Goal: Communication & Community: Answer question/provide support

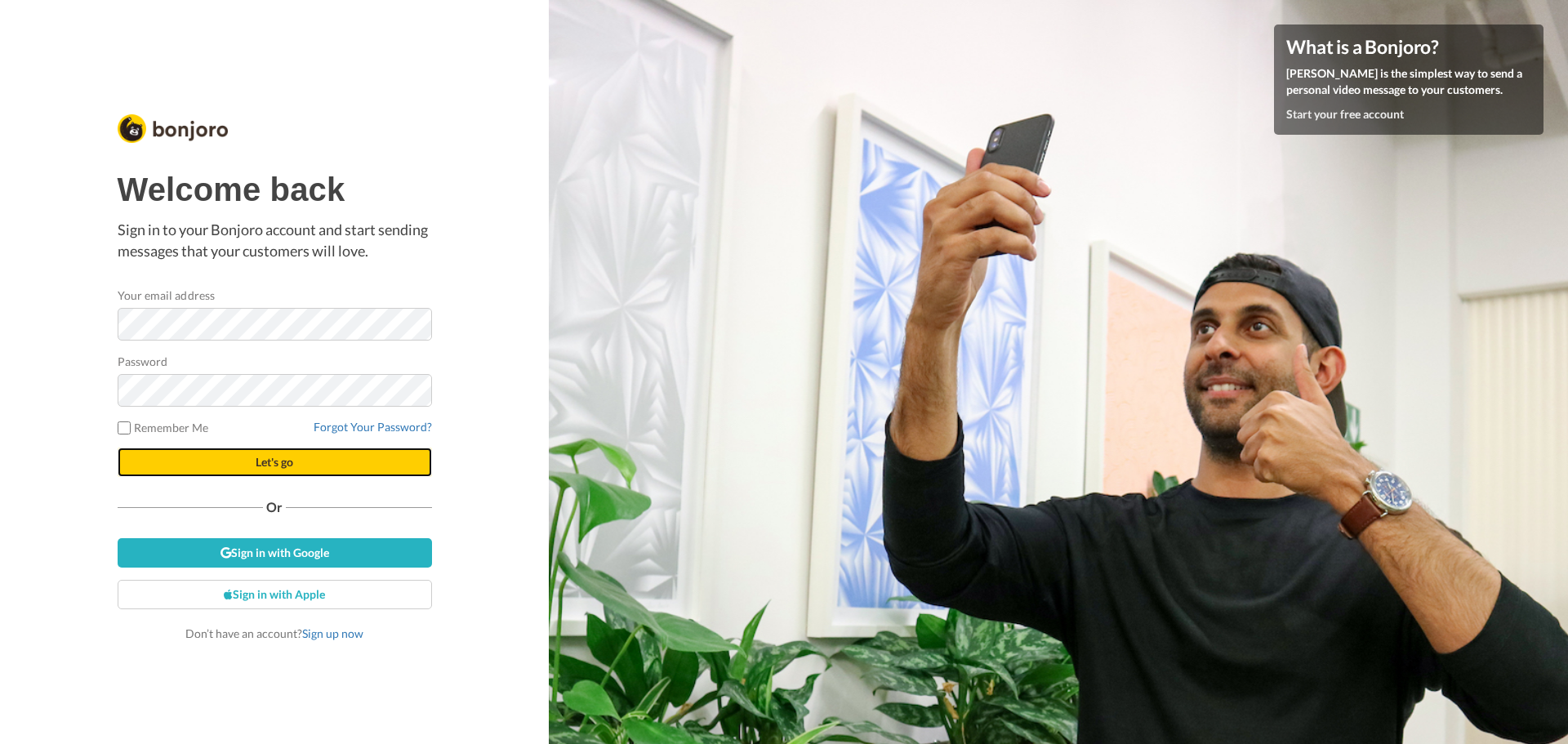
click at [285, 465] on span "Let's go" at bounding box center [274, 462] width 38 height 14
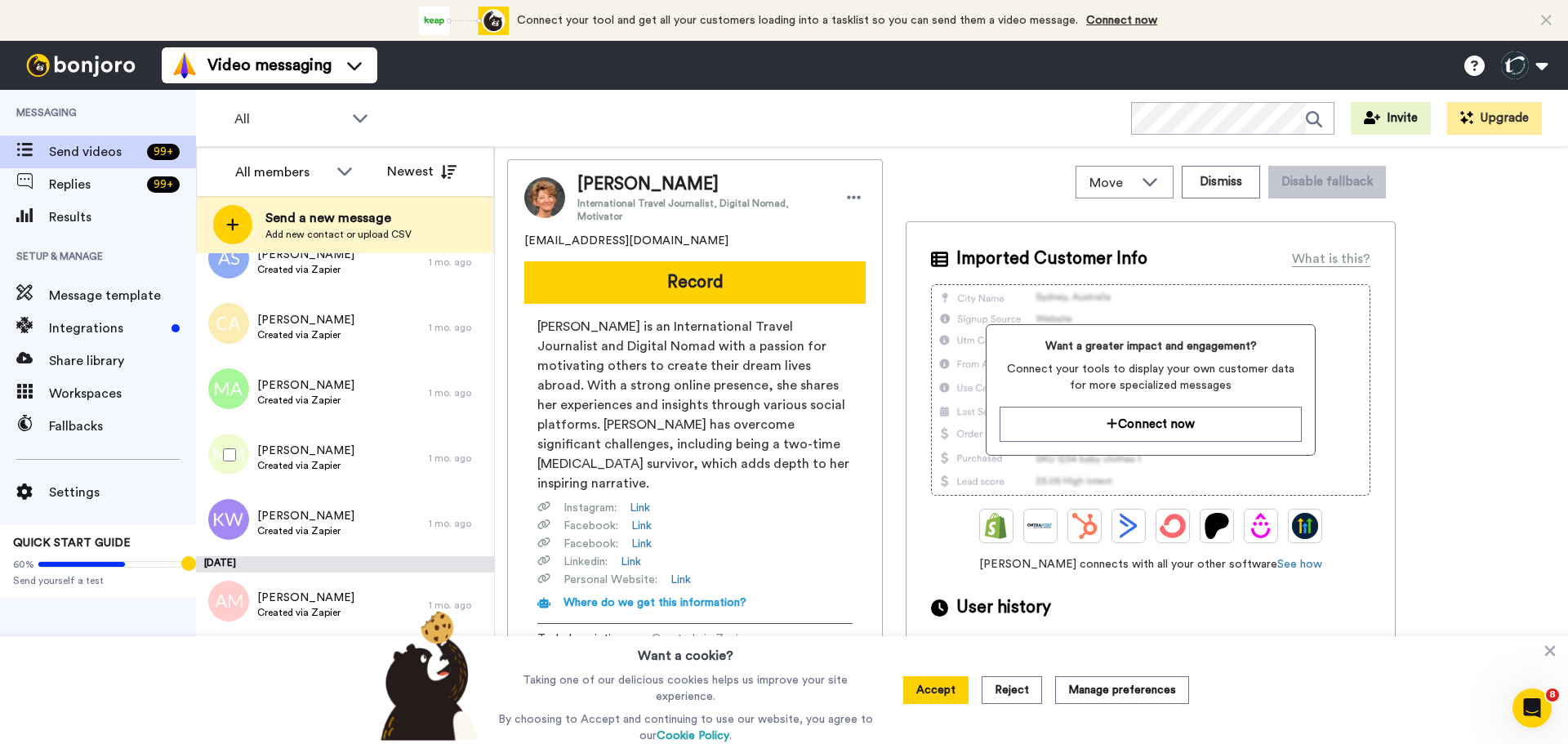
scroll to position [4018, 0]
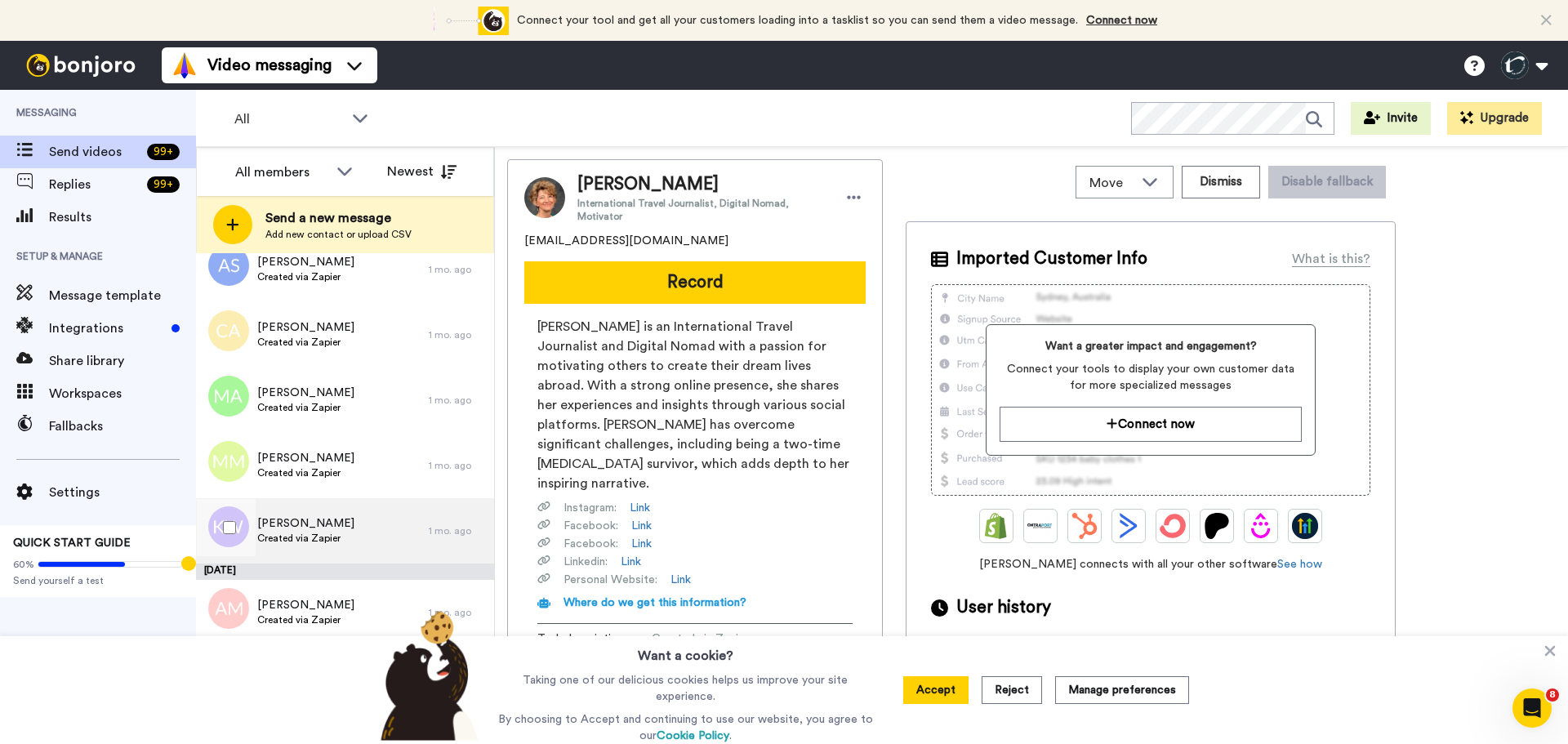
click at [284, 527] on span "Kristy Wagner" at bounding box center [306, 523] width 98 height 16
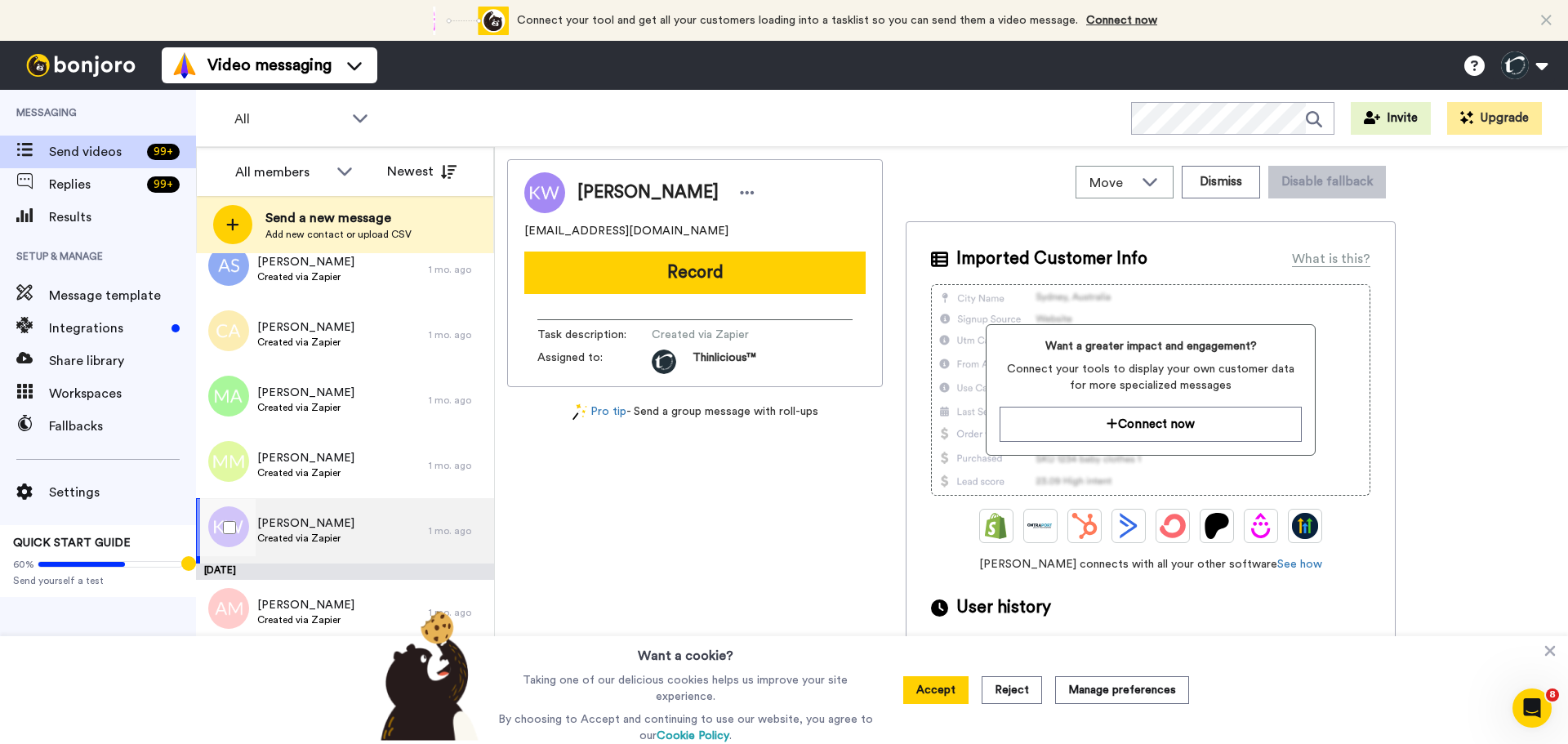
click at [284, 527] on span "Kristy Wagner" at bounding box center [306, 523] width 98 height 16
drag, startPoint x: 614, startPoint y: 257, endPoint x: 631, endPoint y: 275, distance: 24.8
click at [631, 275] on button "Record" at bounding box center [695, 272] width 341 height 43
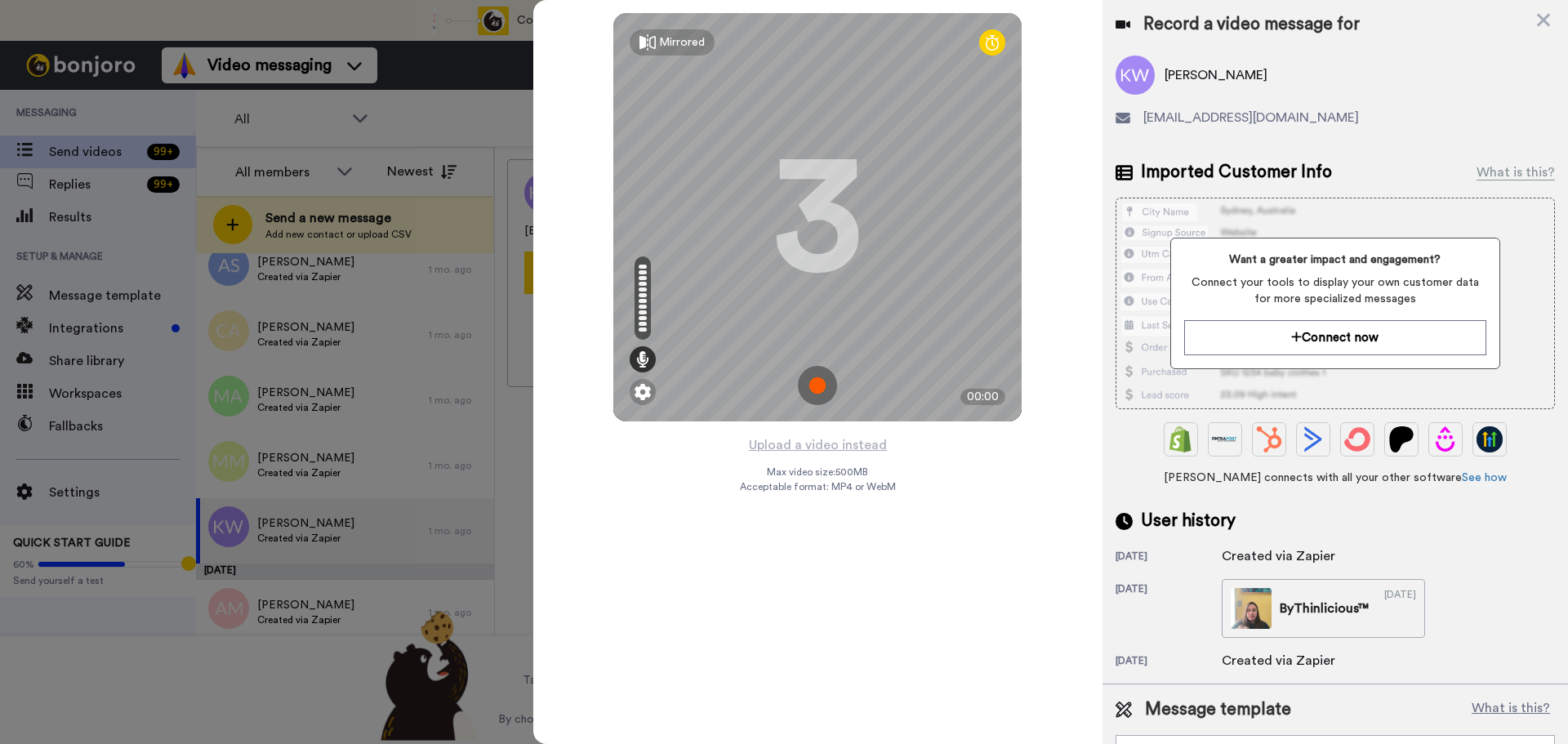
click at [816, 382] on img at bounding box center [817, 385] width 40 height 40
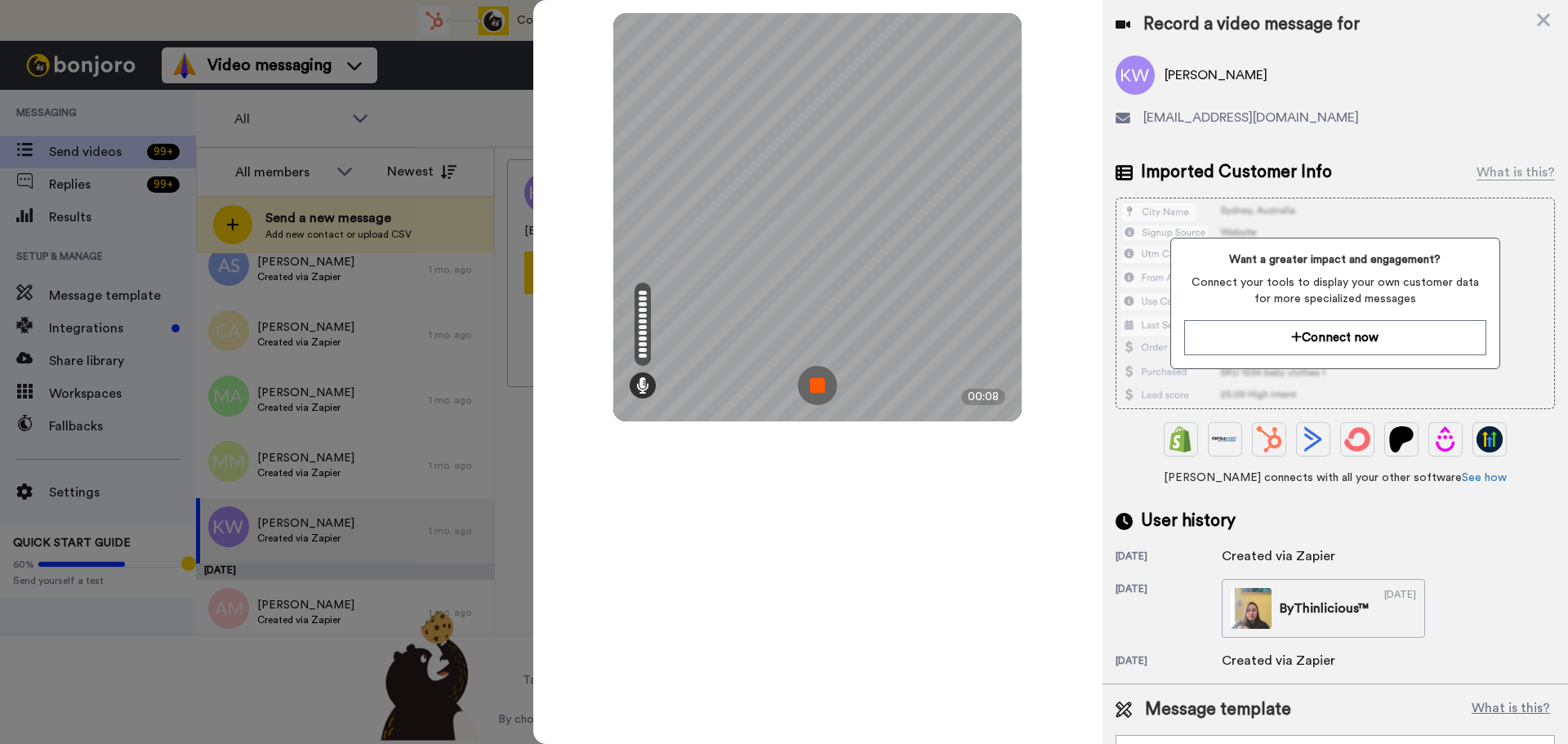
click at [816, 382] on img at bounding box center [817, 385] width 40 height 40
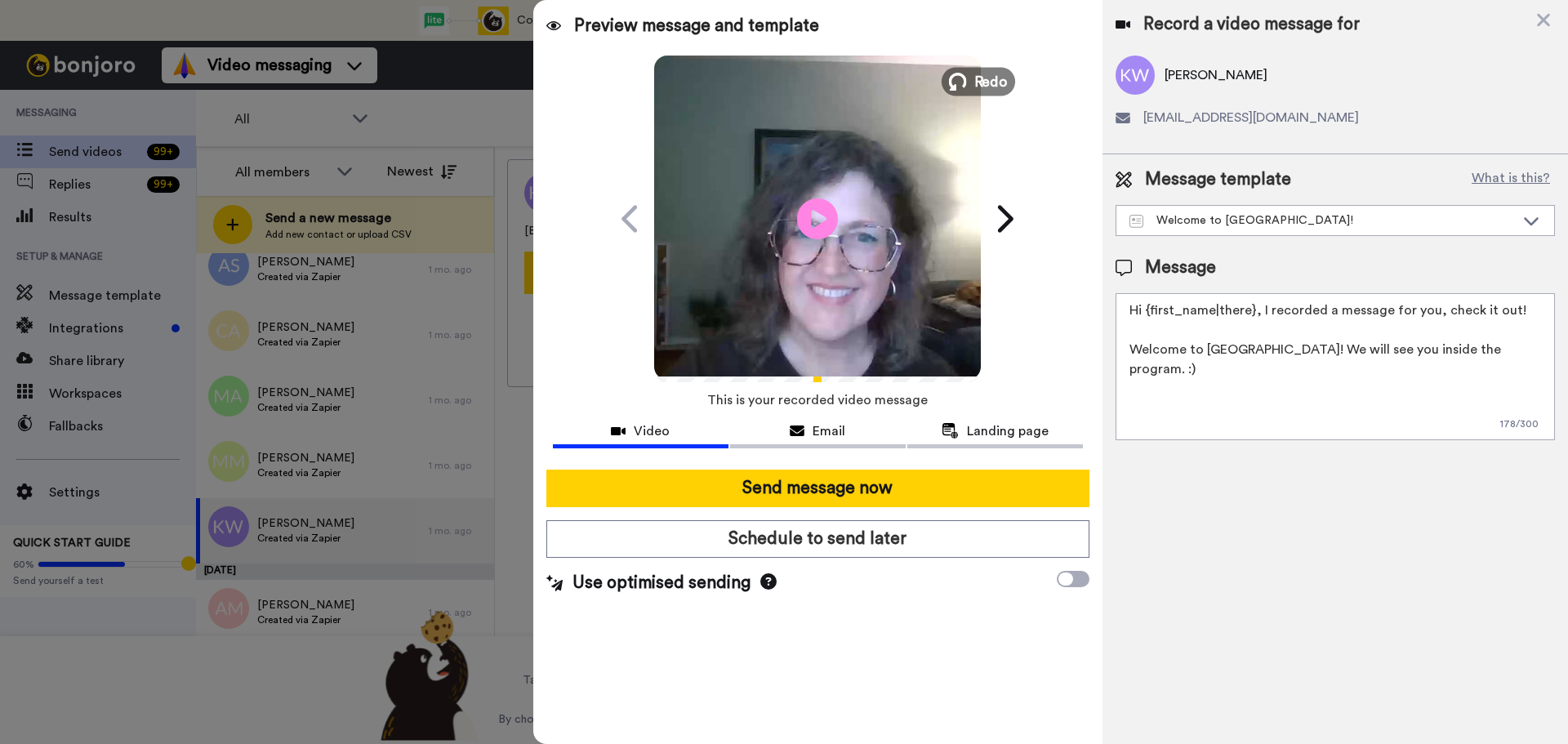
click at [994, 81] on span "Redo" at bounding box center [991, 81] width 34 height 21
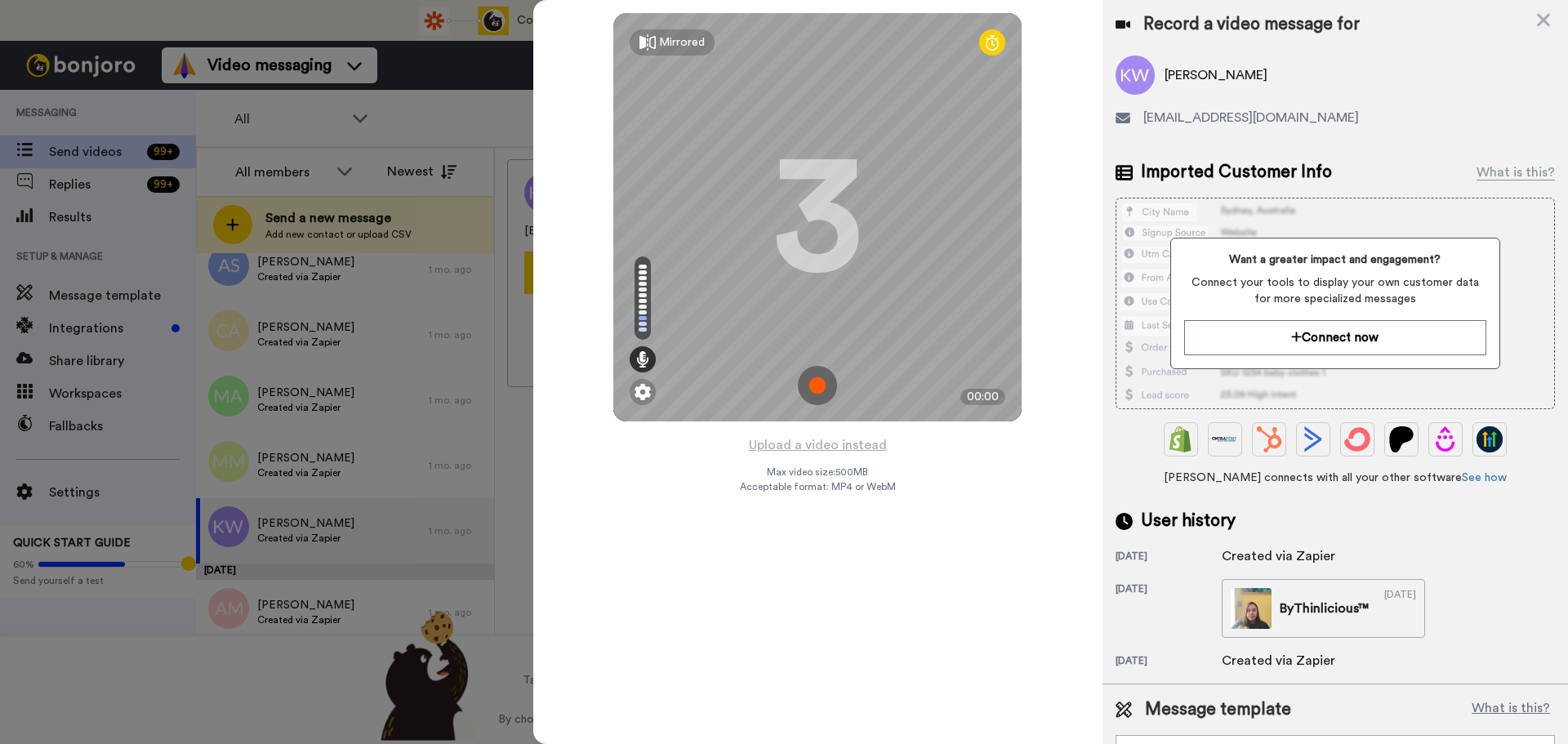
click at [818, 377] on img at bounding box center [817, 385] width 40 height 40
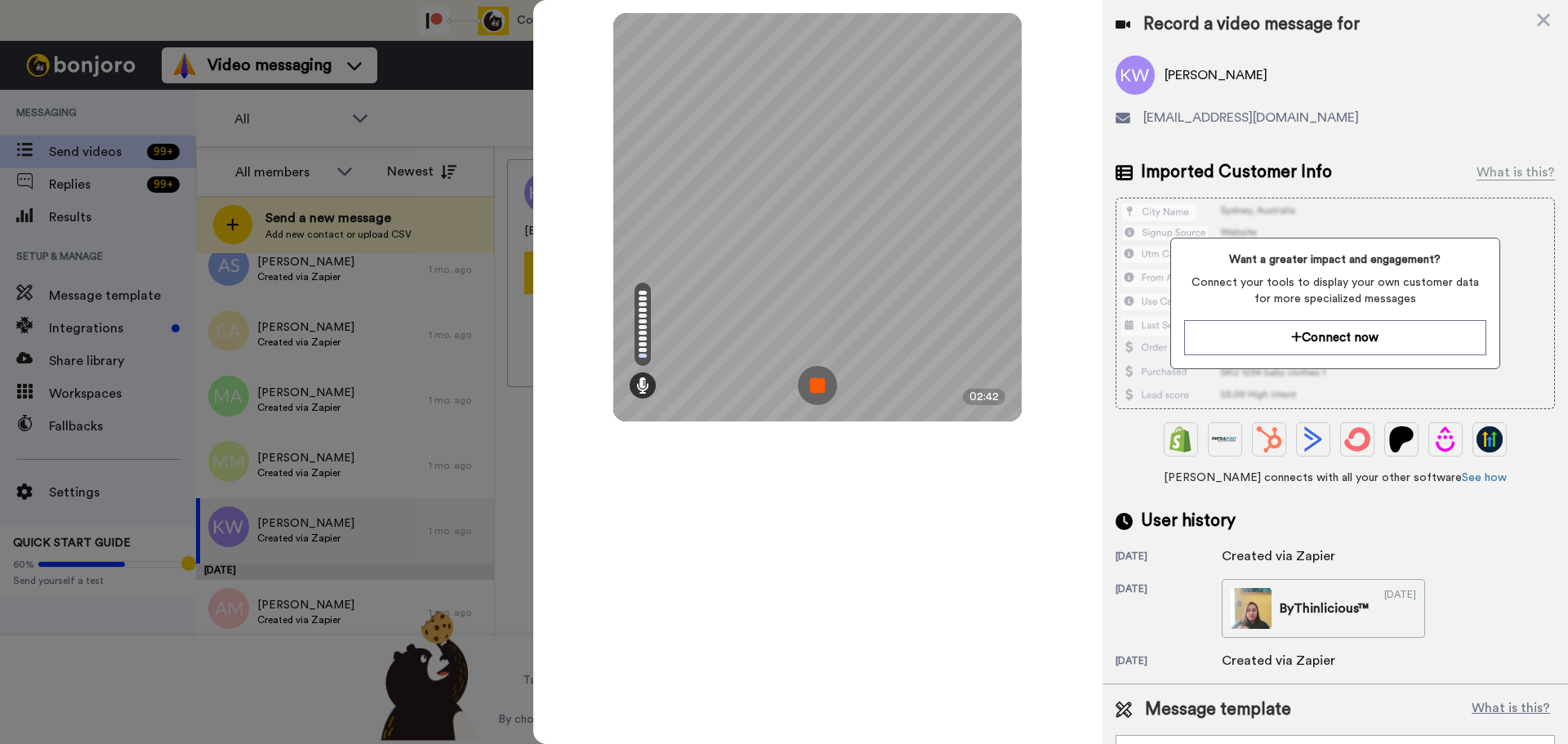
click at [818, 377] on img at bounding box center [817, 385] width 40 height 40
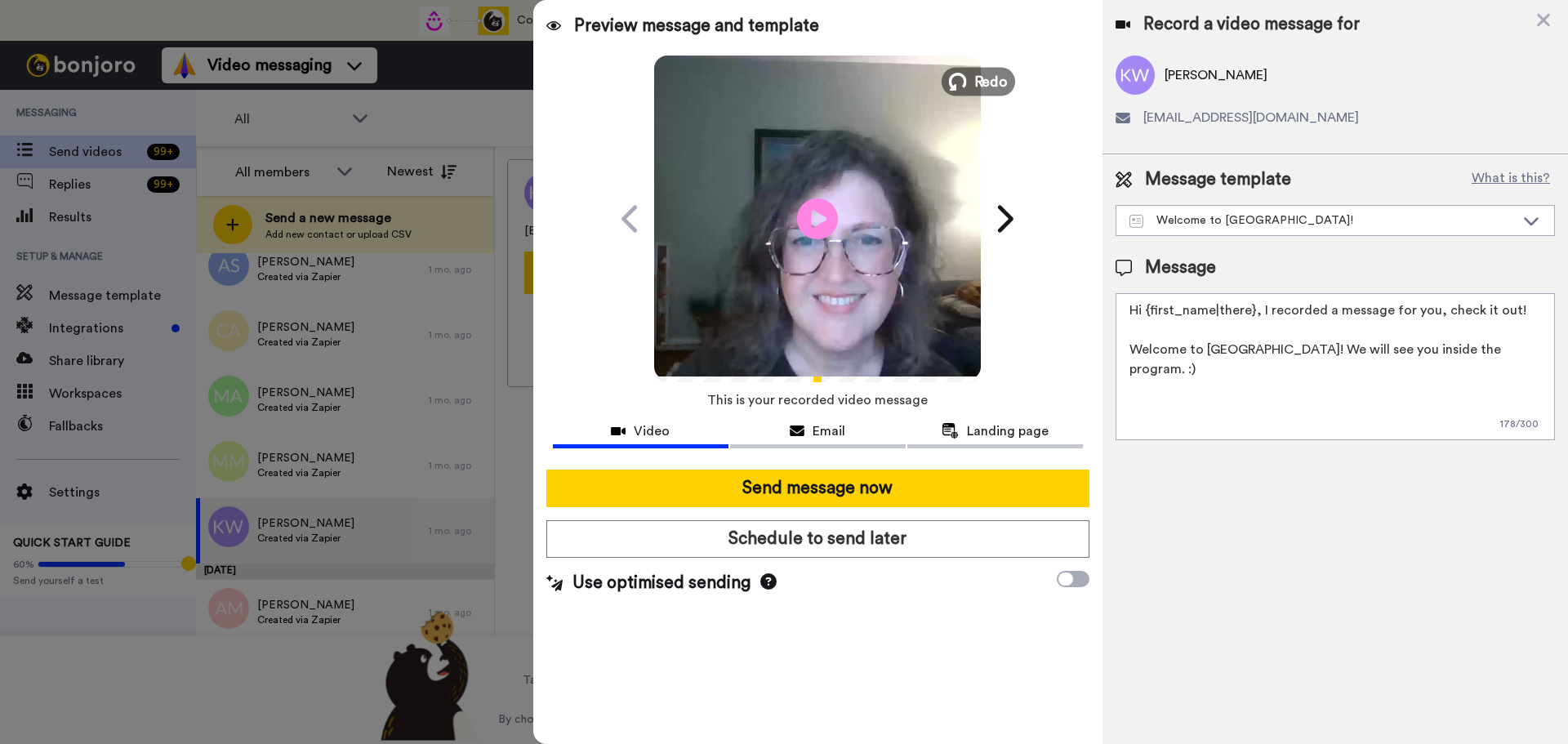
click at [993, 80] on span "Redo" at bounding box center [991, 81] width 34 height 21
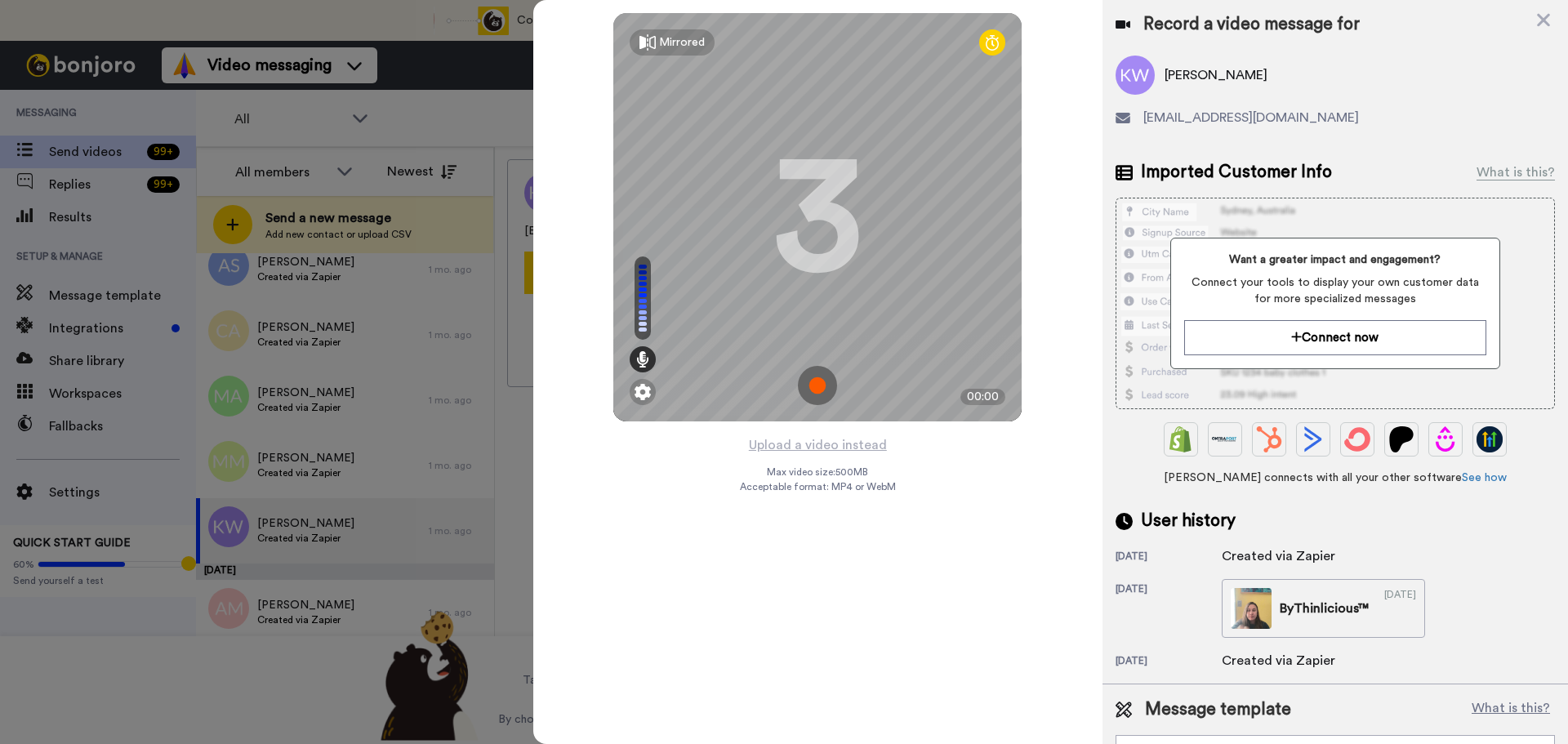
click at [813, 378] on img at bounding box center [817, 385] width 40 height 40
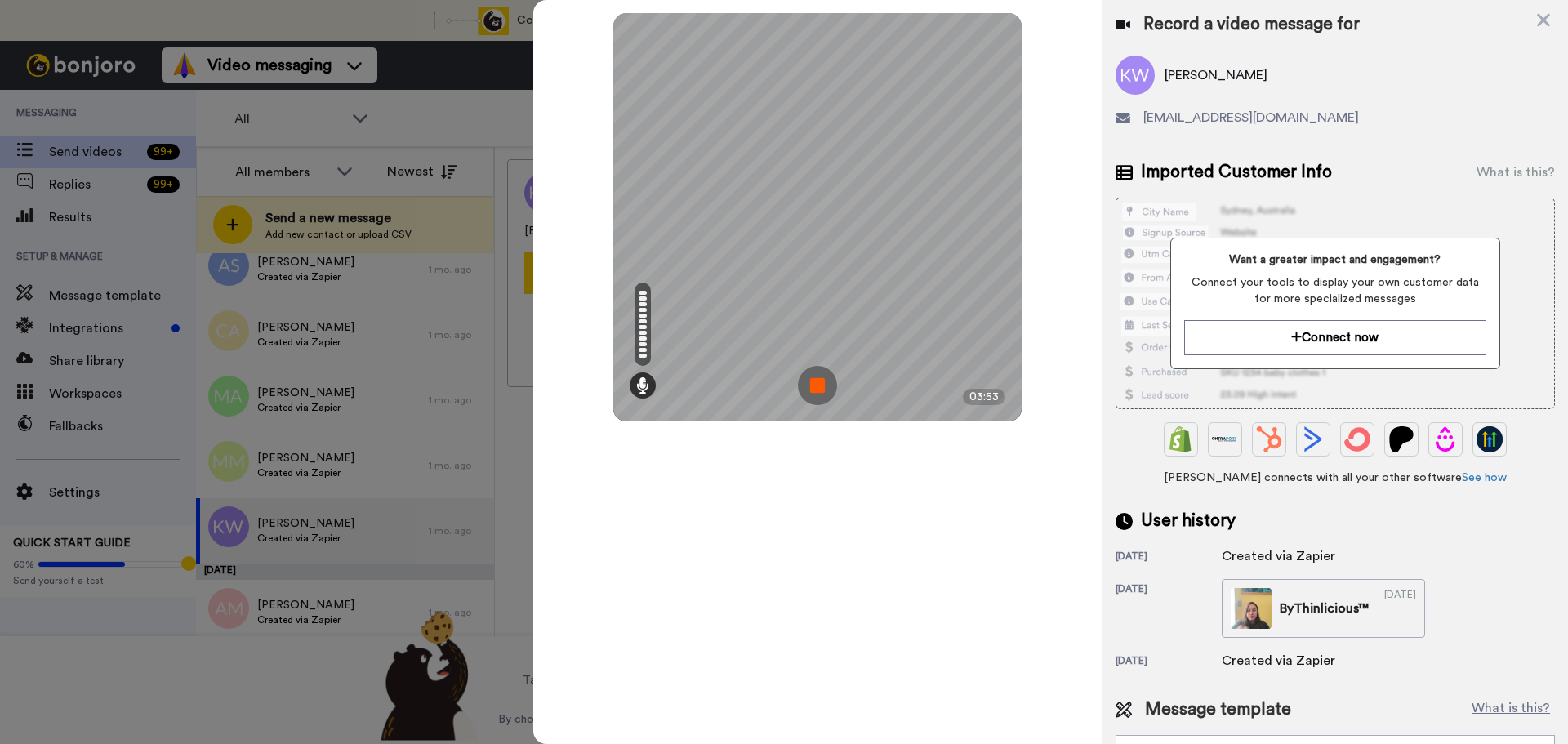
click at [813, 378] on img at bounding box center [817, 385] width 40 height 40
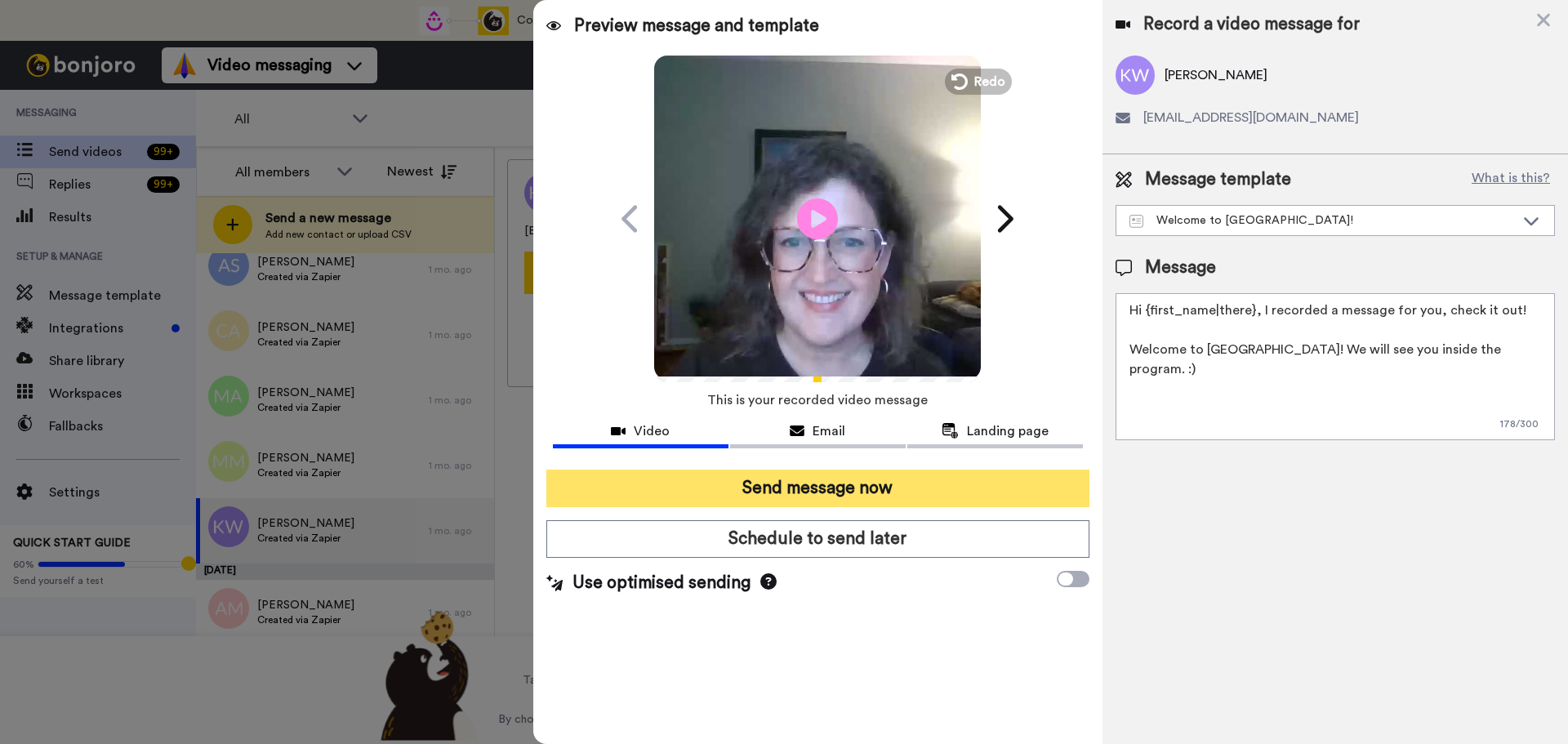
click at [816, 482] on button "Send message now" at bounding box center [818, 488] width 543 height 38
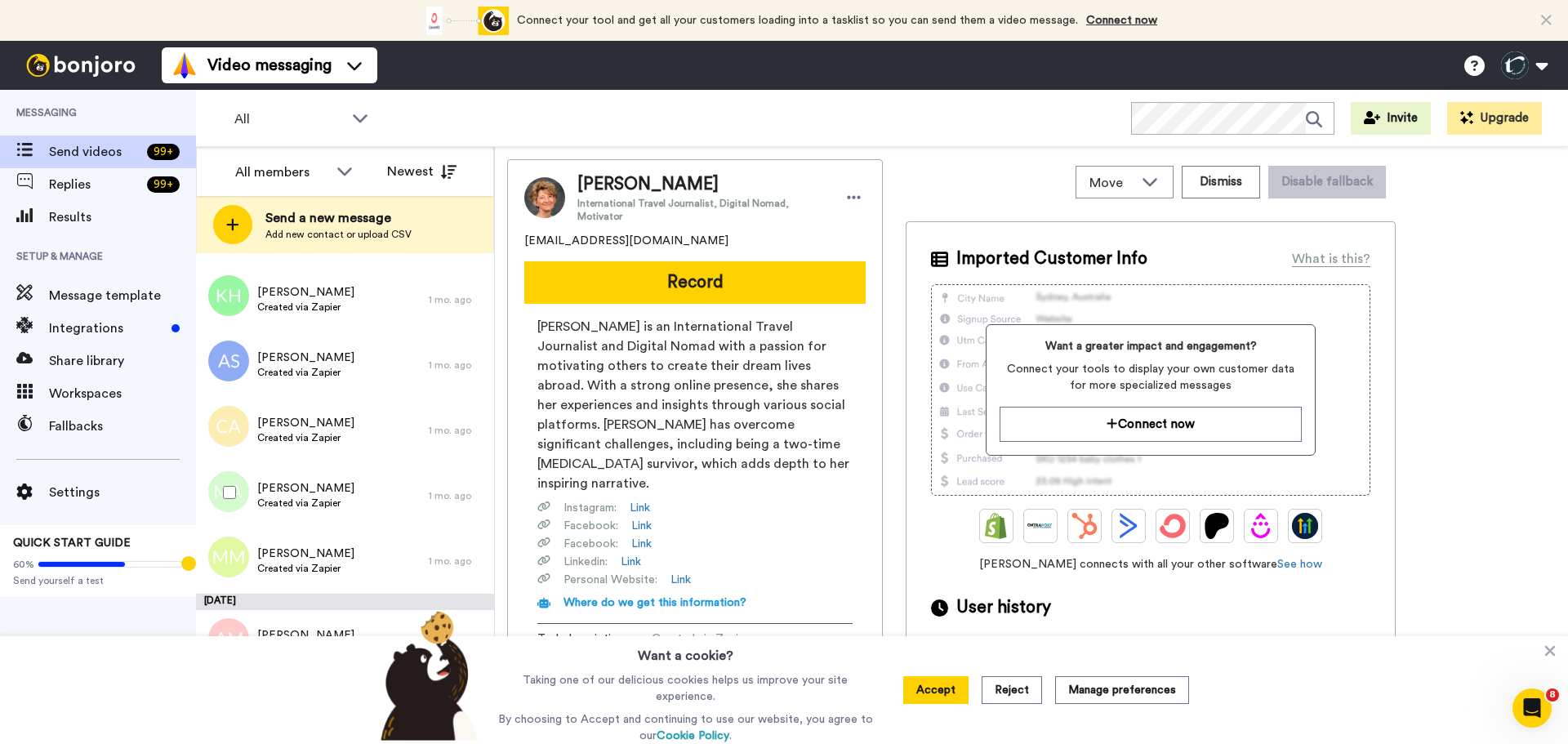
scroll to position [3922, 0]
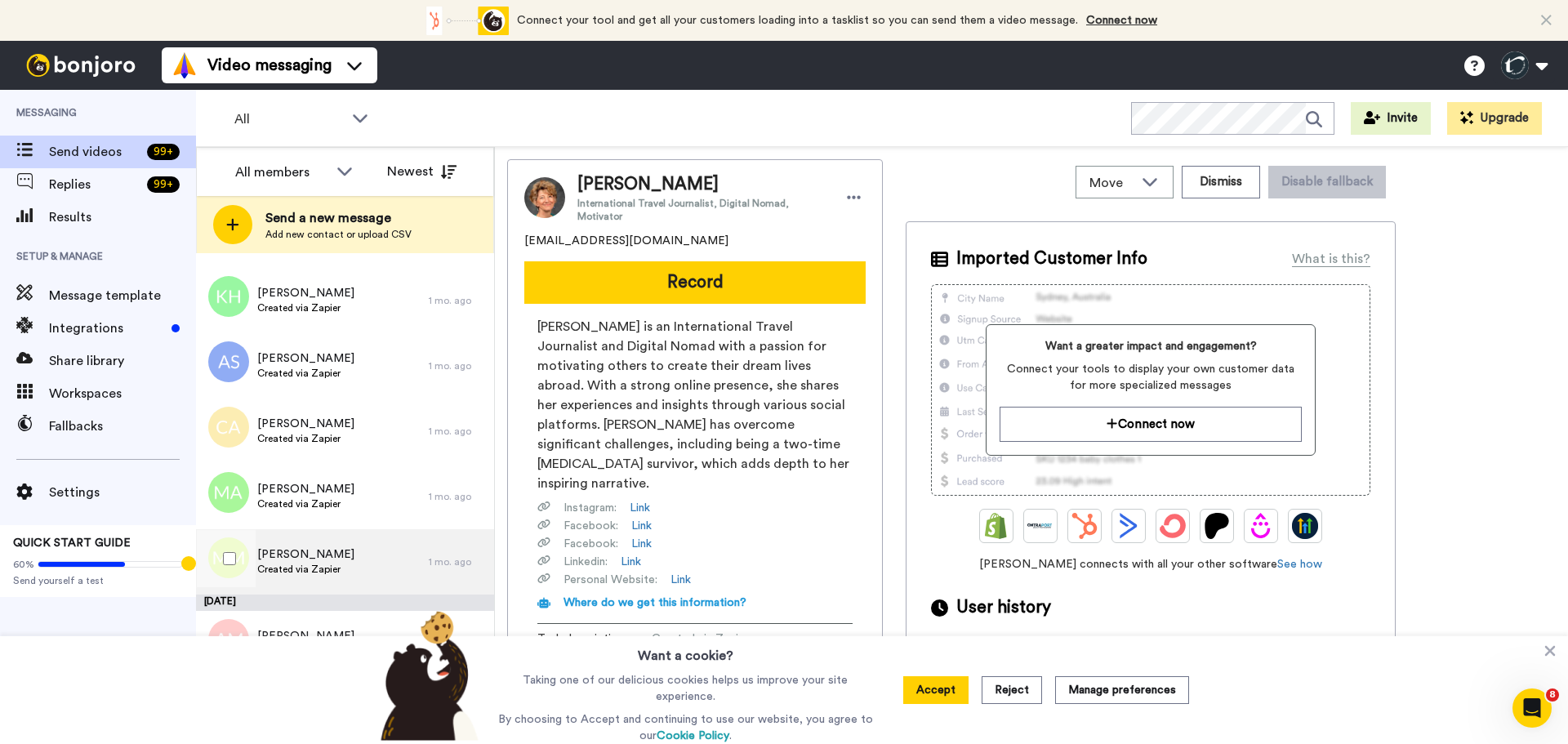
click at [293, 553] on span "[PERSON_NAME]" at bounding box center [306, 554] width 98 height 16
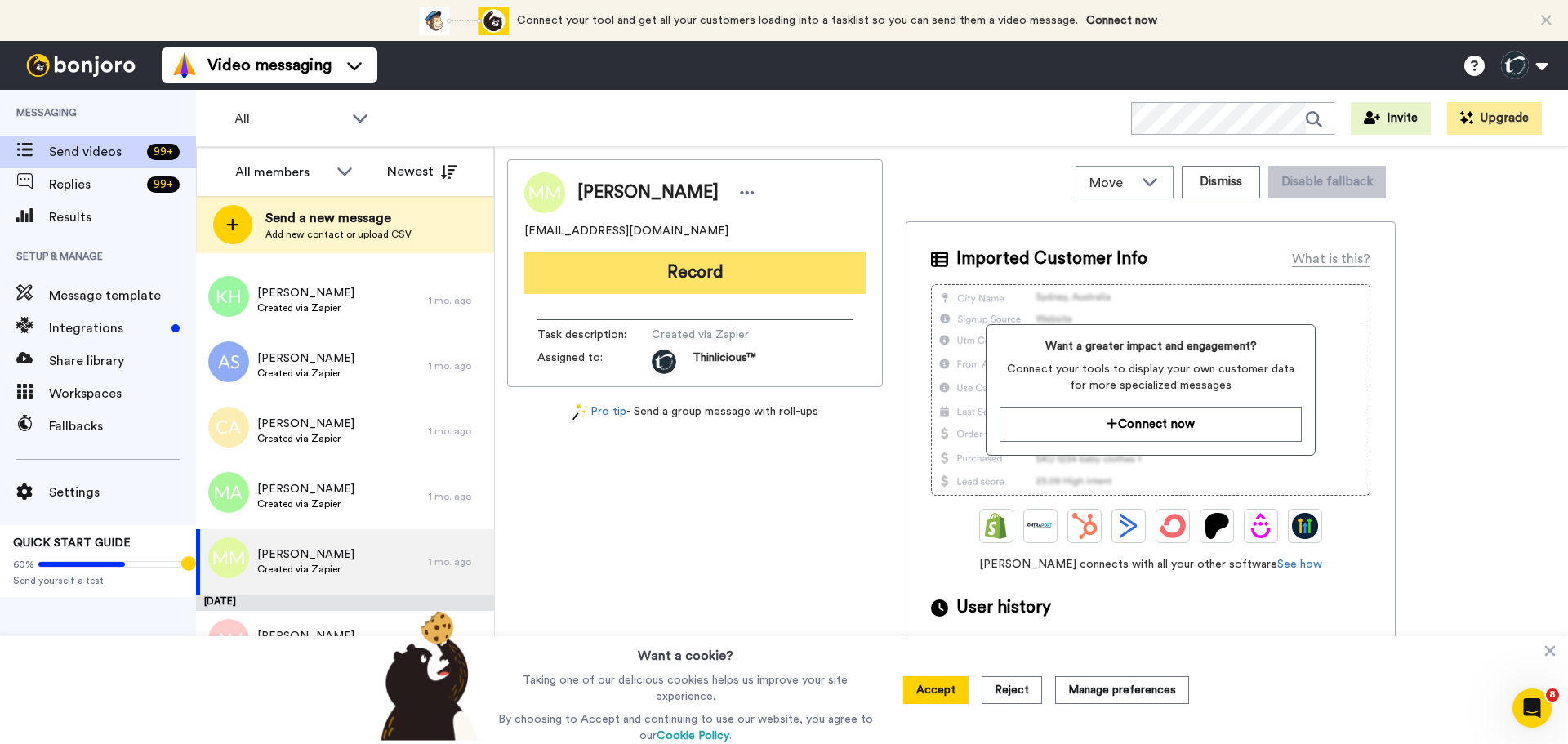
click at [633, 270] on button "Record" at bounding box center [695, 272] width 341 height 43
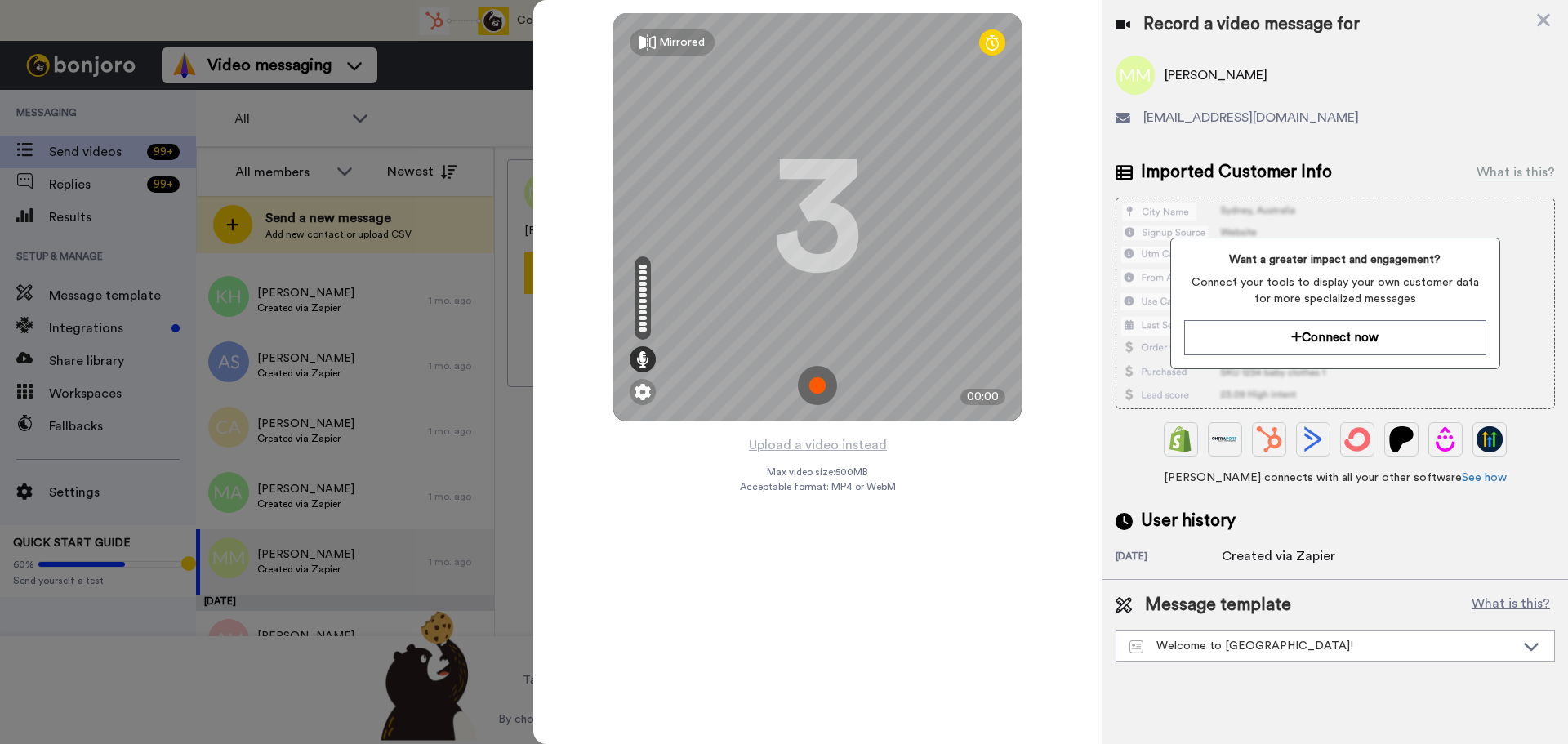
click at [827, 381] on img at bounding box center [817, 385] width 40 height 40
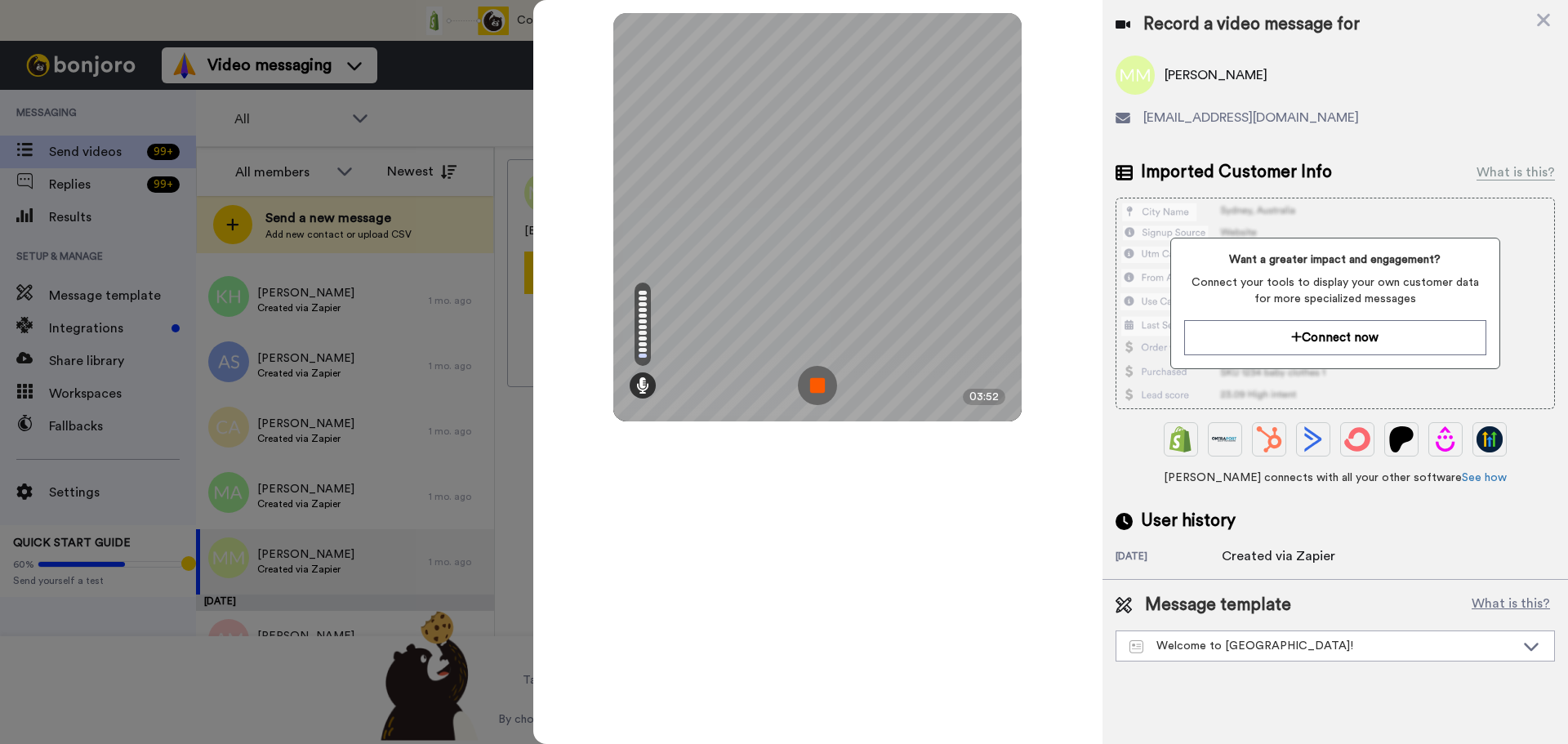
click at [827, 381] on img at bounding box center [817, 385] width 40 height 40
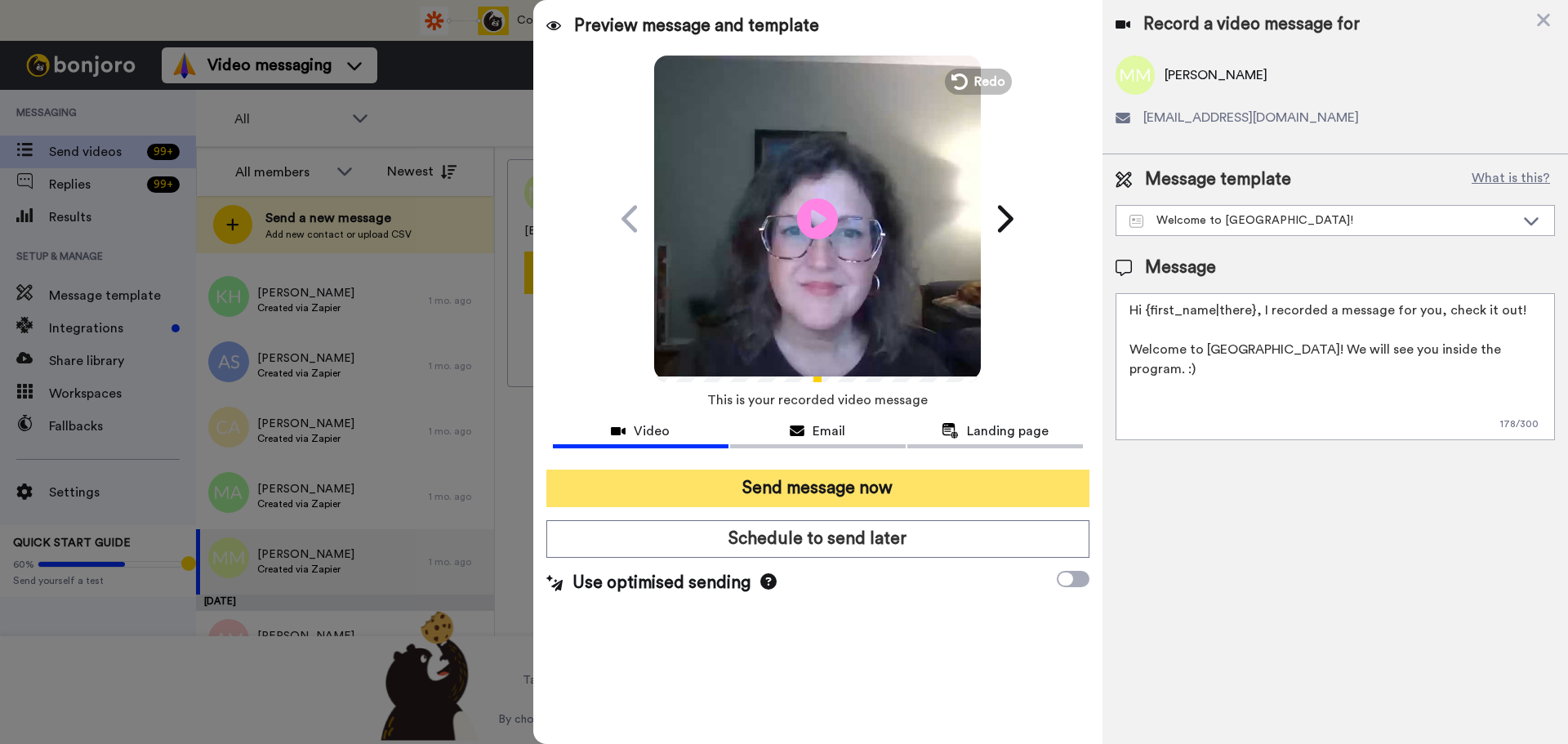
click at [896, 493] on button "Send message now" at bounding box center [818, 488] width 543 height 38
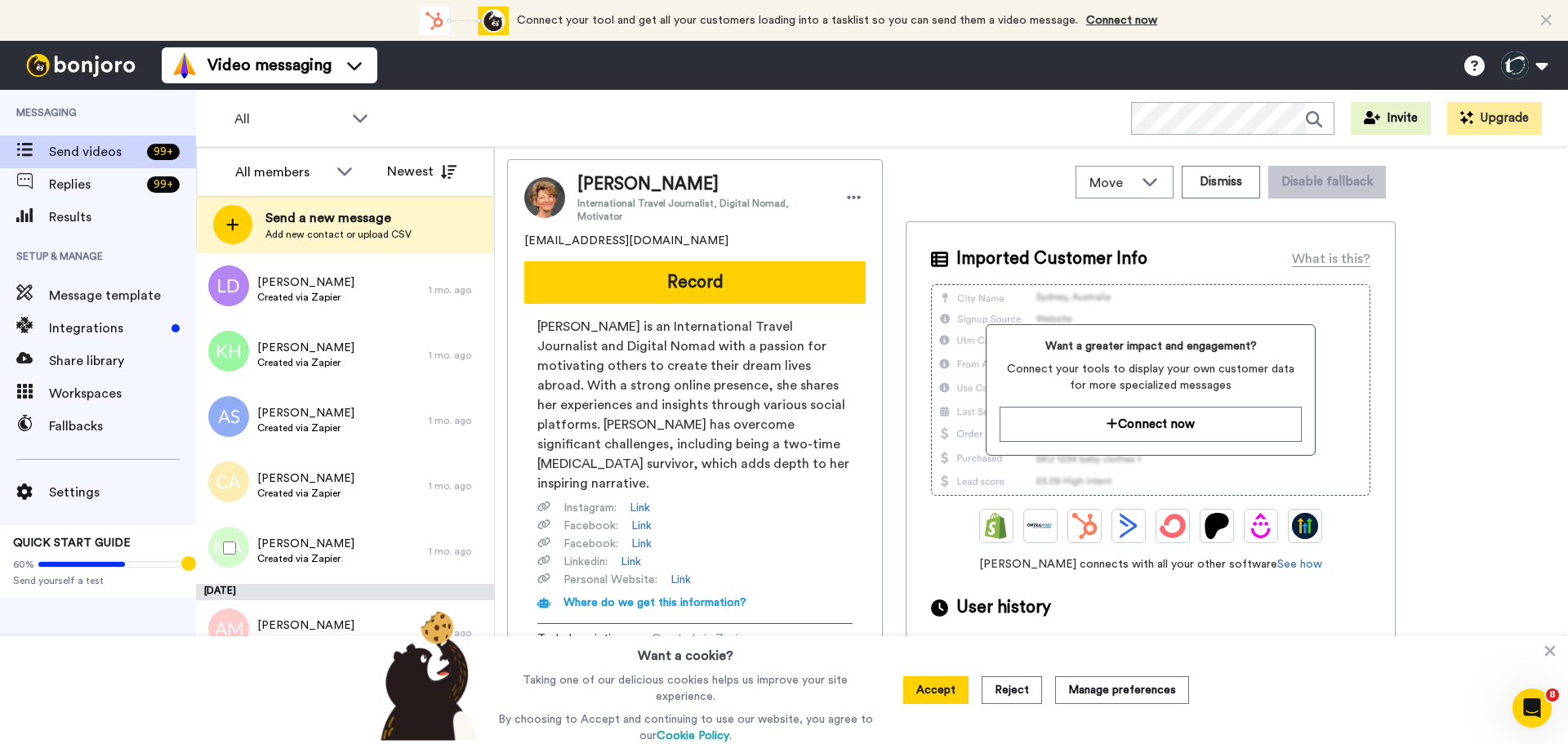
scroll to position [3866, 0]
click at [319, 555] on span "Created via Zapier" at bounding box center [306, 560] width 98 height 13
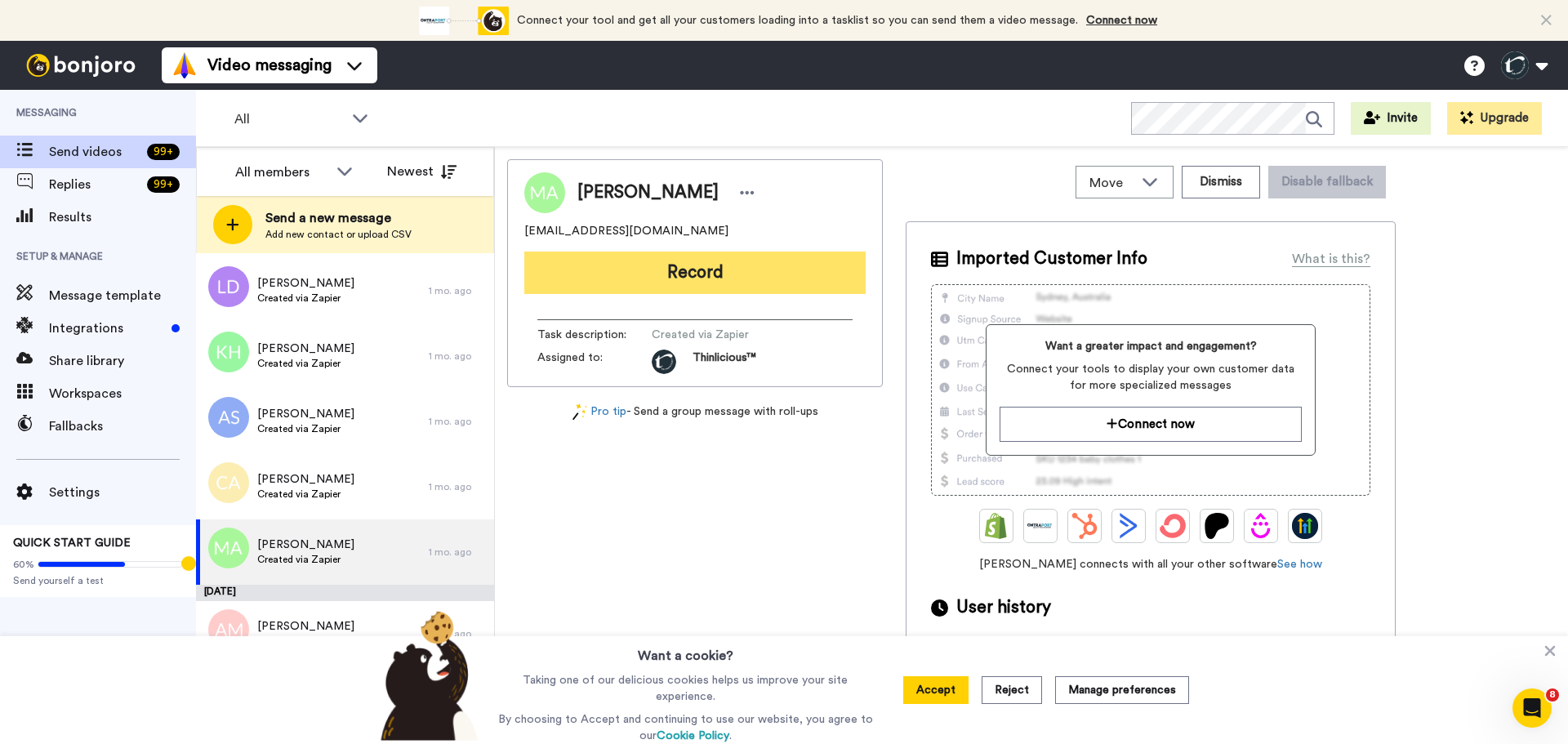
click at [639, 272] on button "Record" at bounding box center [695, 272] width 341 height 43
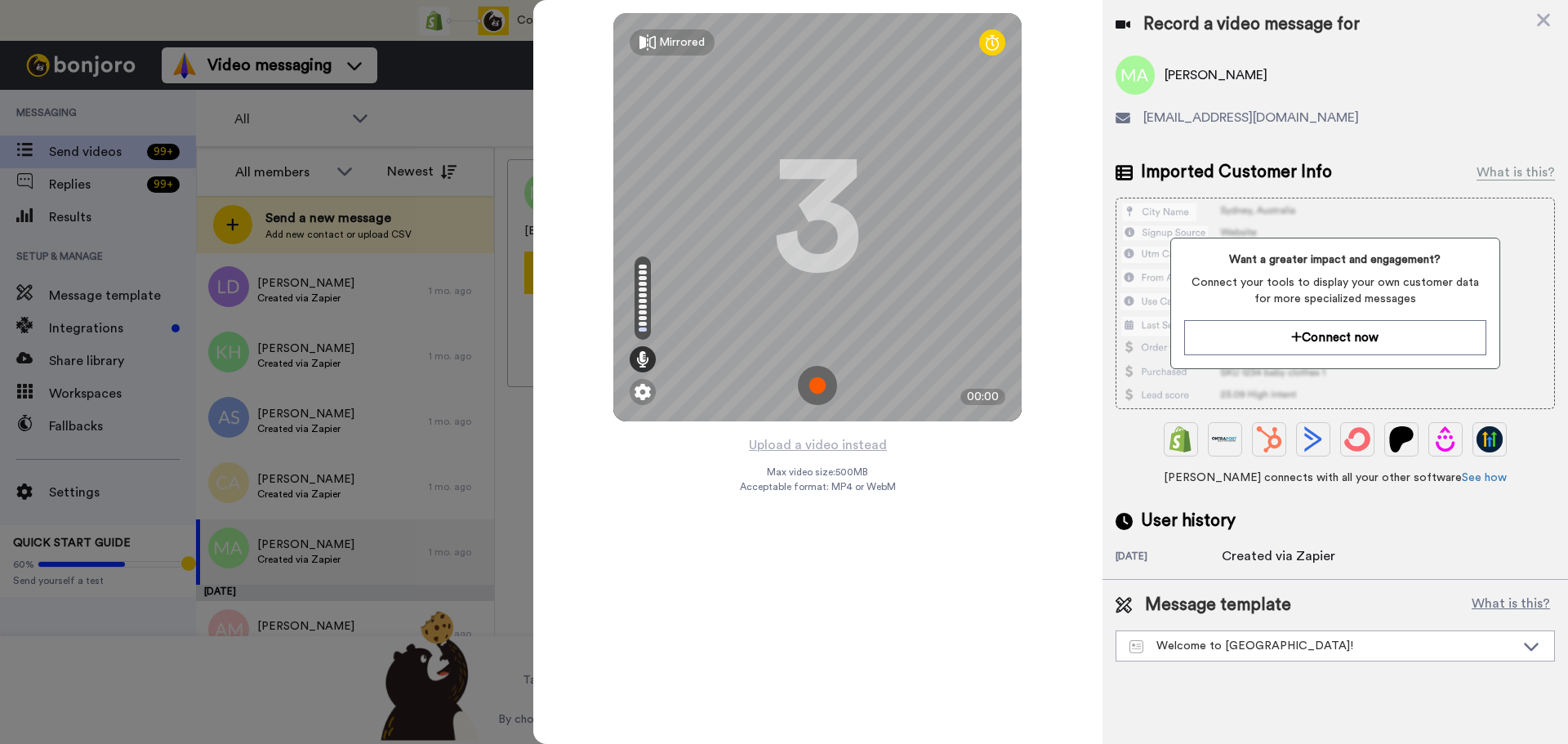
click at [816, 387] on img at bounding box center [817, 385] width 40 height 40
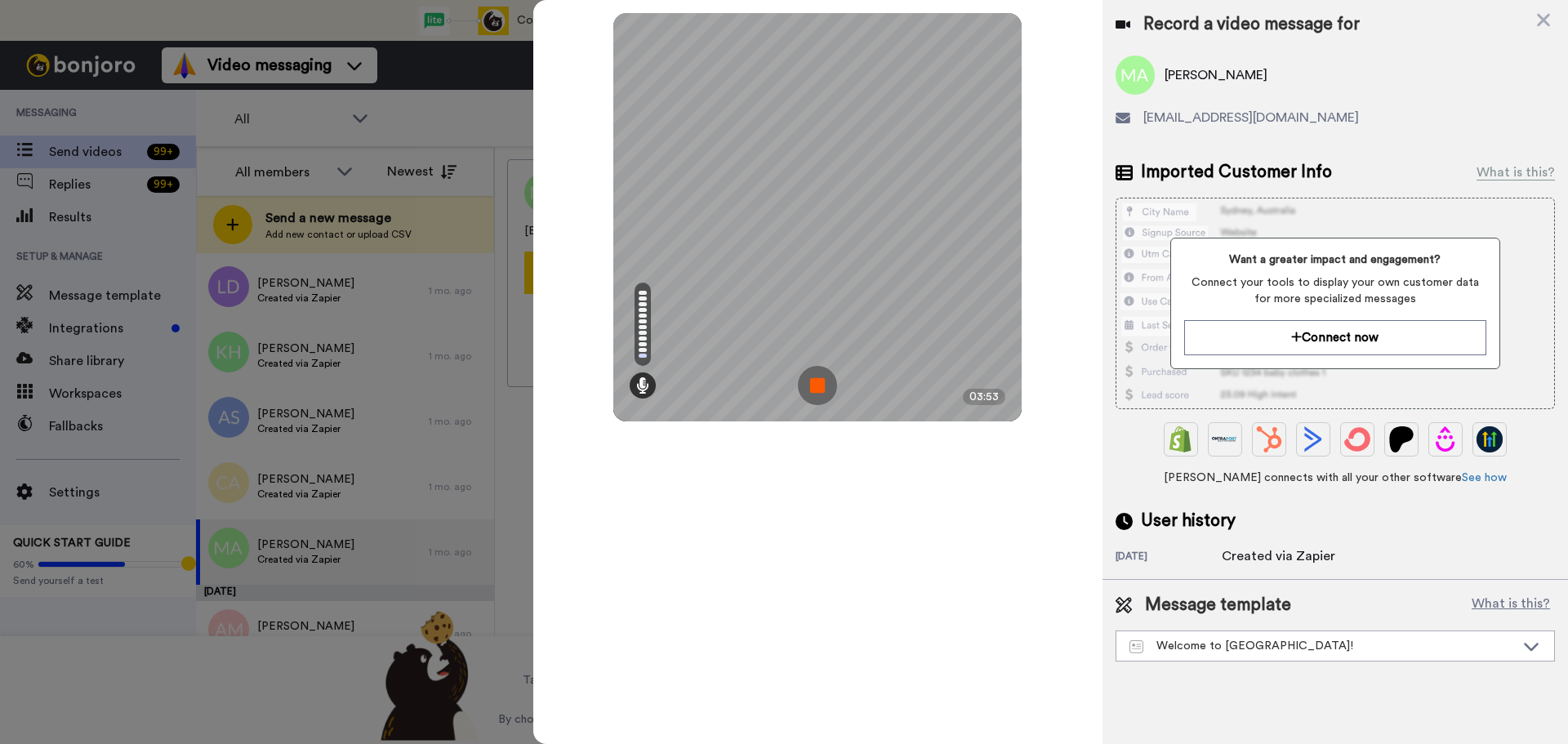
click at [816, 387] on img at bounding box center [817, 385] width 40 height 40
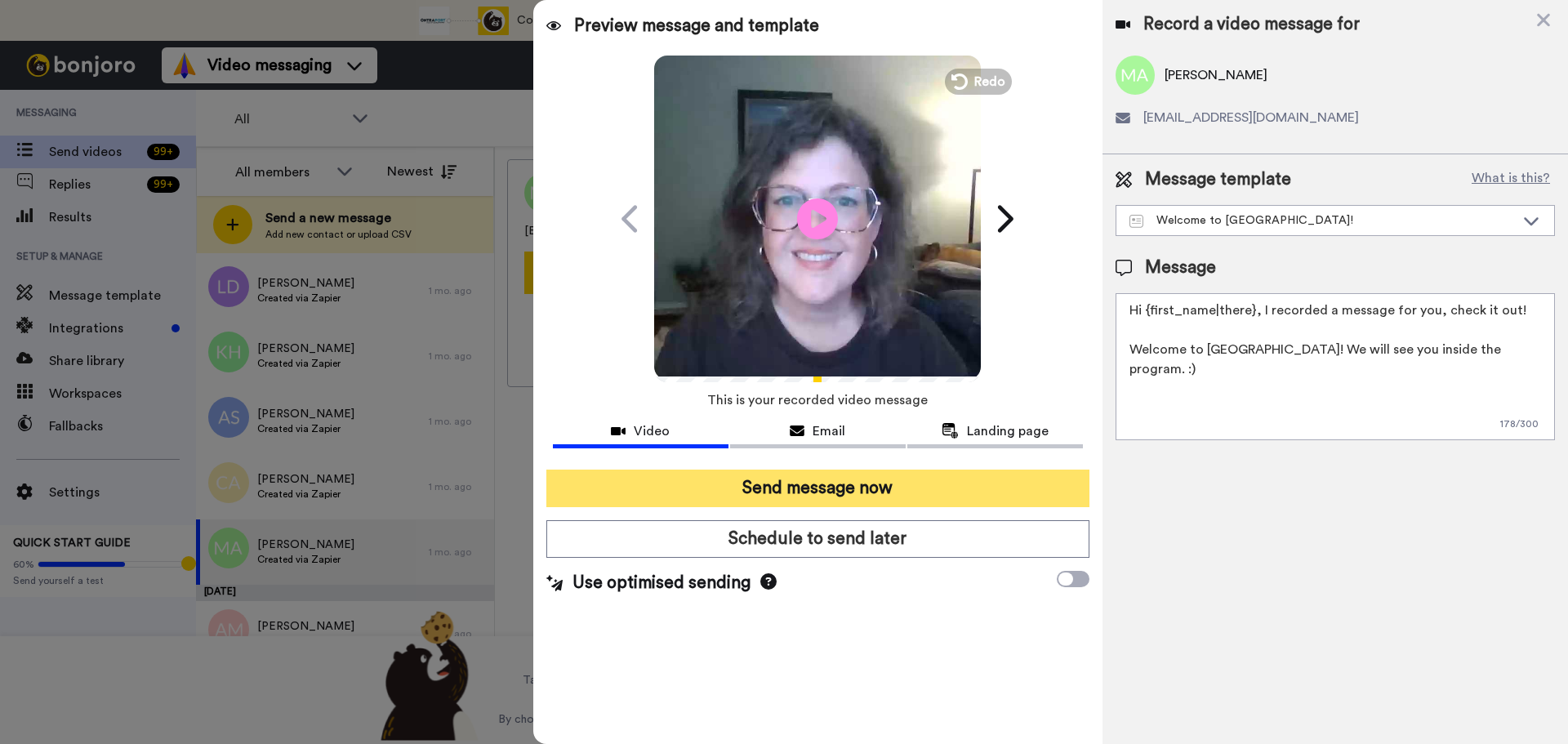
click at [789, 497] on button "Send message now" at bounding box center [818, 488] width 543 height 38
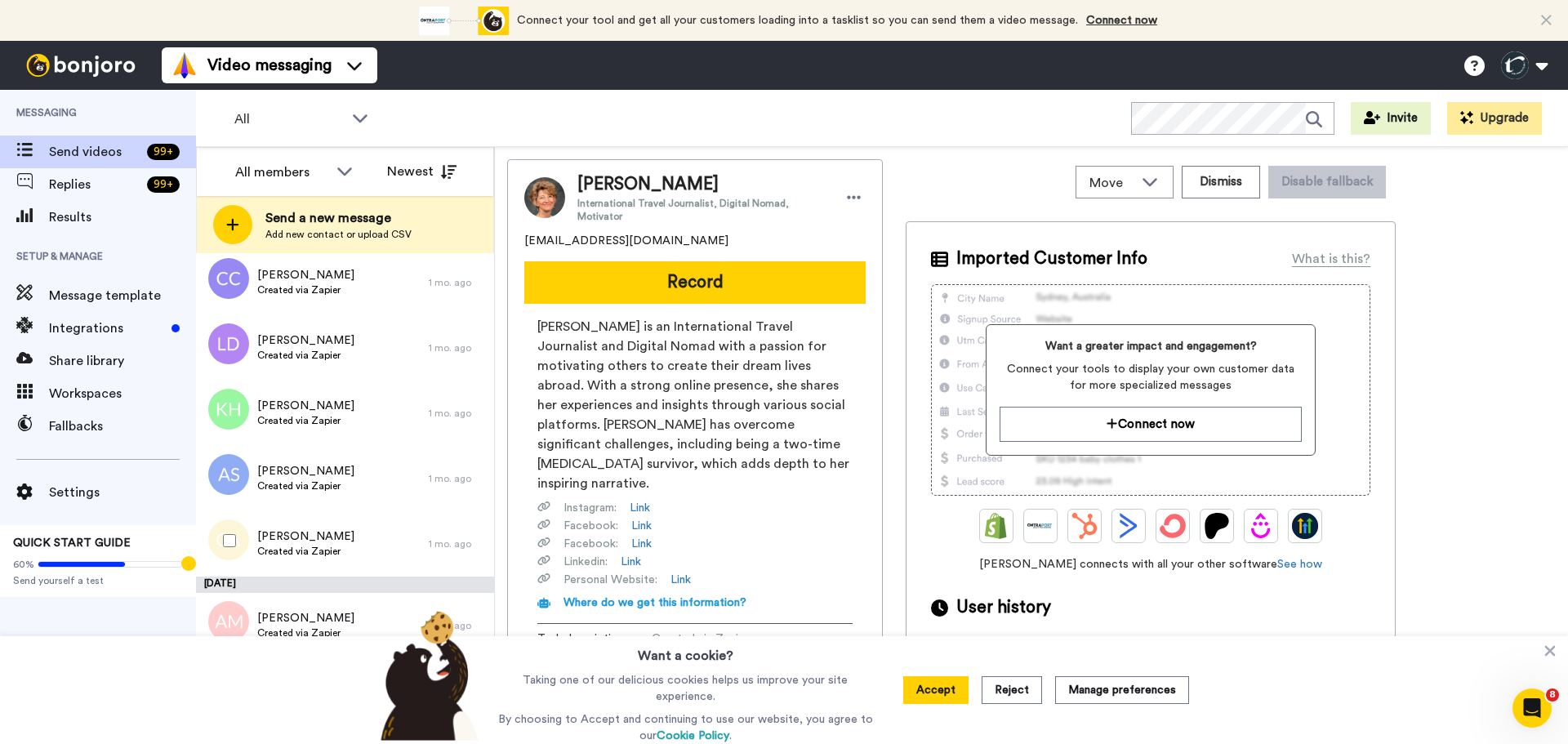
scroll to position [3804, 0]
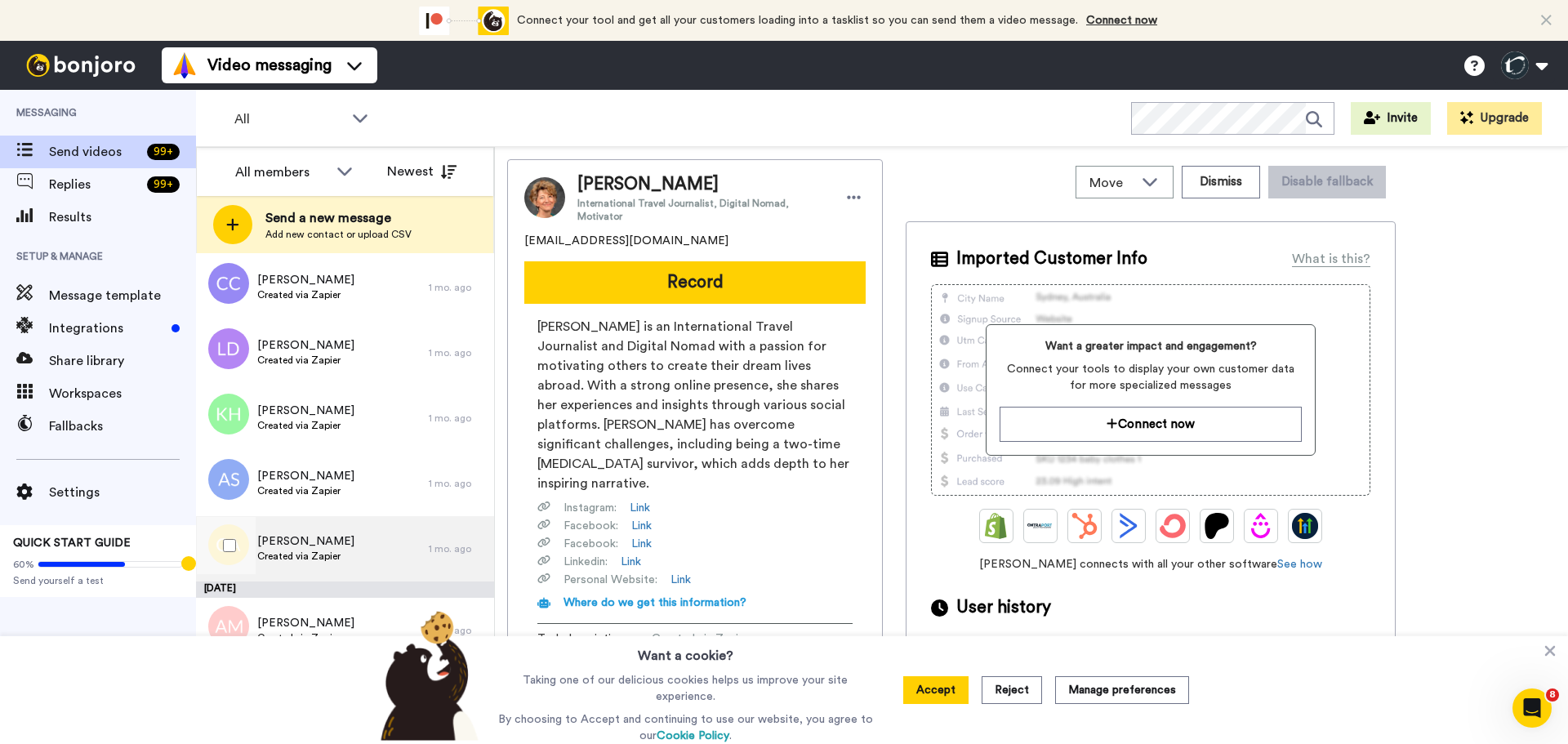
click at [315, 539] on span "Cari Absalon-Bogner" at bounding box center [306, 541] width 98 height 16
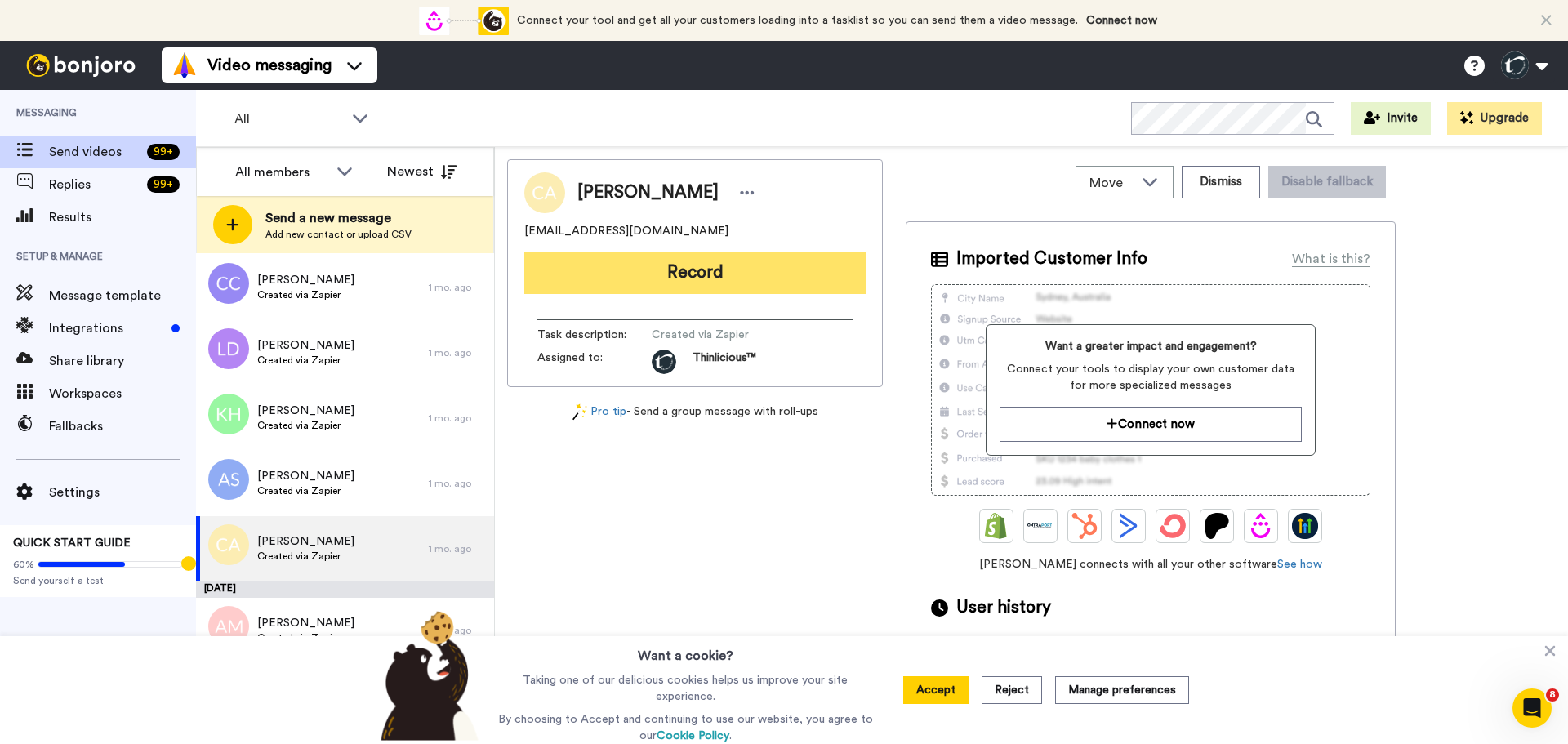
click at [737, 274] on button "Record" at bounding box center [695, 272] width 341 height 43
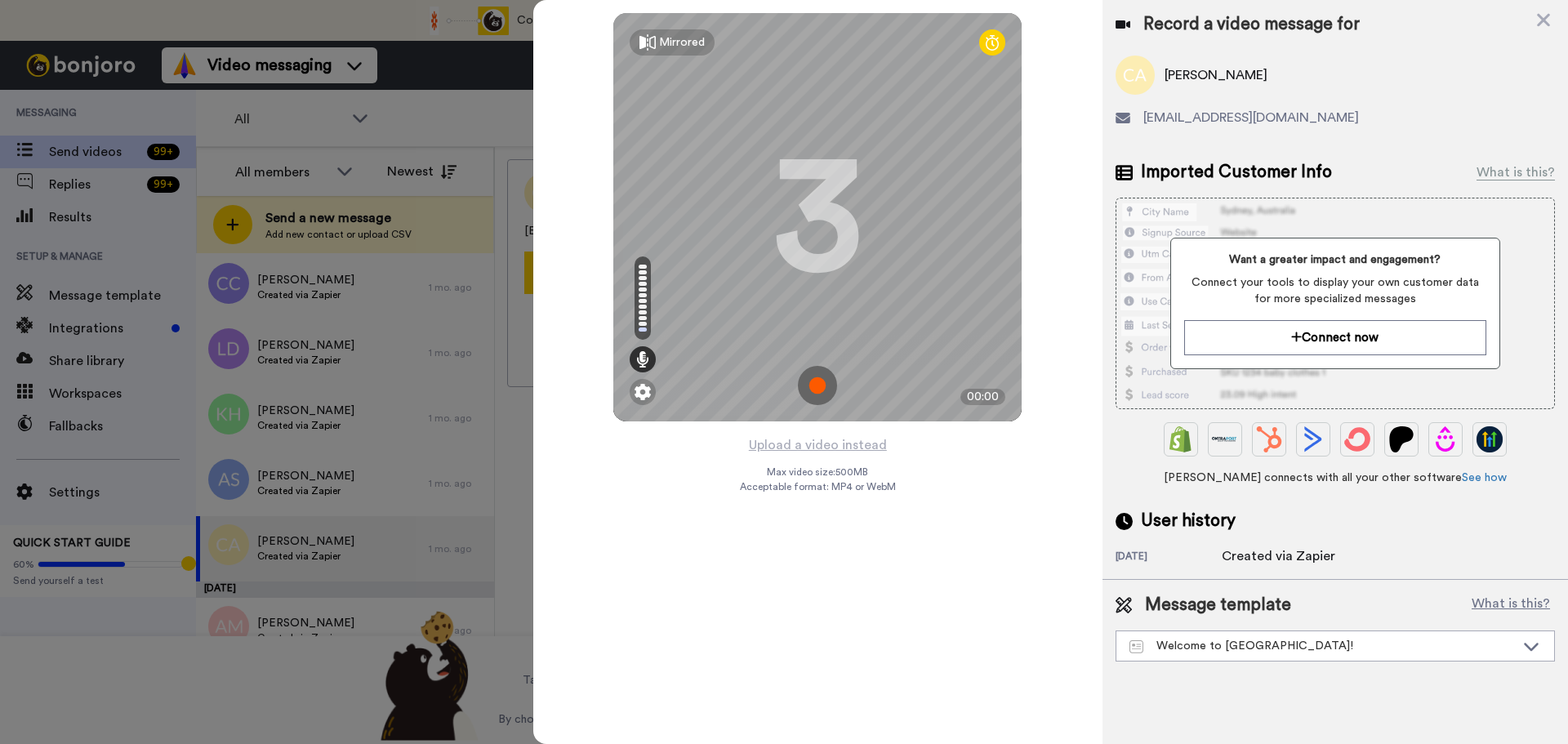
click at [820, 388] on img at bounding box center [817, 385] width 40 height 40
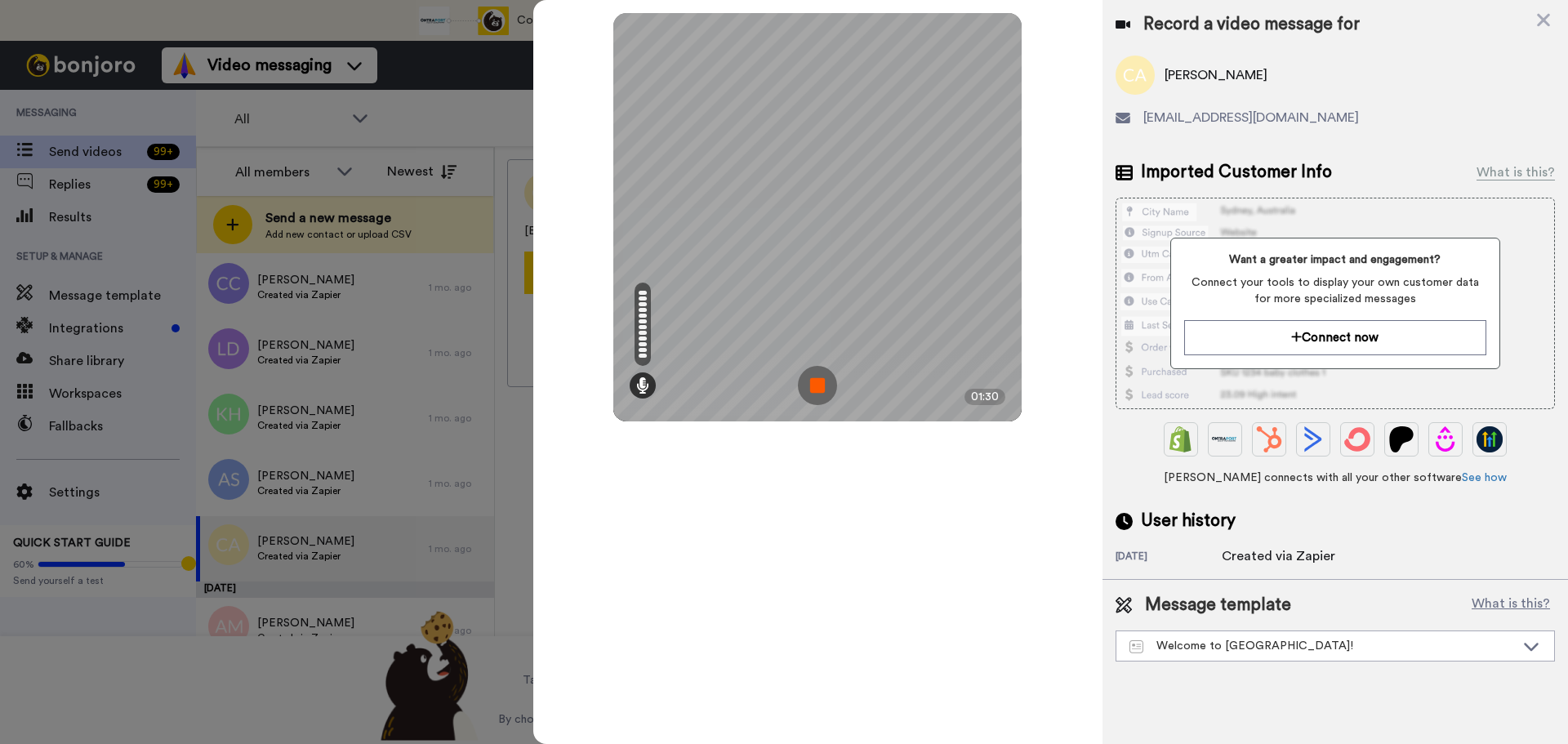
click at [820, 388] on img at bounding box center [817, 385] width 40 height 40
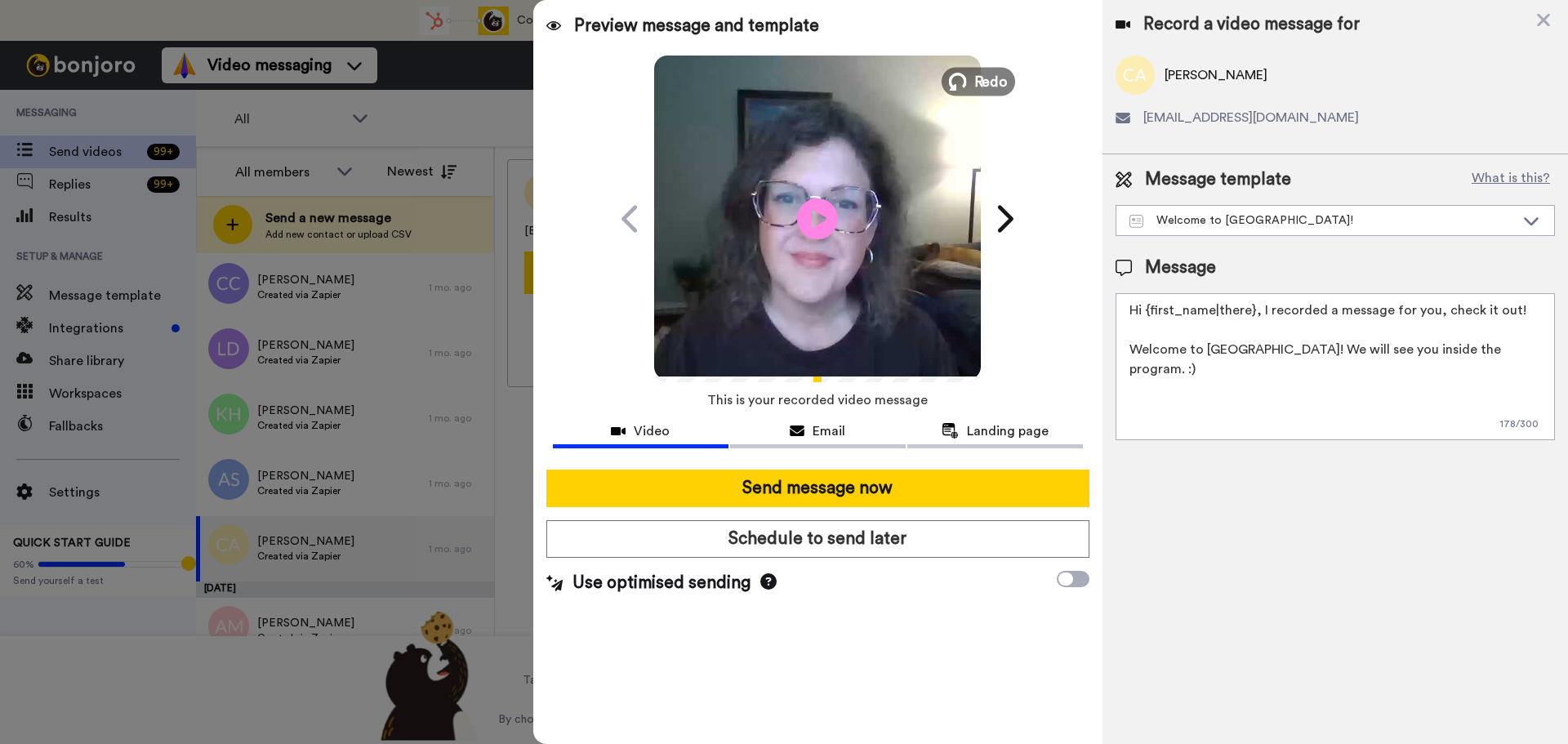
click at [959, 81] on icon at bounding box center [958, 81] width 18 height 18
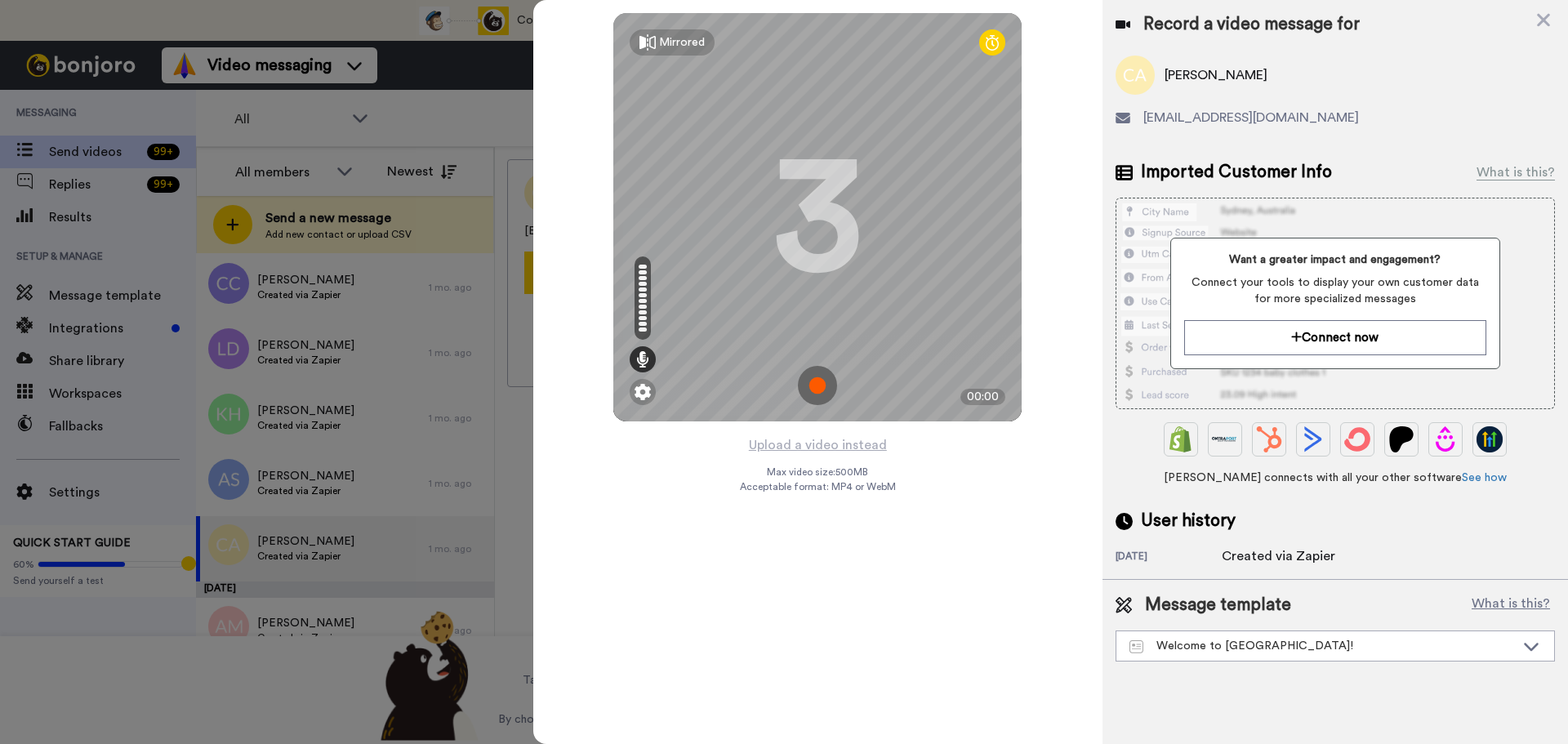
click at [810, 383] on img at bounding box center [817, 385] width 40 height 40
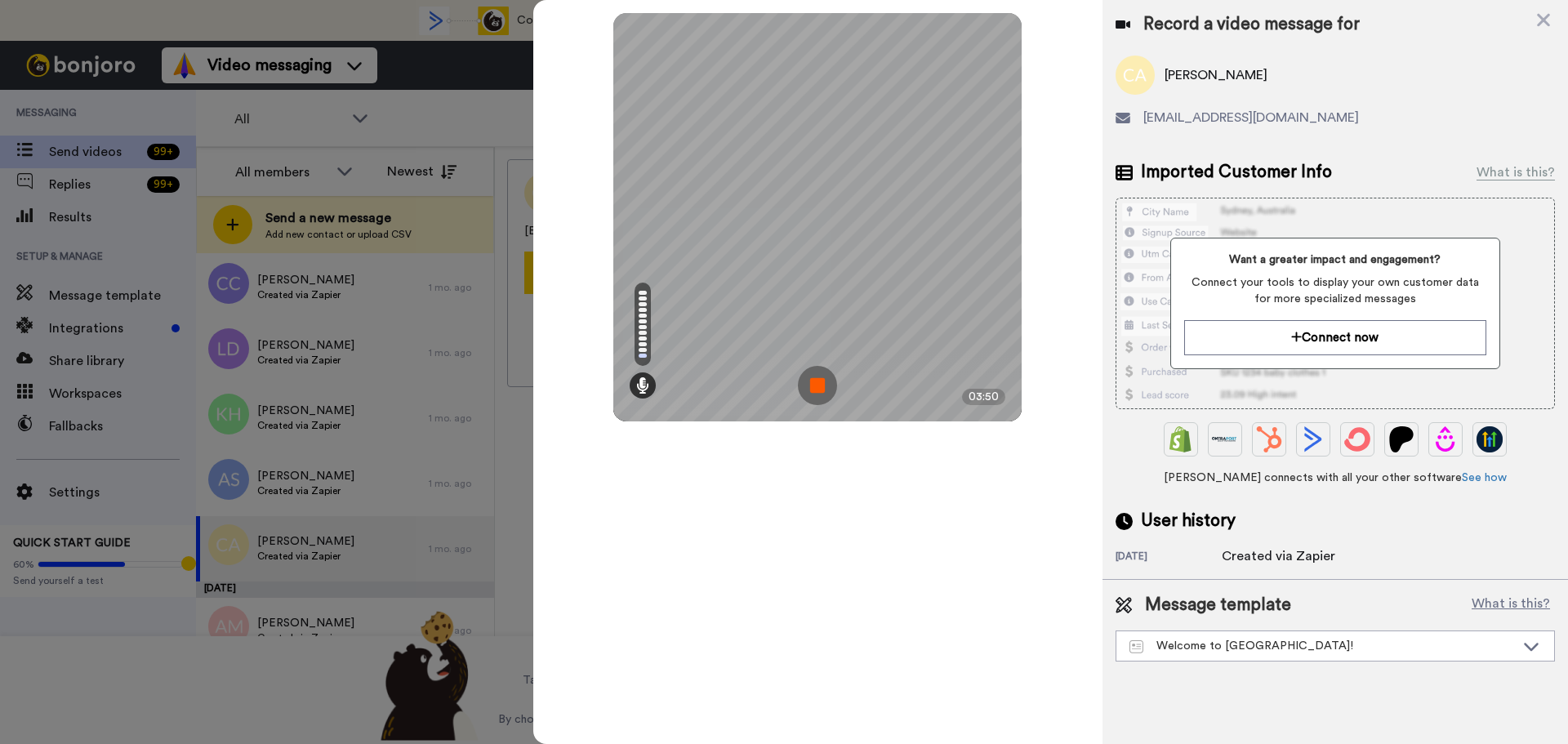
click at [810, 383] on img at bounding box center [817, 385] width 40 height 40
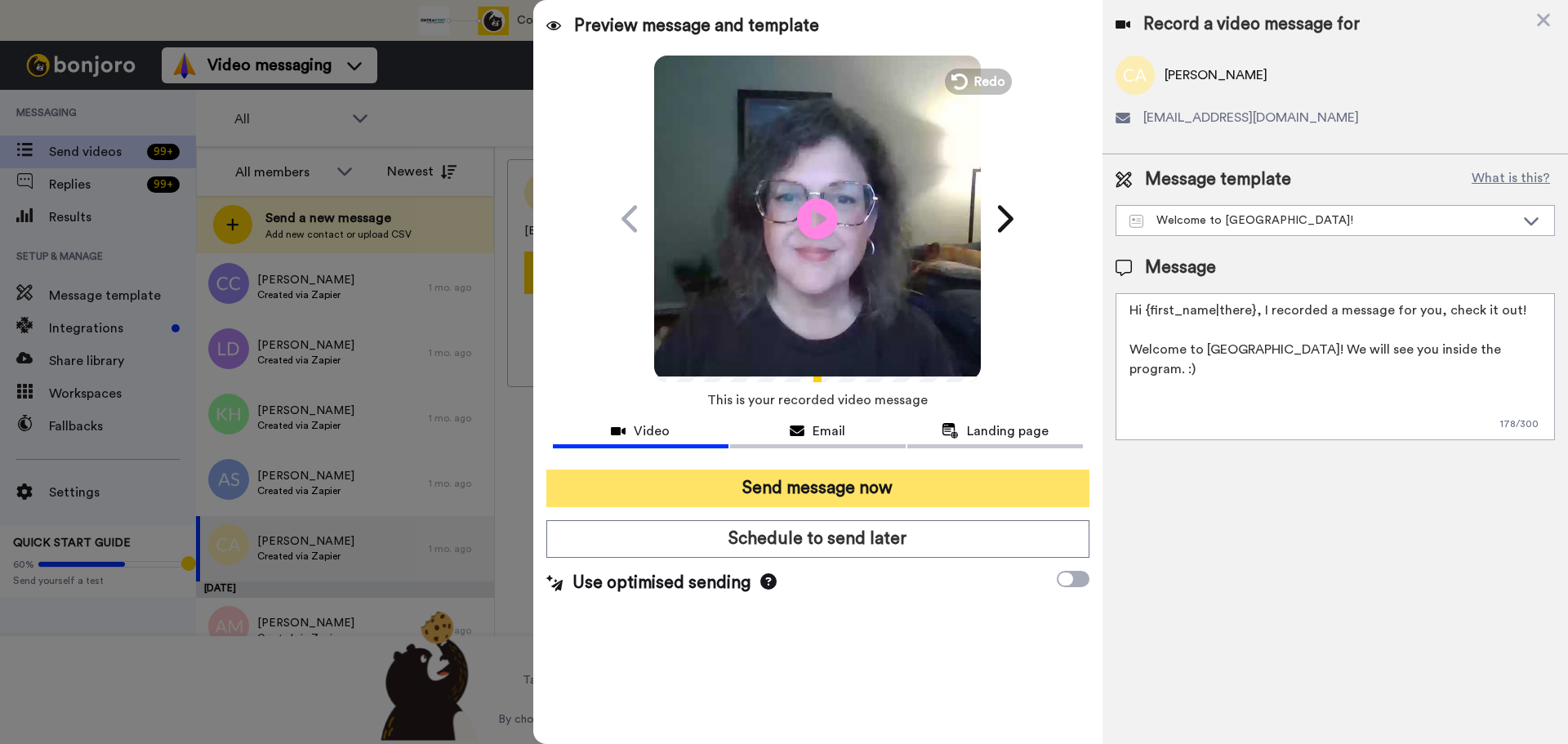
click at [953, 483] on button "Send message now" at bounding box center [818, 488] width 543 height 38
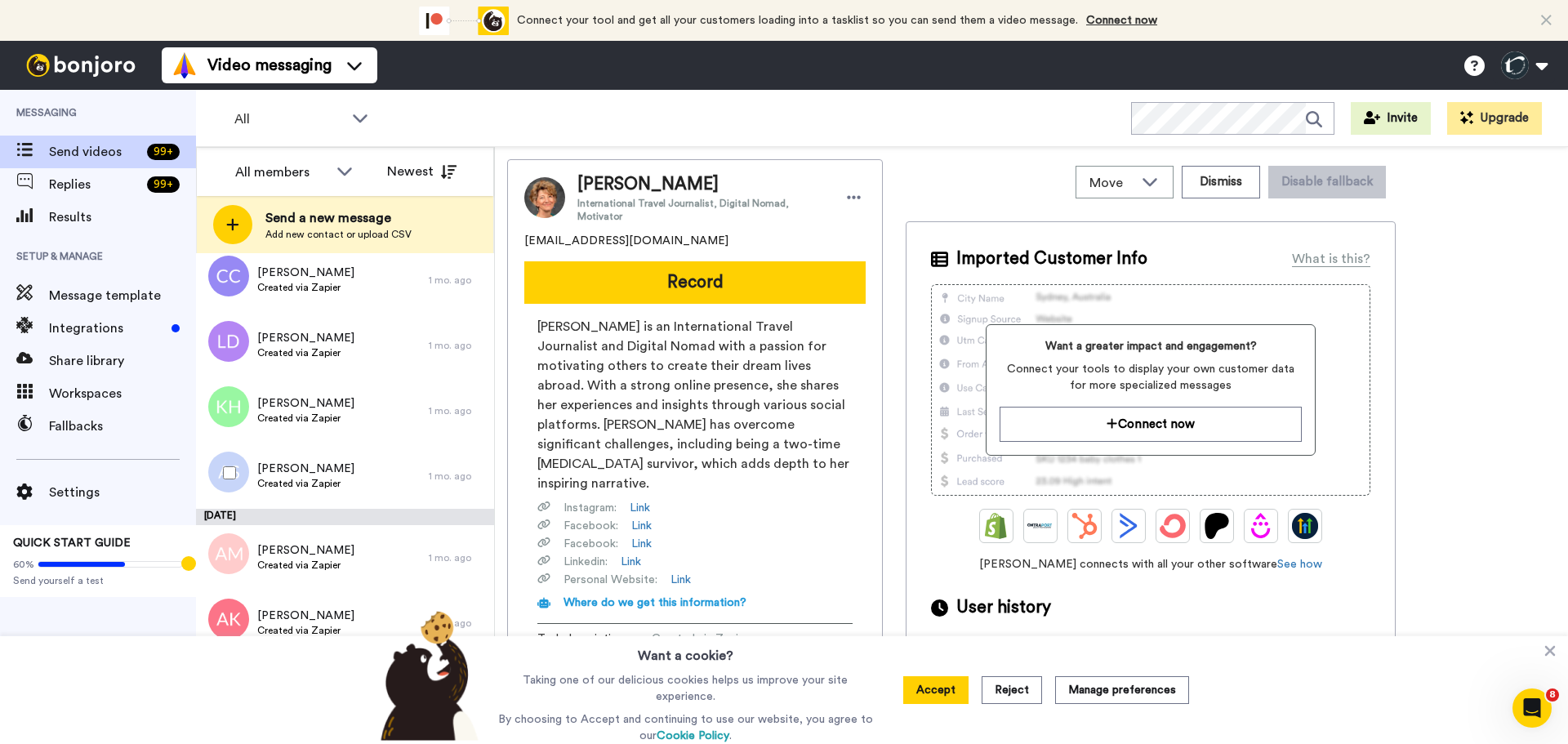
scroll to position [3815, 0]
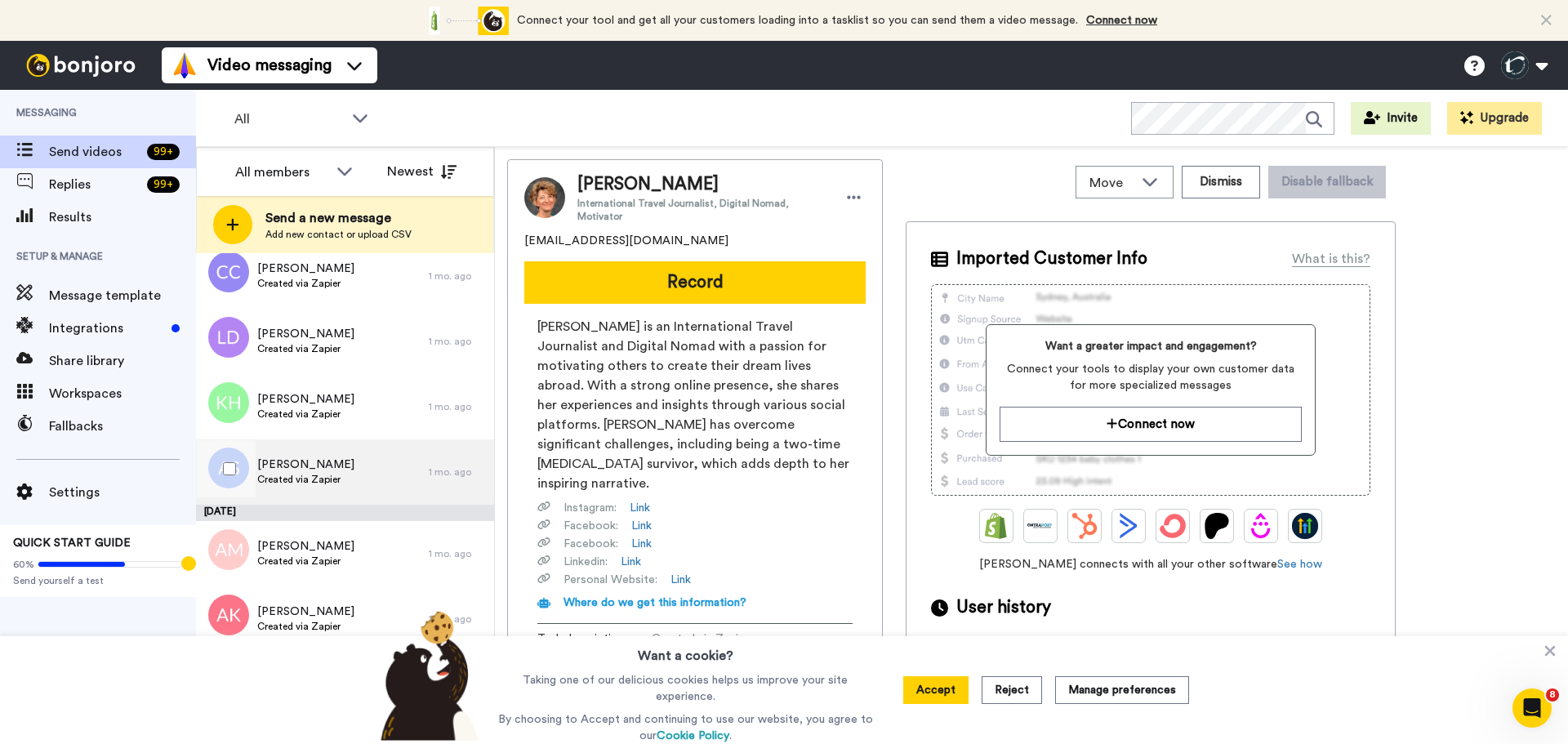
click at [290, 466] on span "[PERSON_NAME]" at bounding box center [306, 464] width 98 height 16
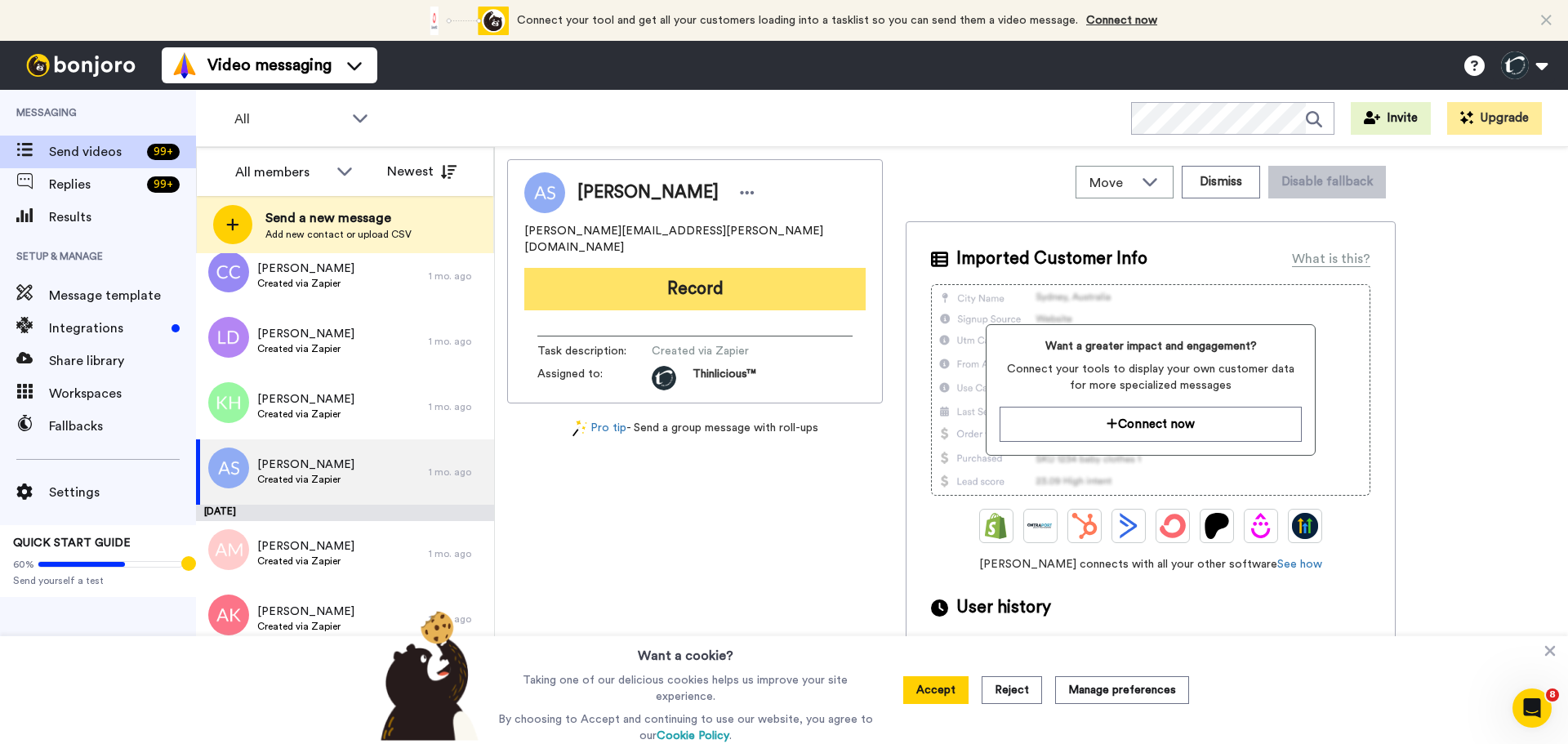
click at [594, 274] on button "Record" at bounding box center [695, 289] width 341 height 43
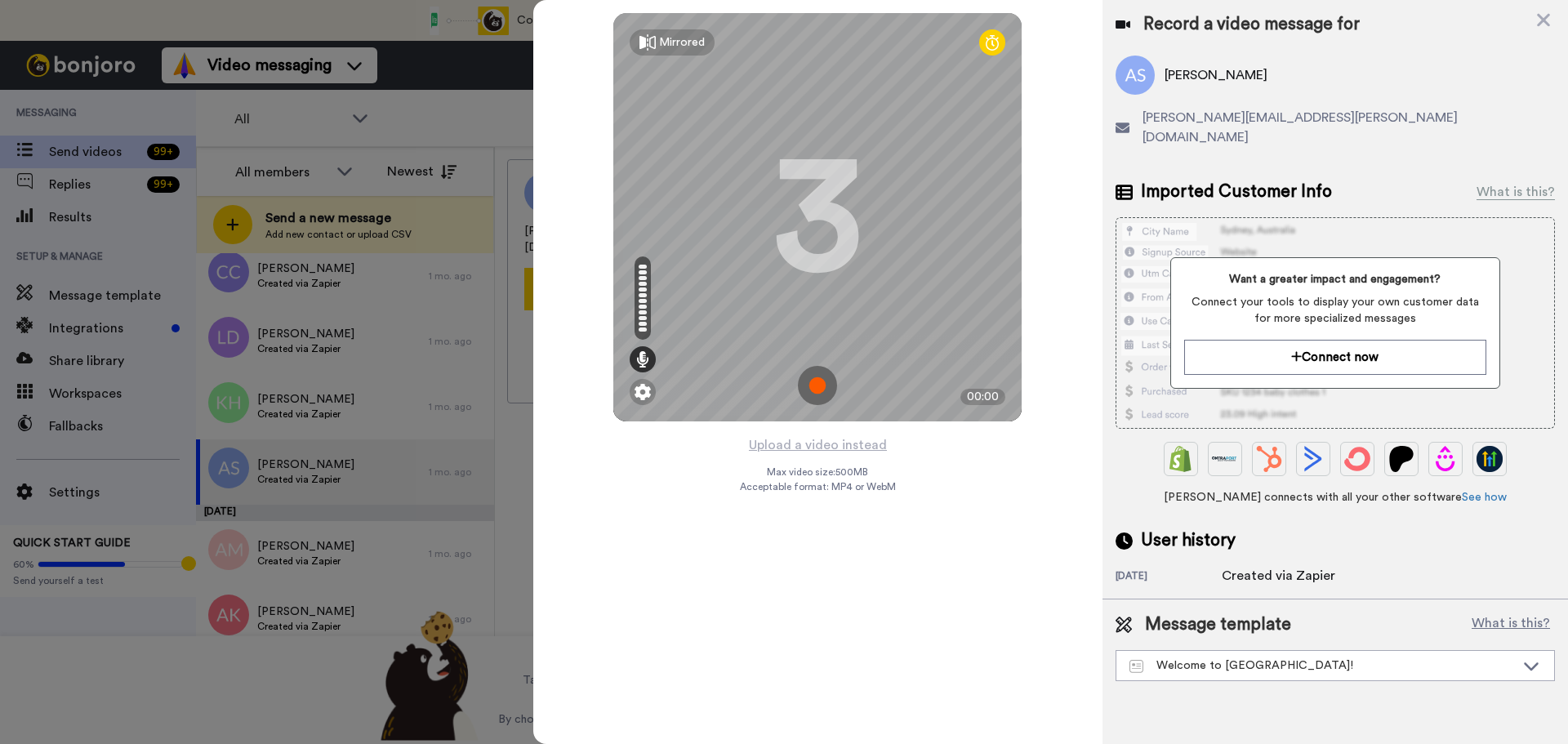
click at [817, 379] on img at bounding box center [817, 385] width 40 height 40
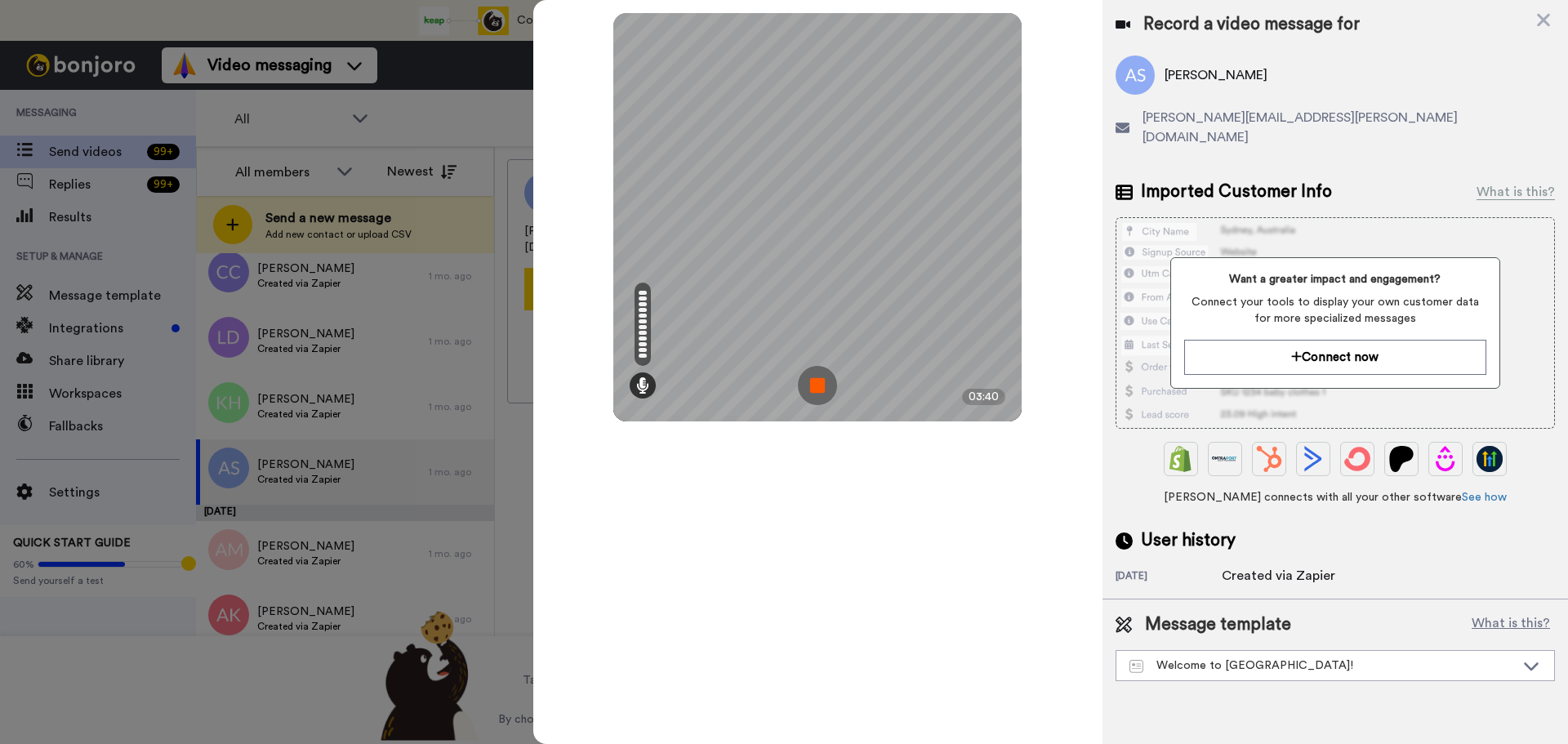
click at [817, 379] on img at bounding box center [817, 385] width 40 height 40
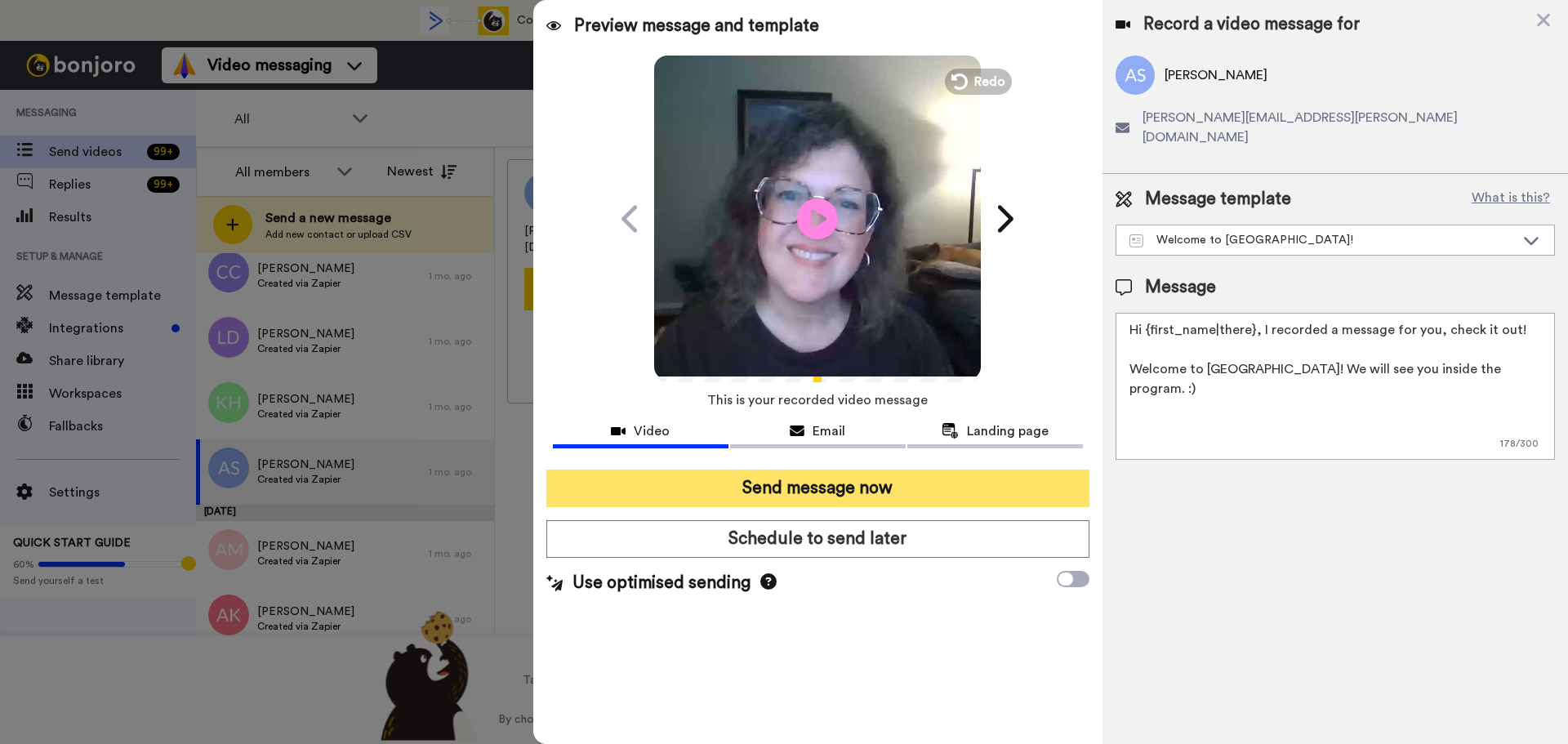
click at [833, 488] on button "Send message now" at bounding box center [818, 488] width 543 height 38
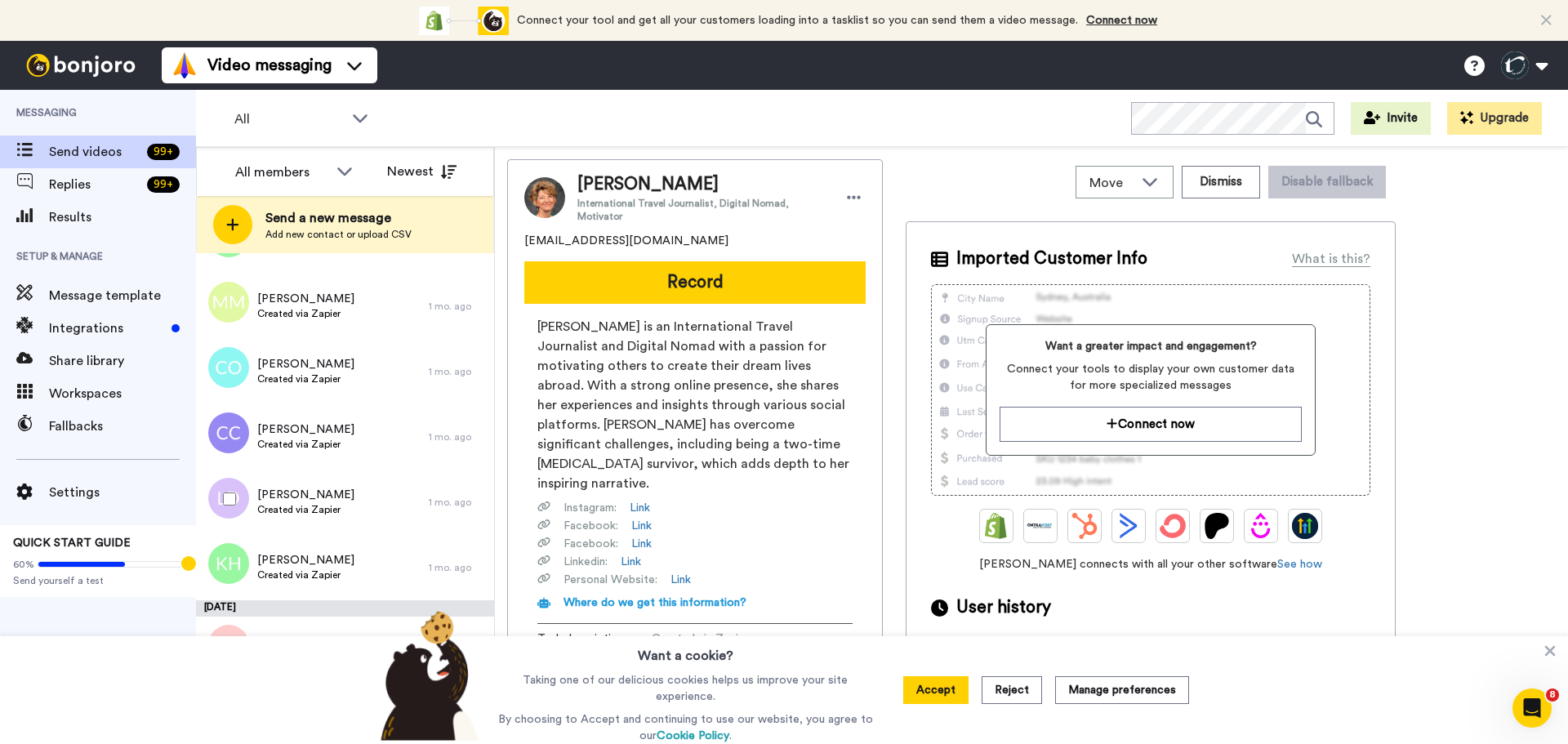
scroll to position [3655, 0]
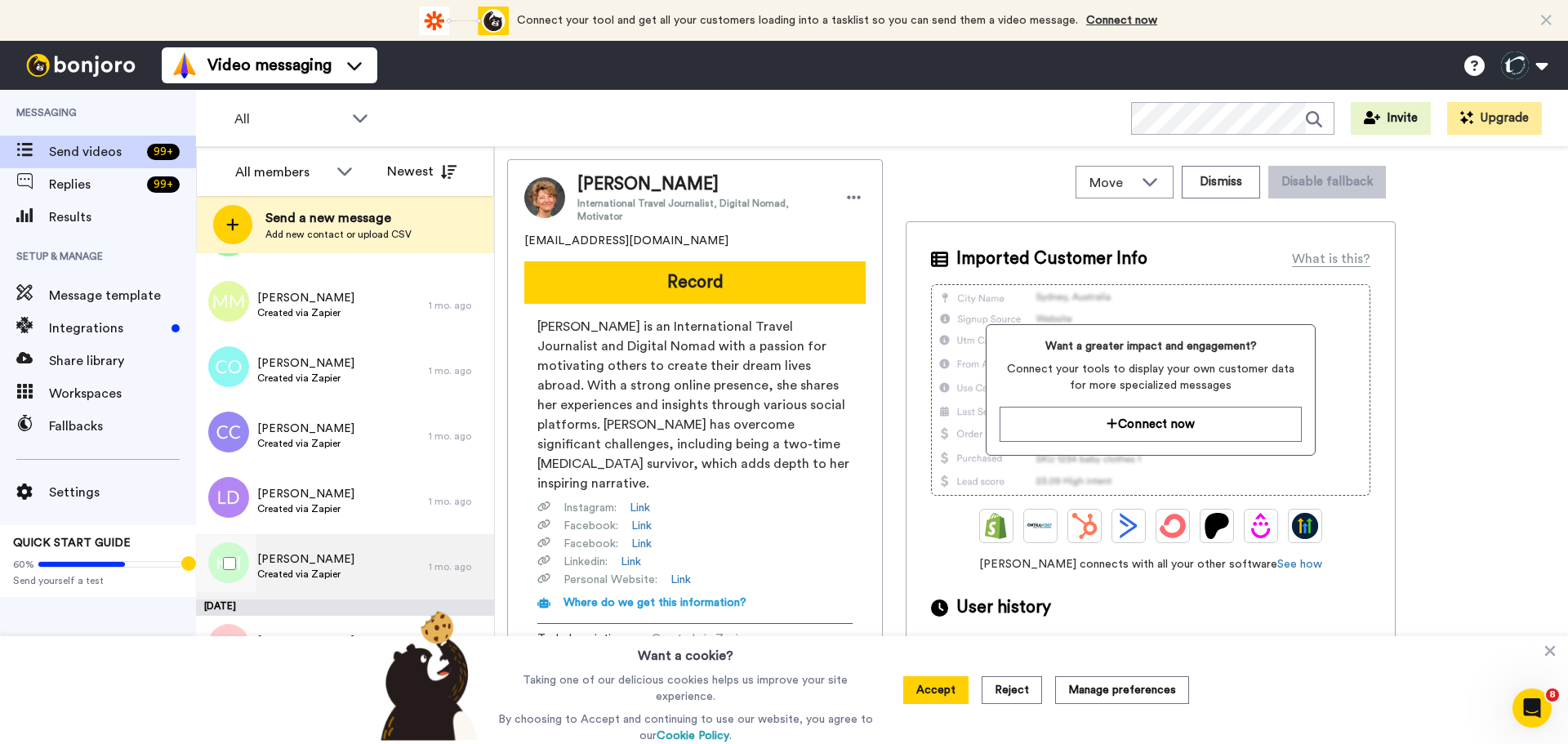
click at [288, 566] on span "[PERSON_NAME]" at bounding box center [306, 559] width 98 height 16
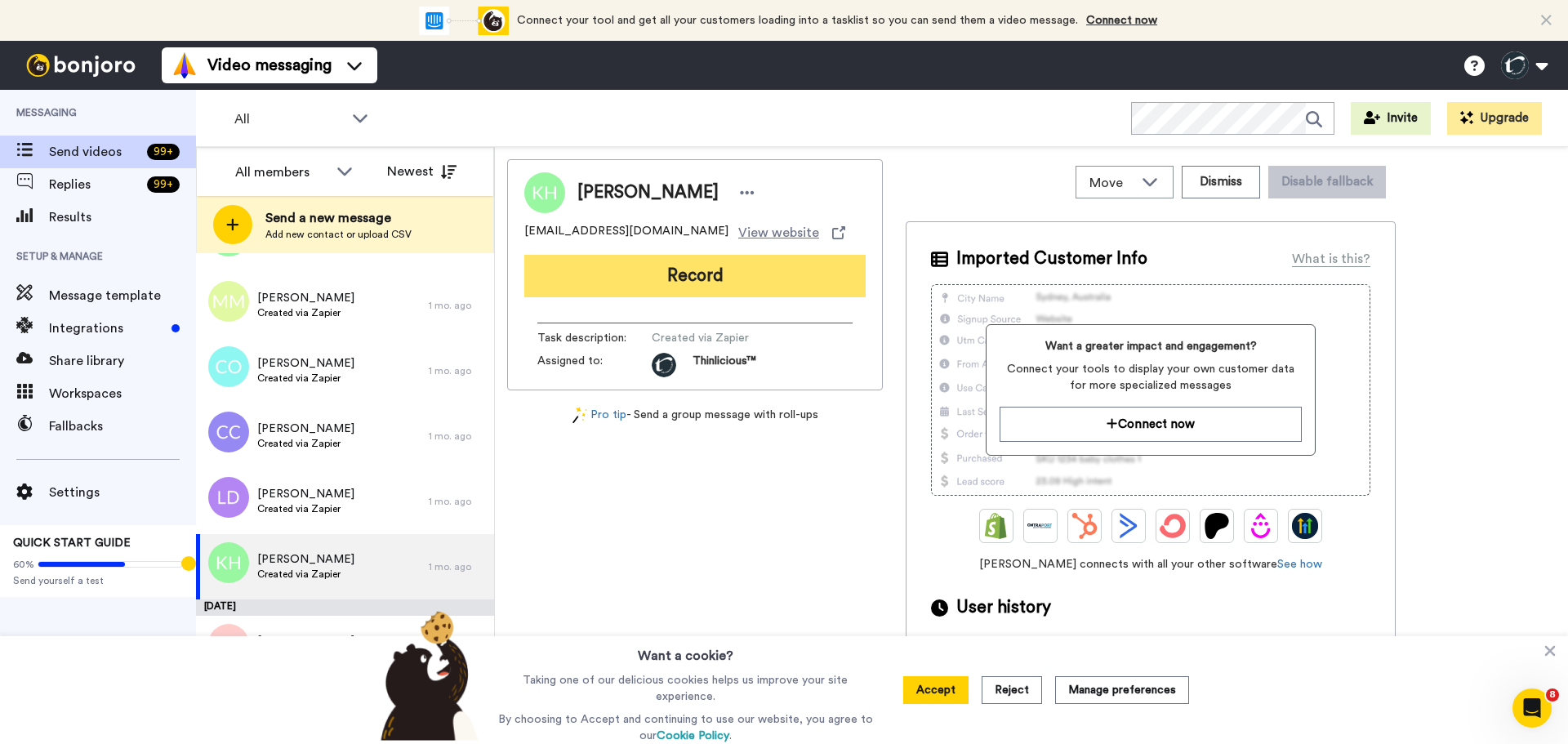
click at [657, 275] on button "Record" at bounding box center [695, 276] width 341 height 43
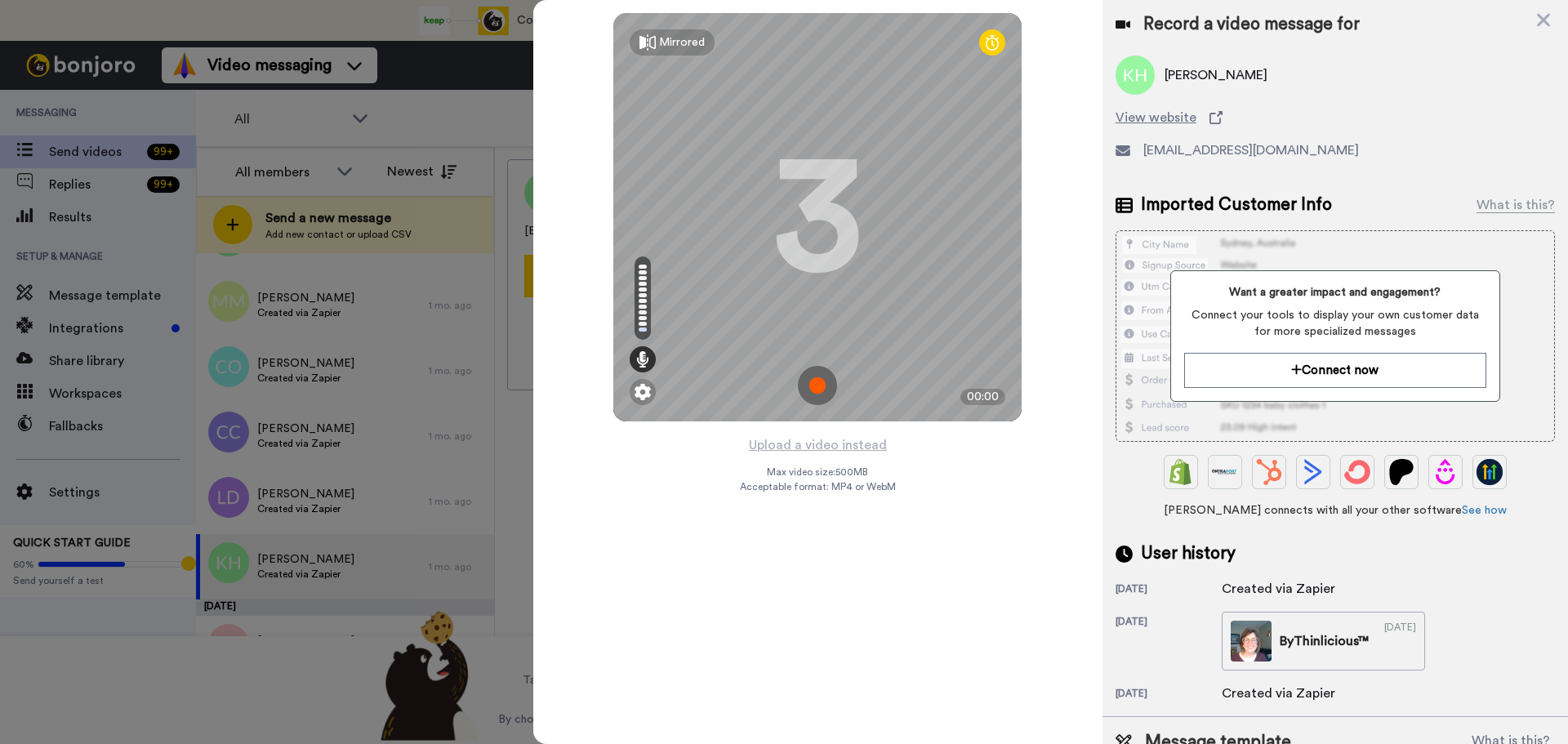
click at [816, 387] on img at bounding box center [817, 385] width 40 height 40
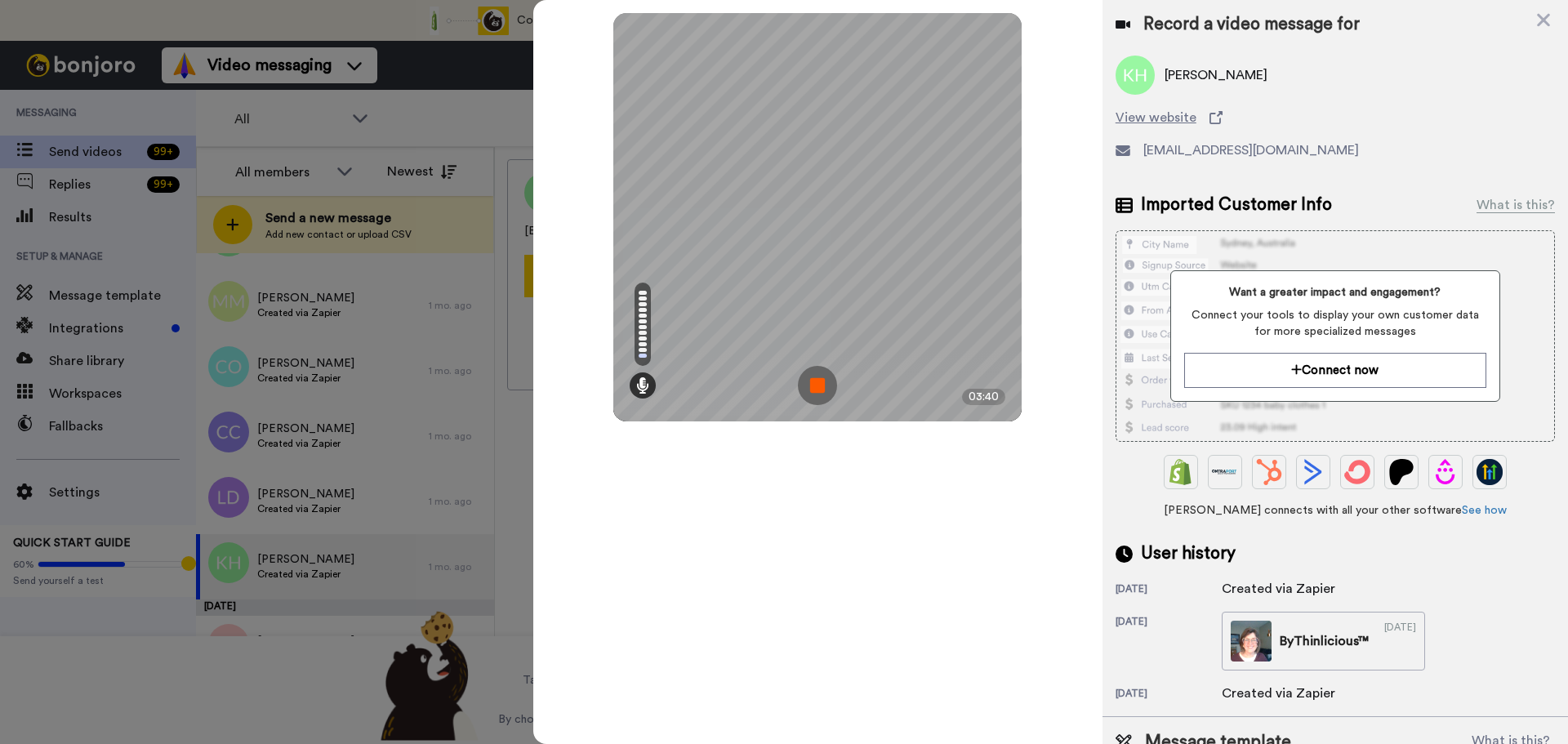
click at [816, 387] on img at bounding box center [817, 385] width 40 height 40
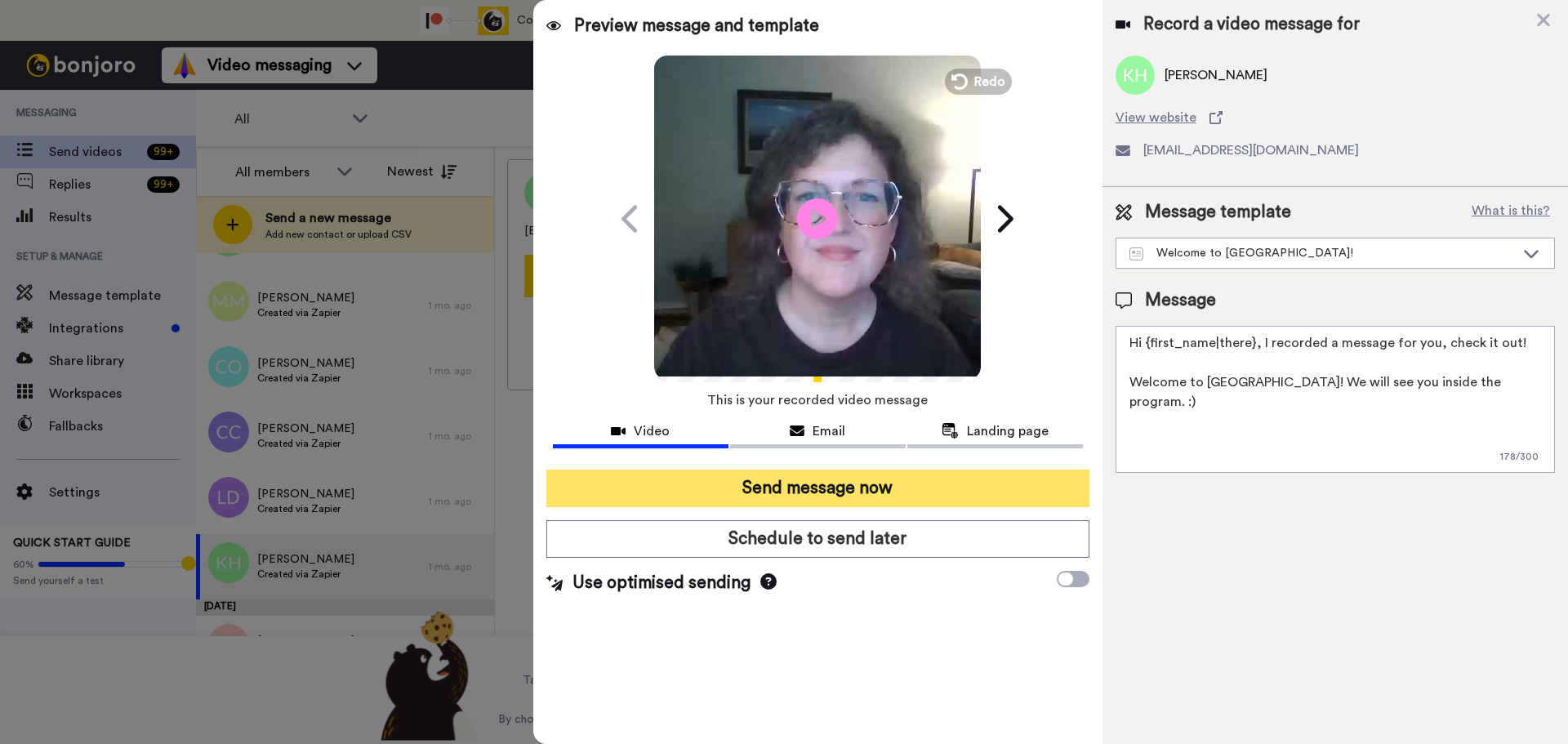
click at [889, 486] on button "Send message now" at bounding box center [818, 488] width 543 height 38
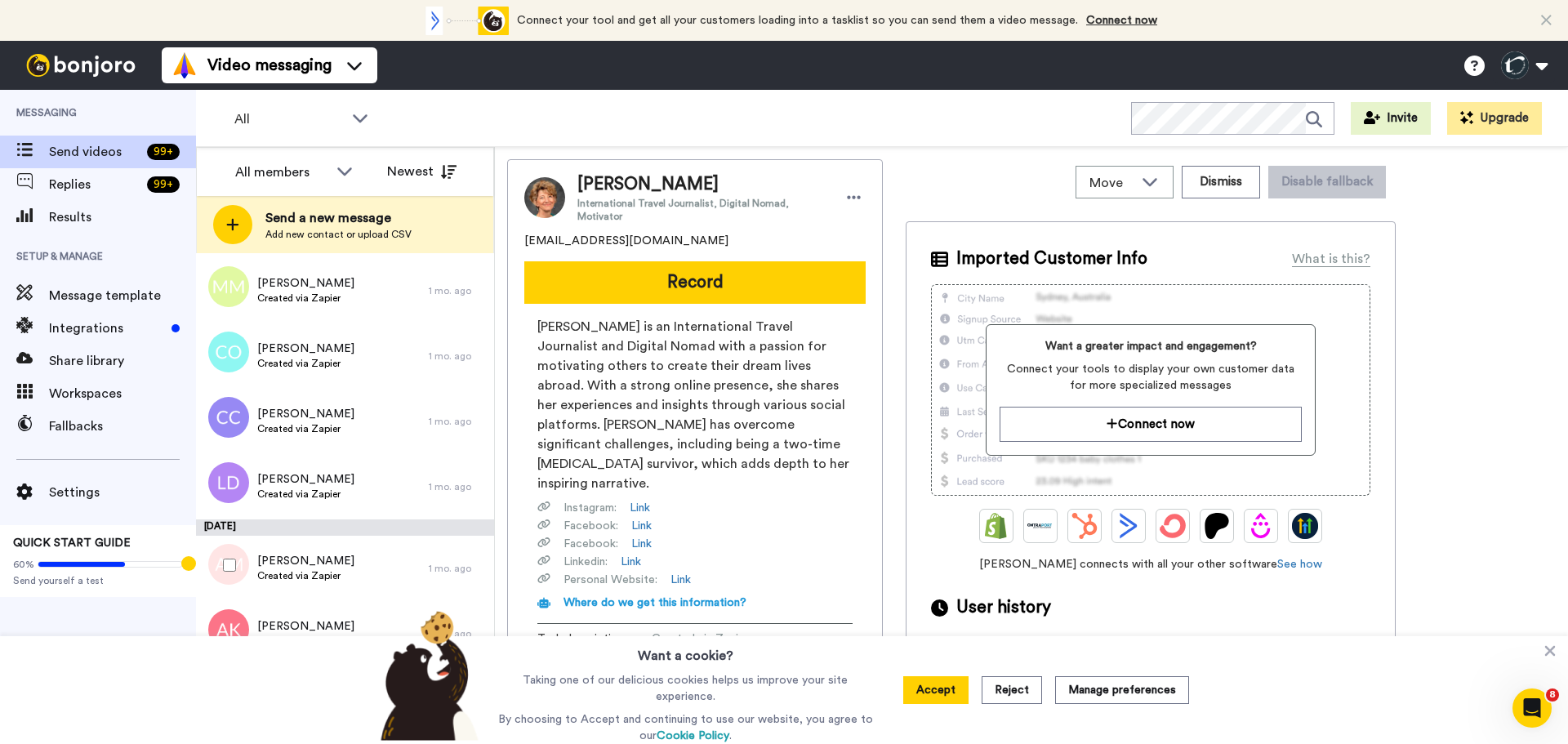
scroll to position [3669, 0]
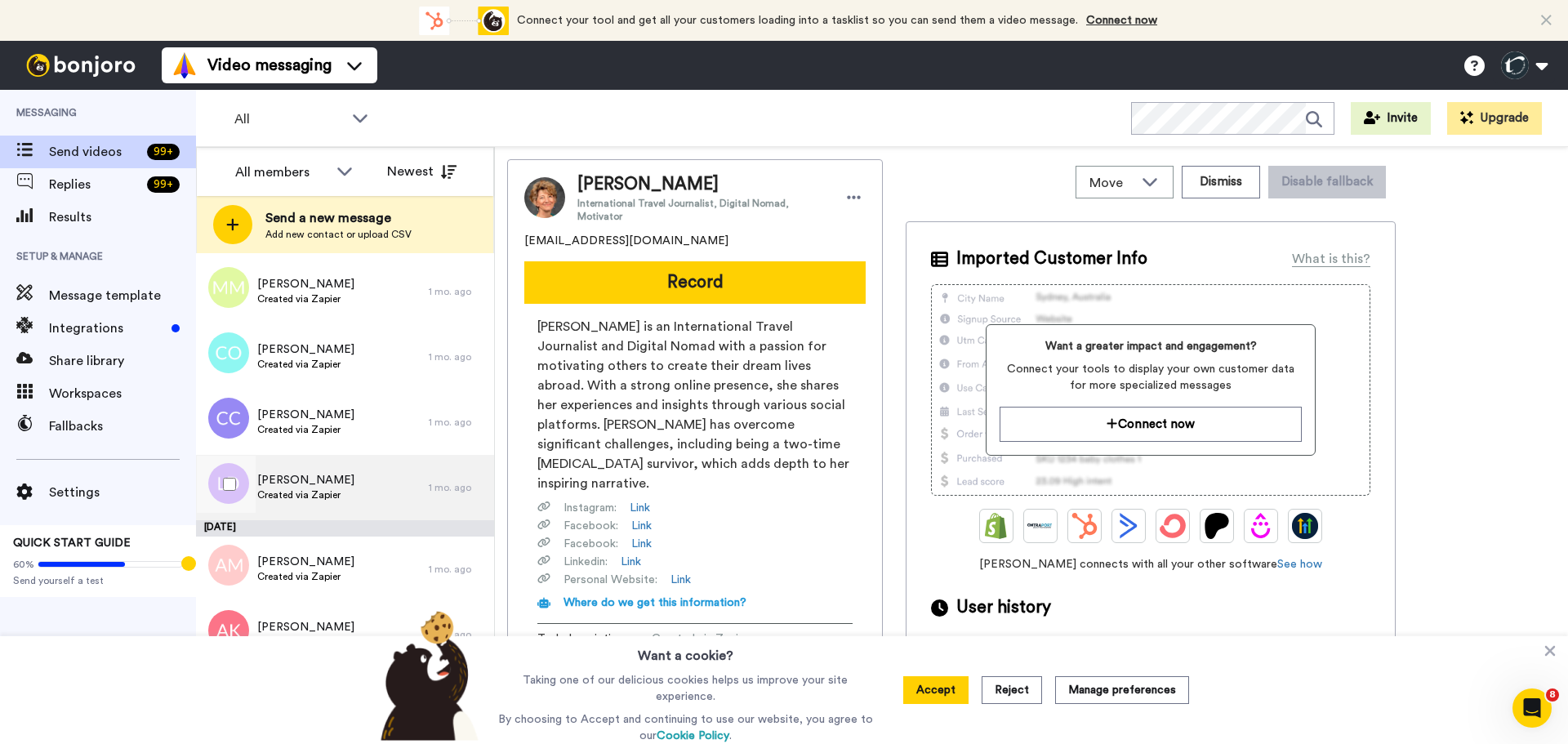
click at [293, 478] on span "Laura Duinkerken" at bounding box center [306, 479] width 98 height 16
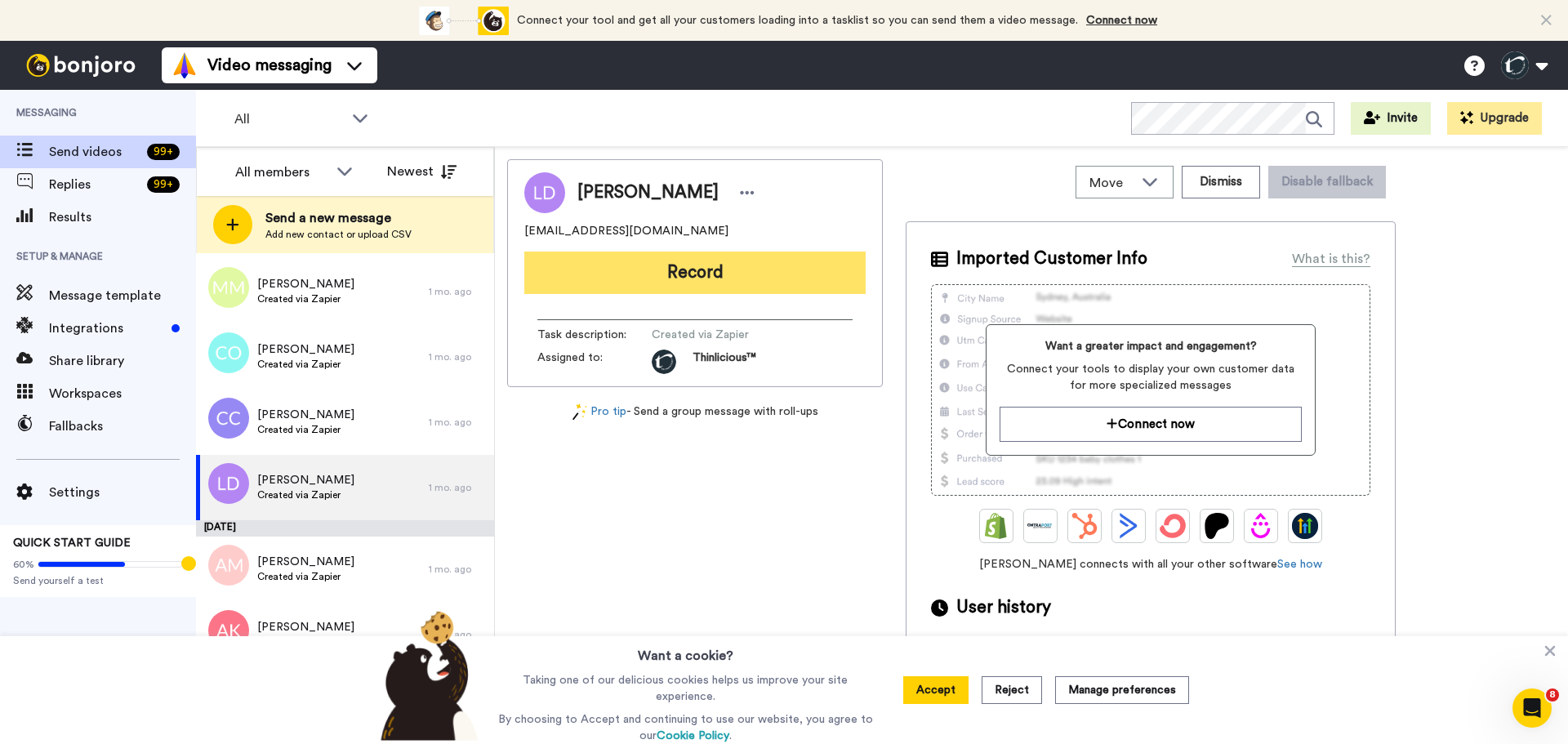
click at [678, 272] on button "Record" at bounding box center [695, 272] width 341 height 43
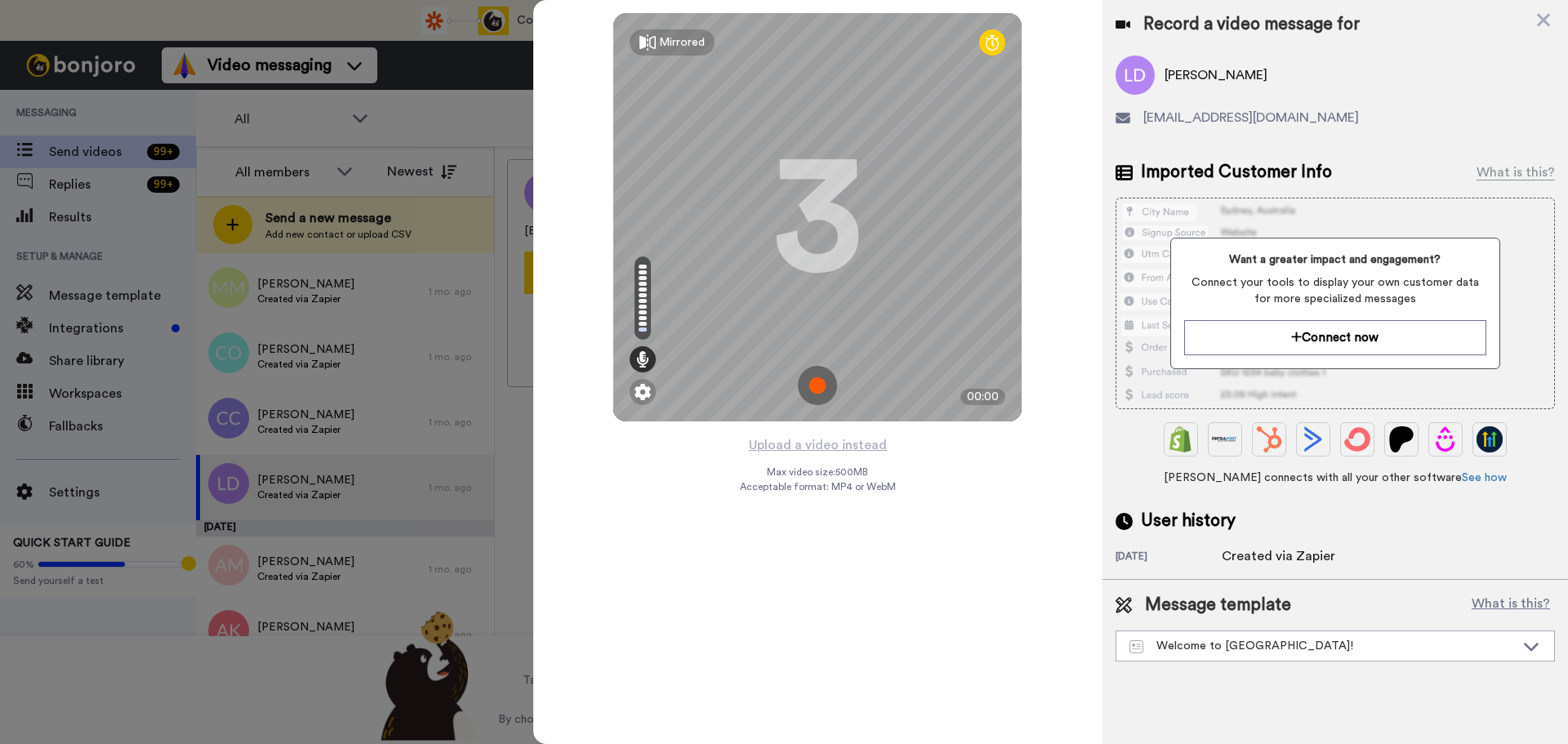
click at [820, 377] on img at bounding box center [817, 385] width 40 height 40
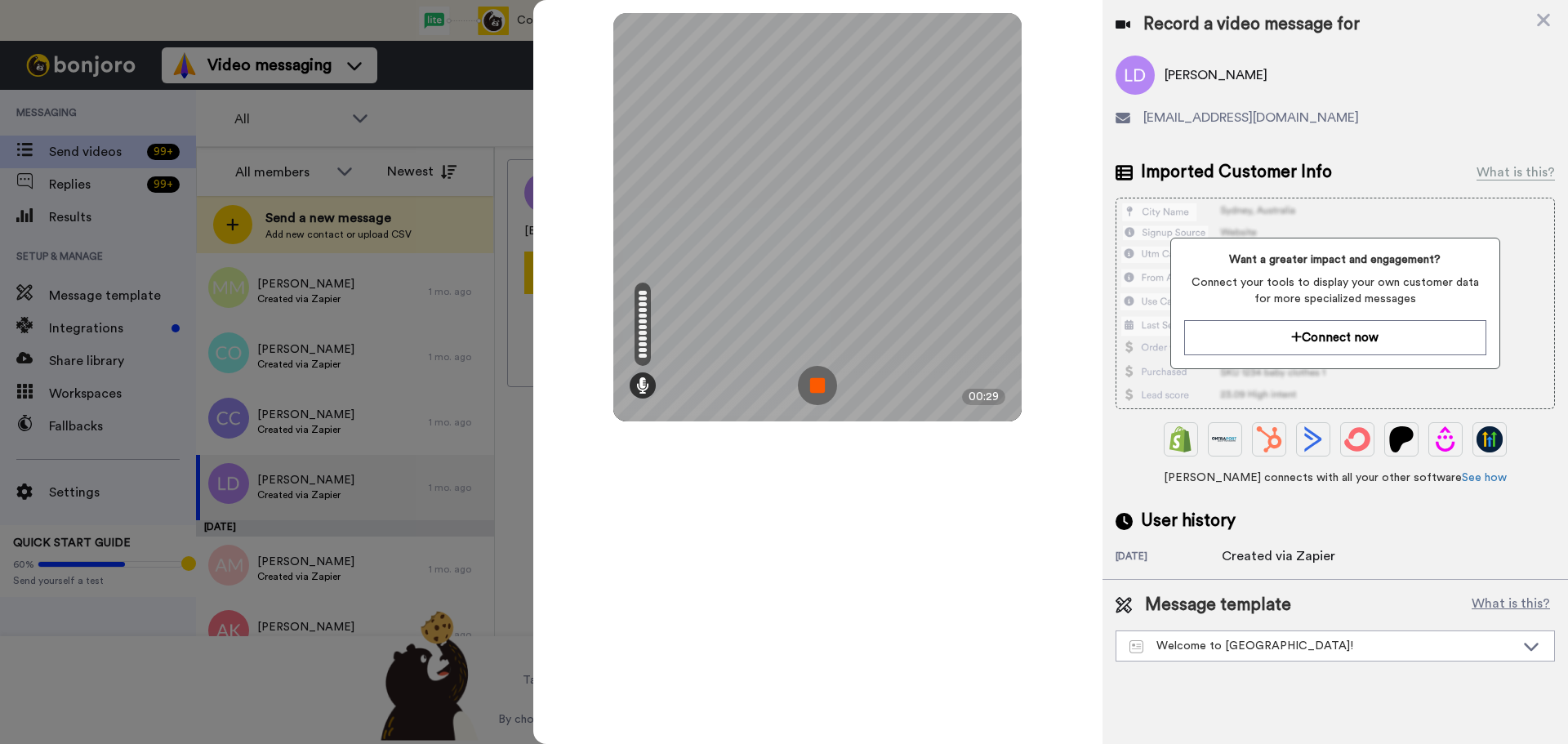
click at [820, 377] on img at bounding box center [817, 385] width 40 height 40
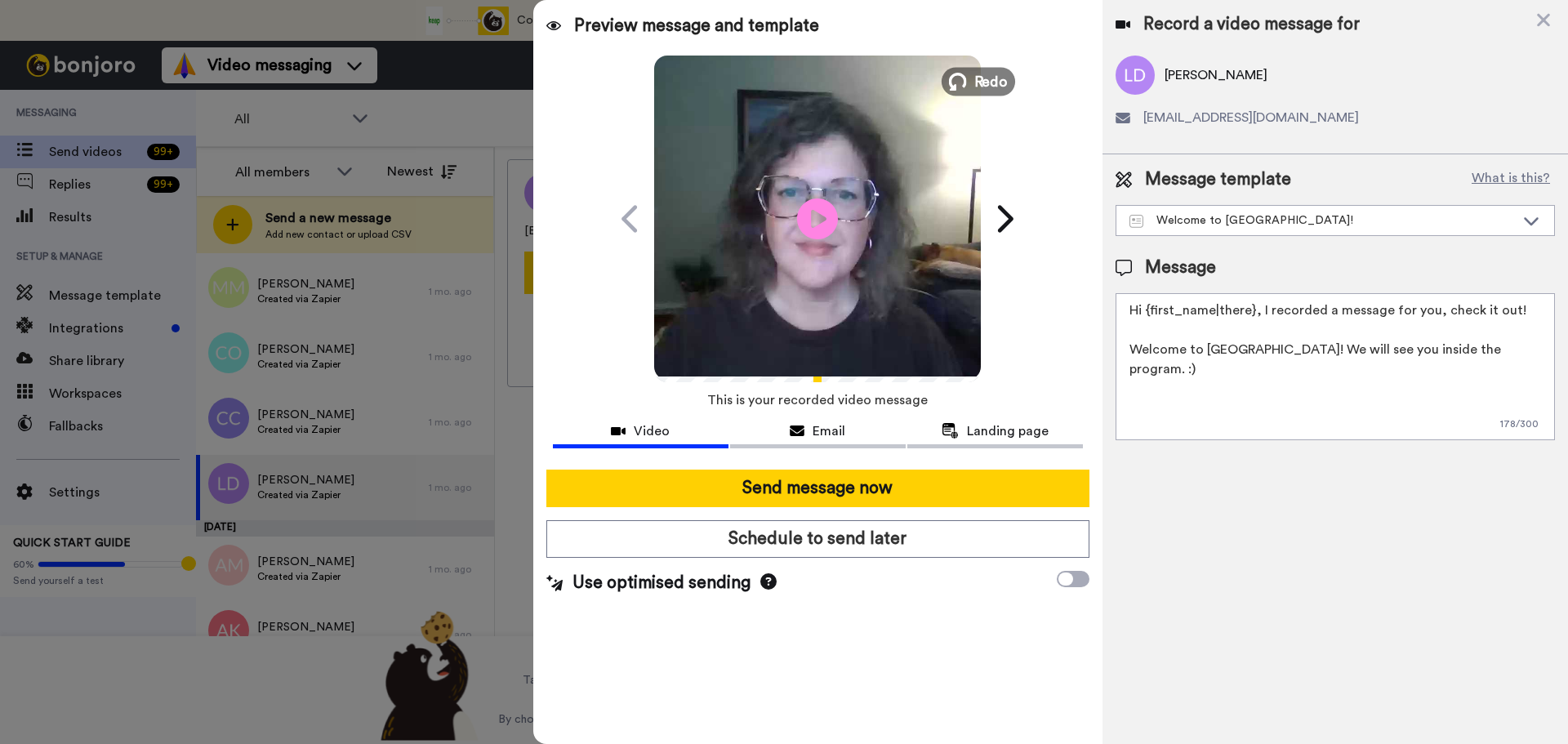
click at [983, 91] on span "Redo" at bounding box center [991, 81] width 34 height 21
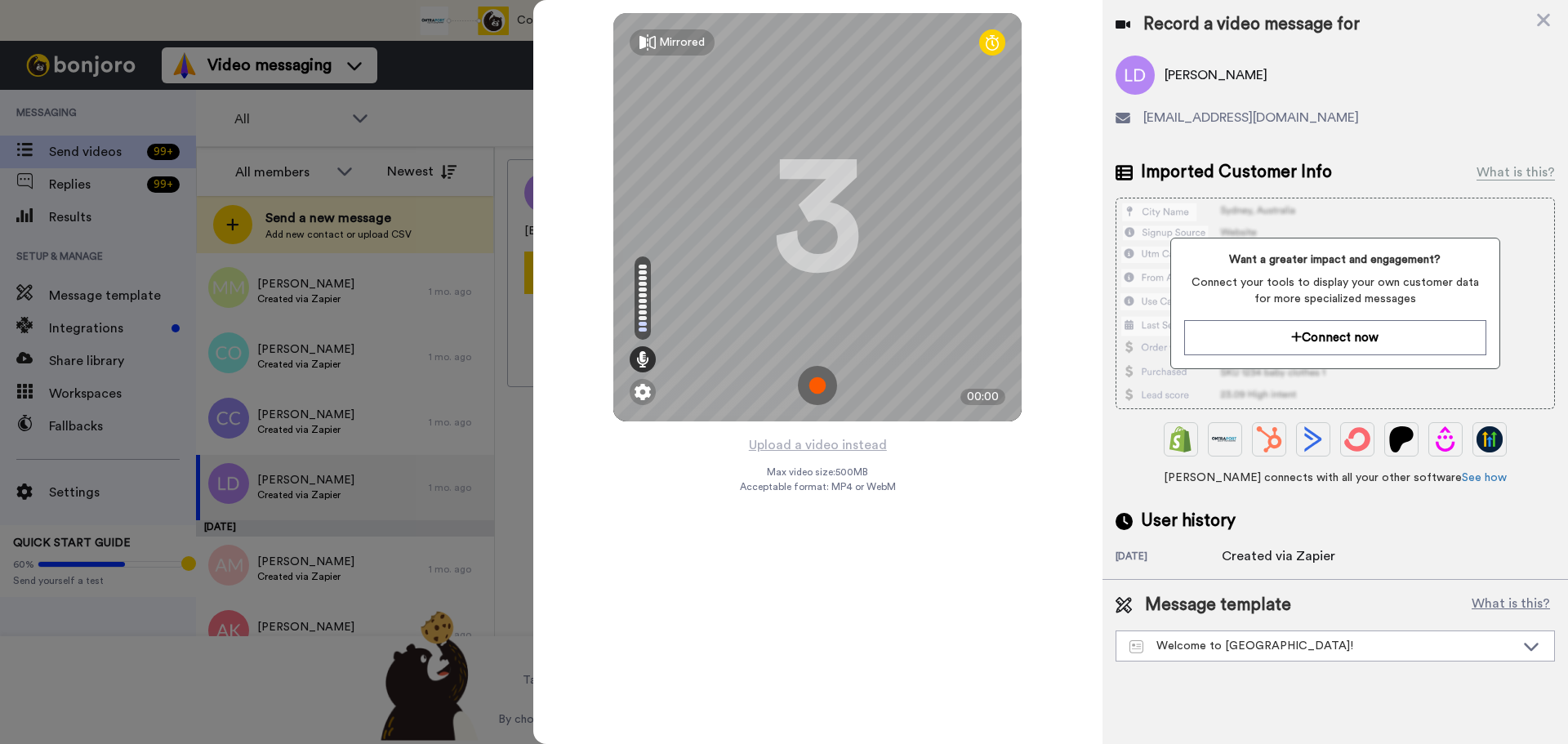
click at [814, 389] on img at bounding box center [817, 385] width 40 height 40
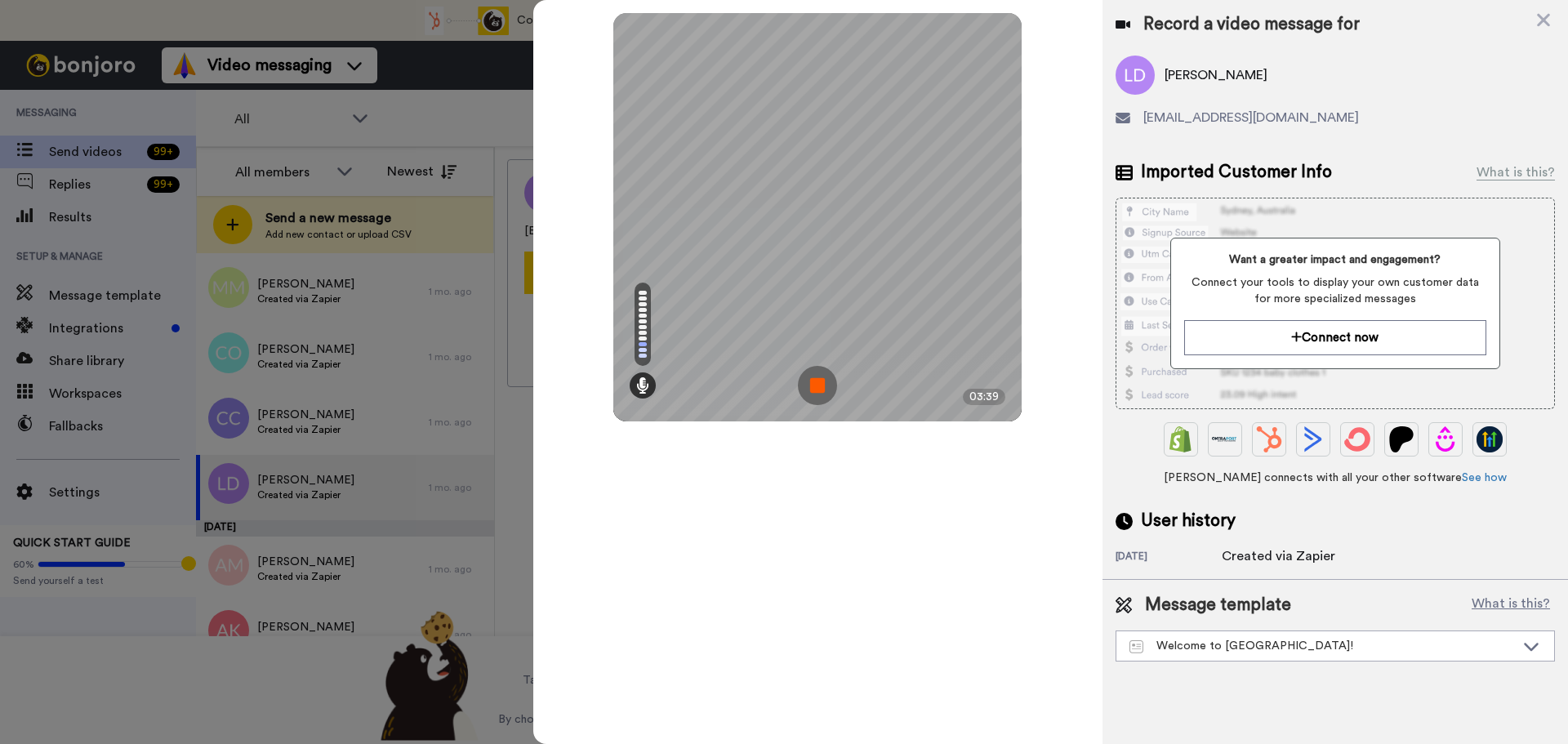
click at [814, 389] on img at bounding box center [817, 385] width 40 height 40
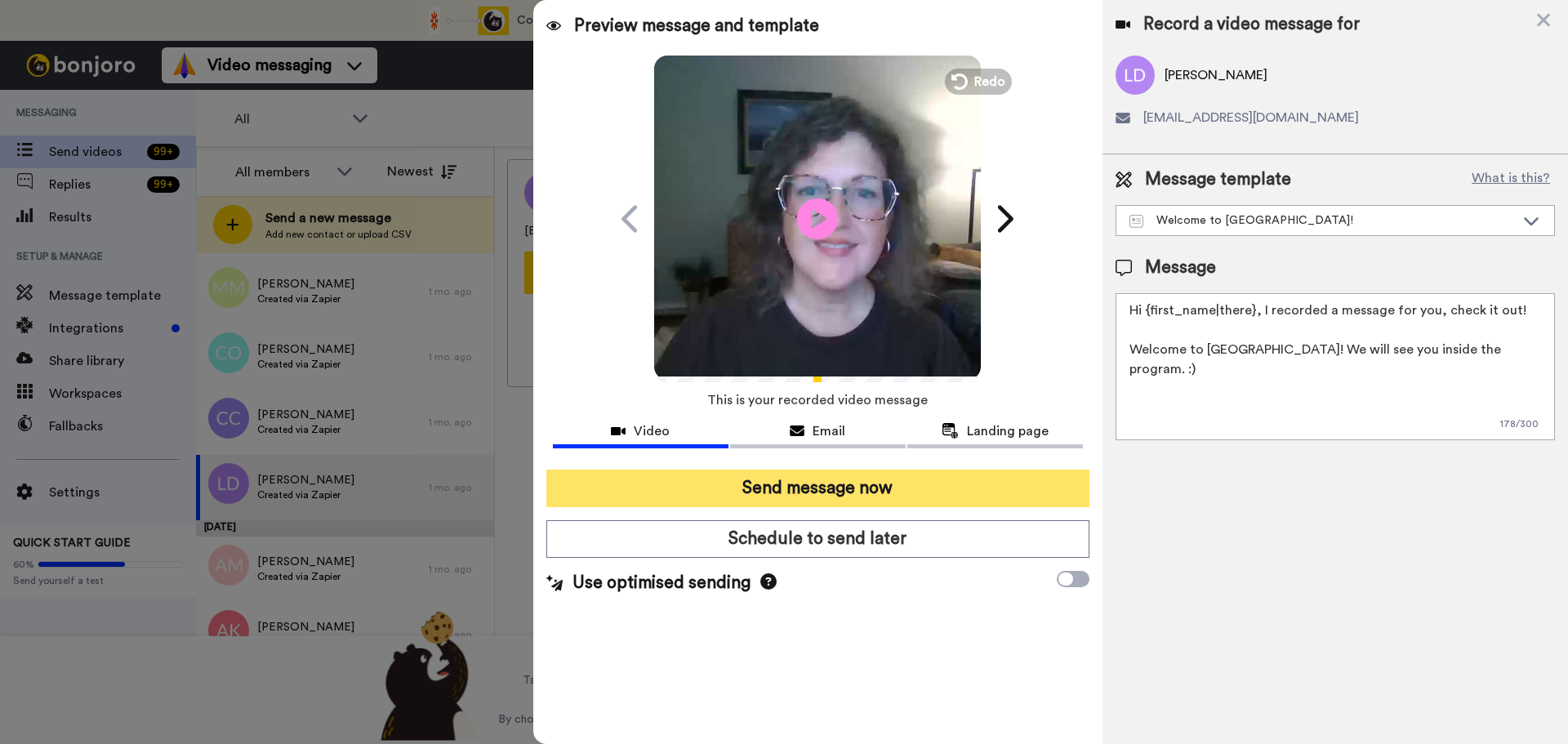
click at [952, 478] on button "Send message now" at bounding box center [818, 488] width 543 height 38
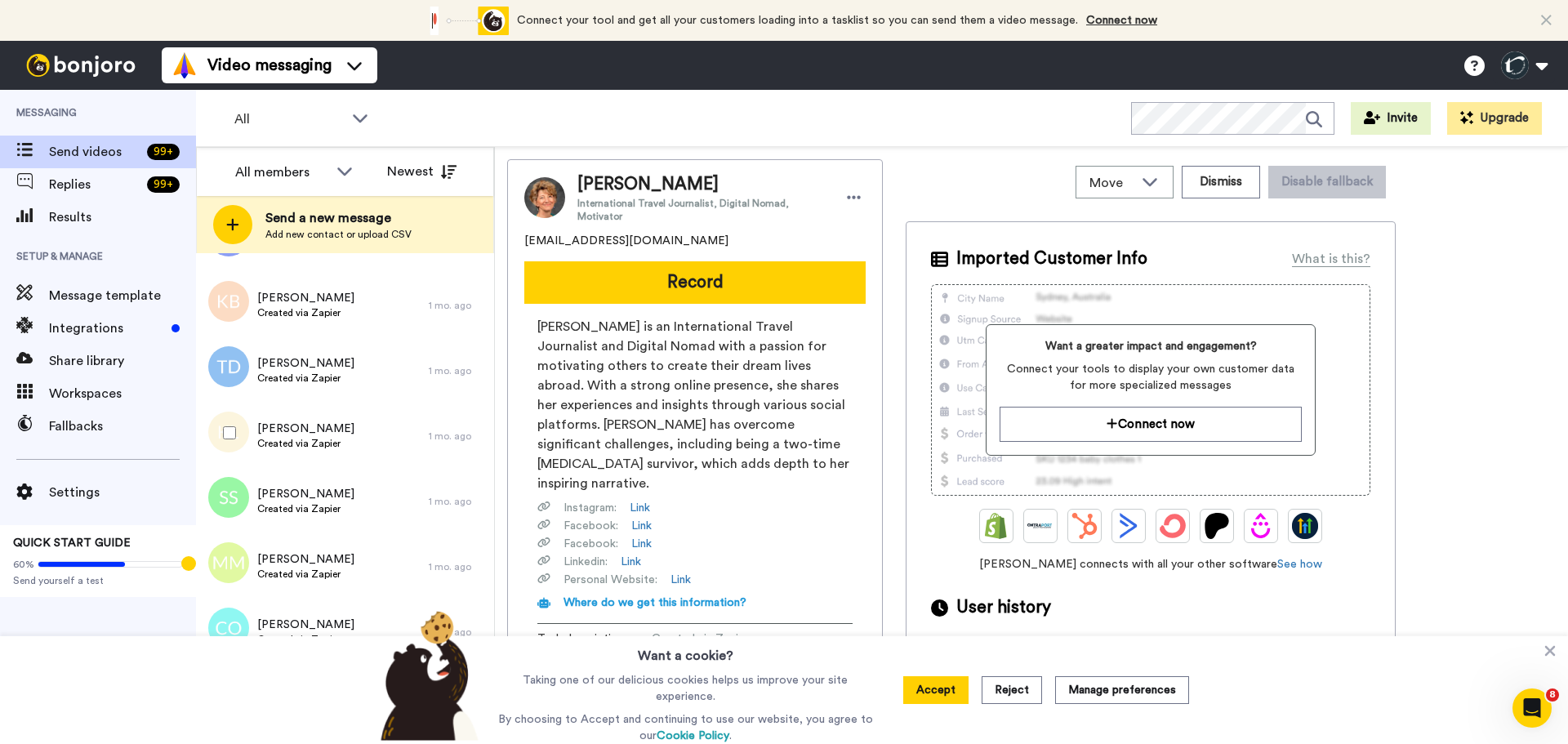
scroll to position [3569, 0]
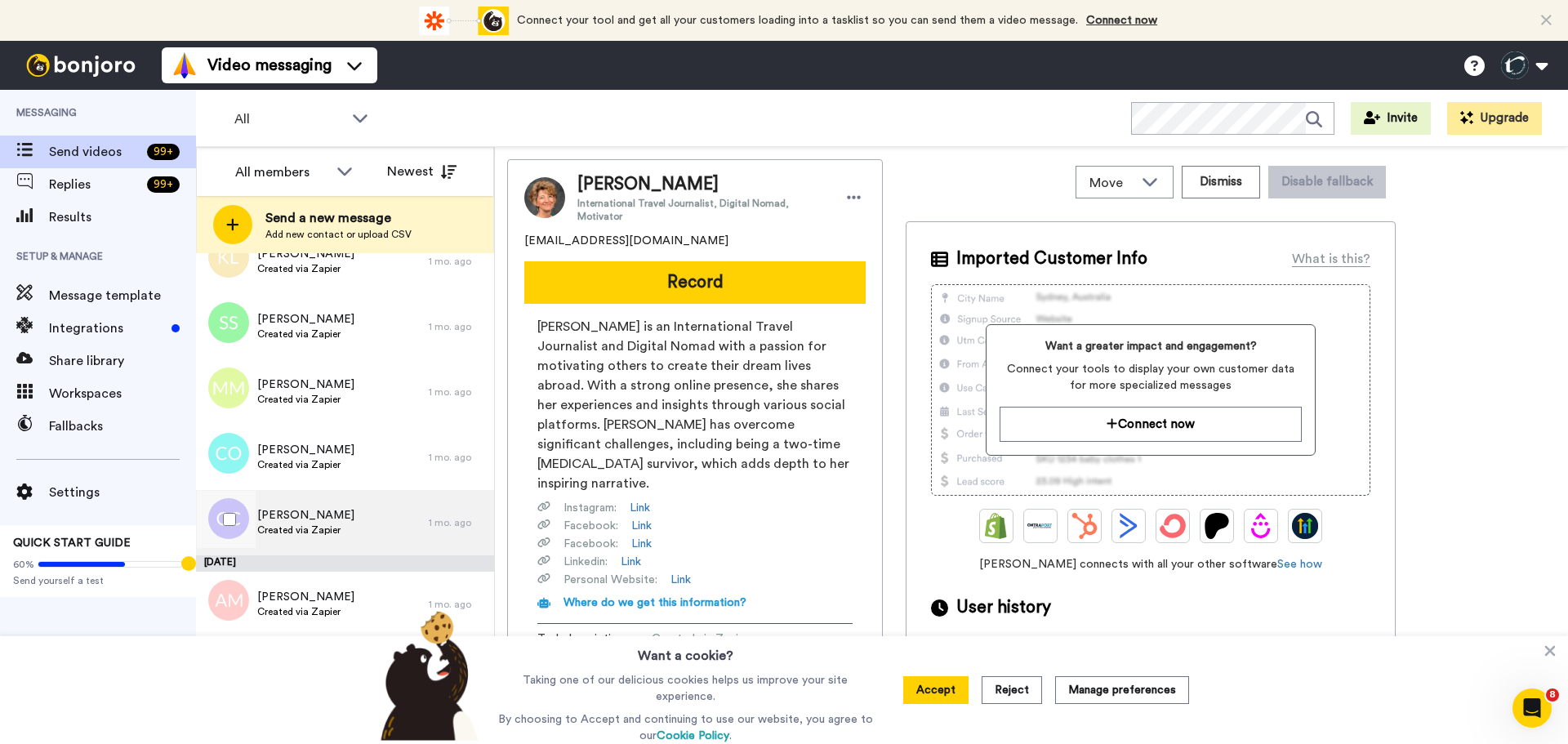
click at [288, 522] on span "Cathy Collins" at bounding box center [306, 514] width 98 height 16
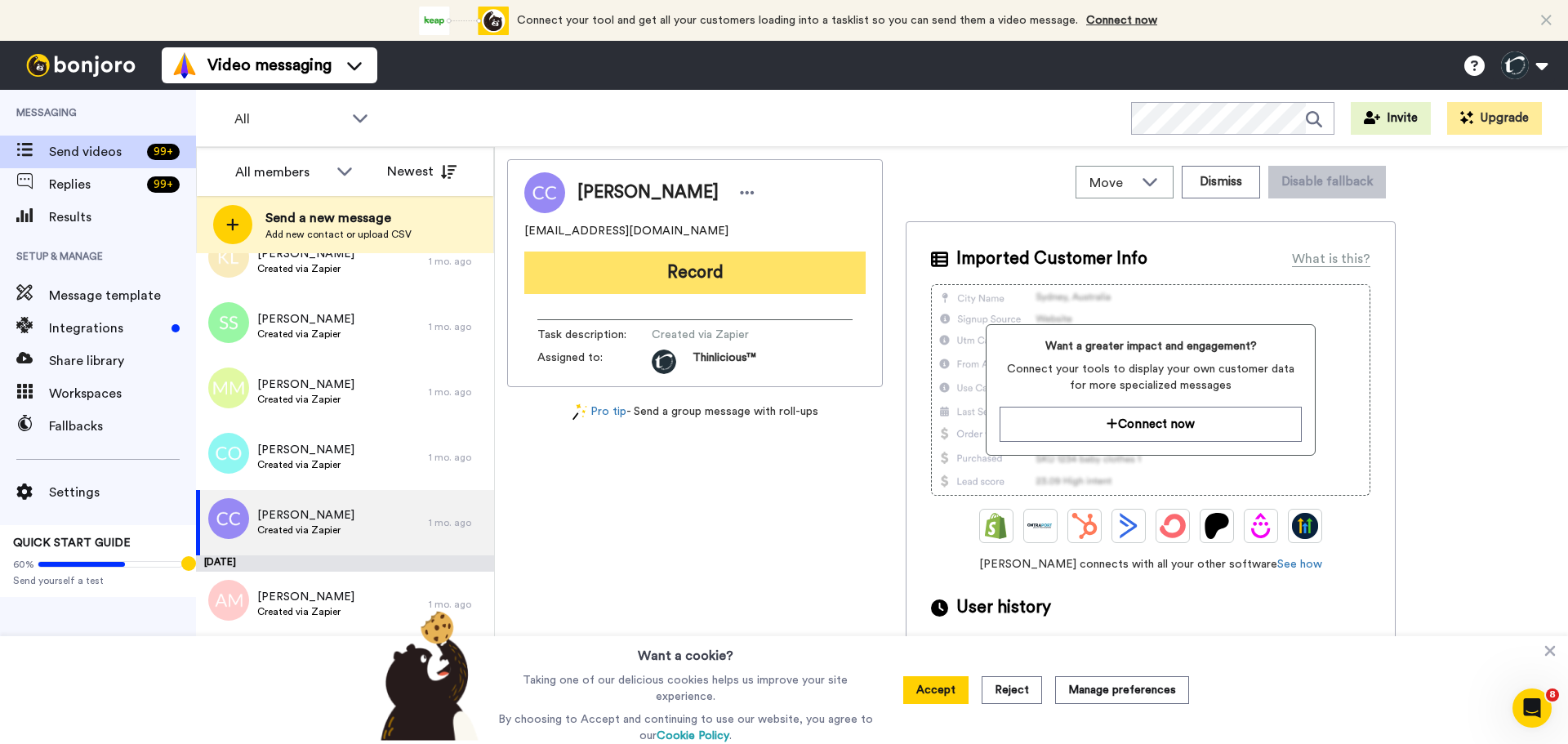
click at [647, 271] on button "Record" at bounding box center [695, 272] width 341 height 43
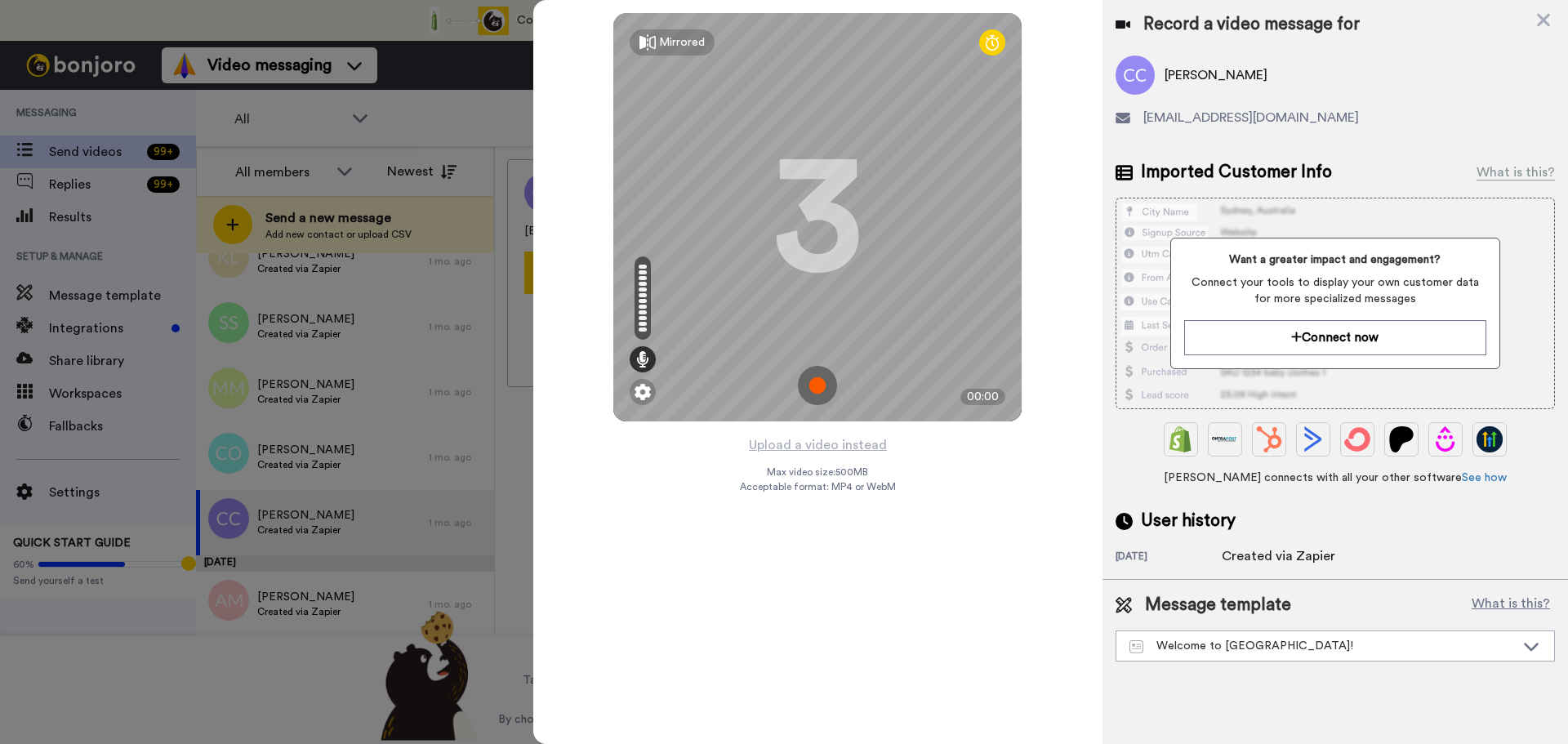
click at [819, 379] on img at bounding box center [817, 385] width 40 height 40
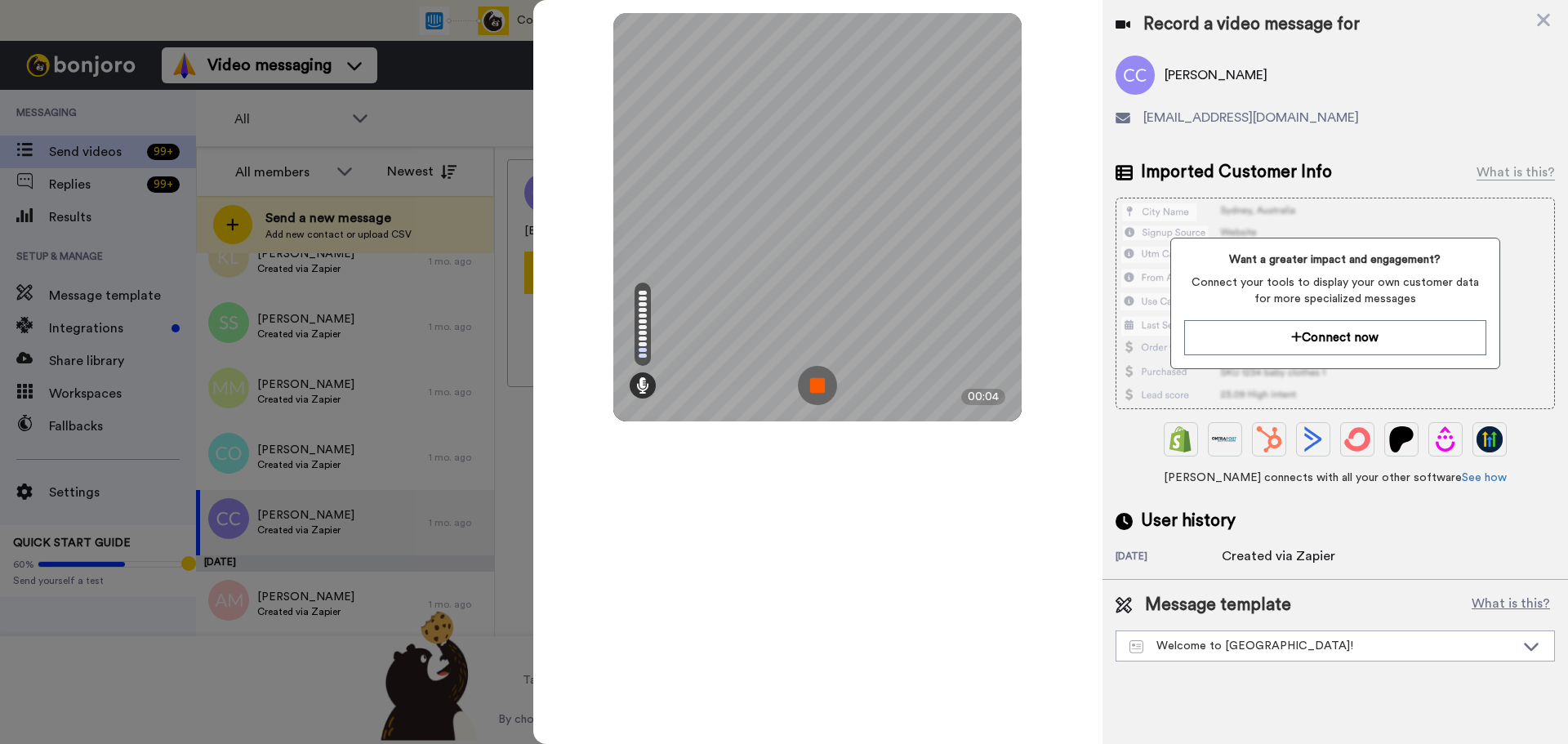
click at [819, 379] on img at bounding box center [817, 385] width 40 height 40
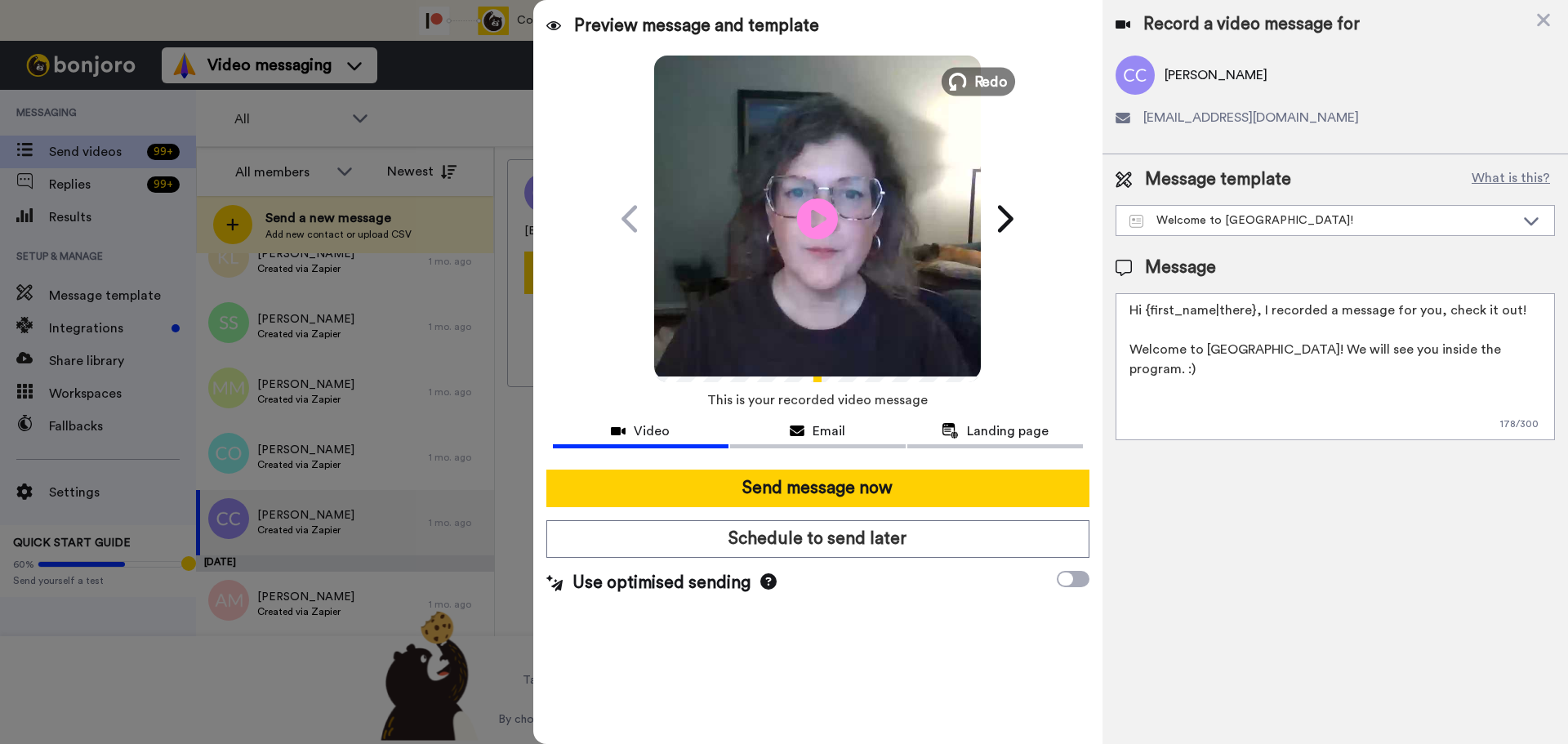
click at [996, 77] on span "Redo" at bounding box center [991, 81] width 34 height 21
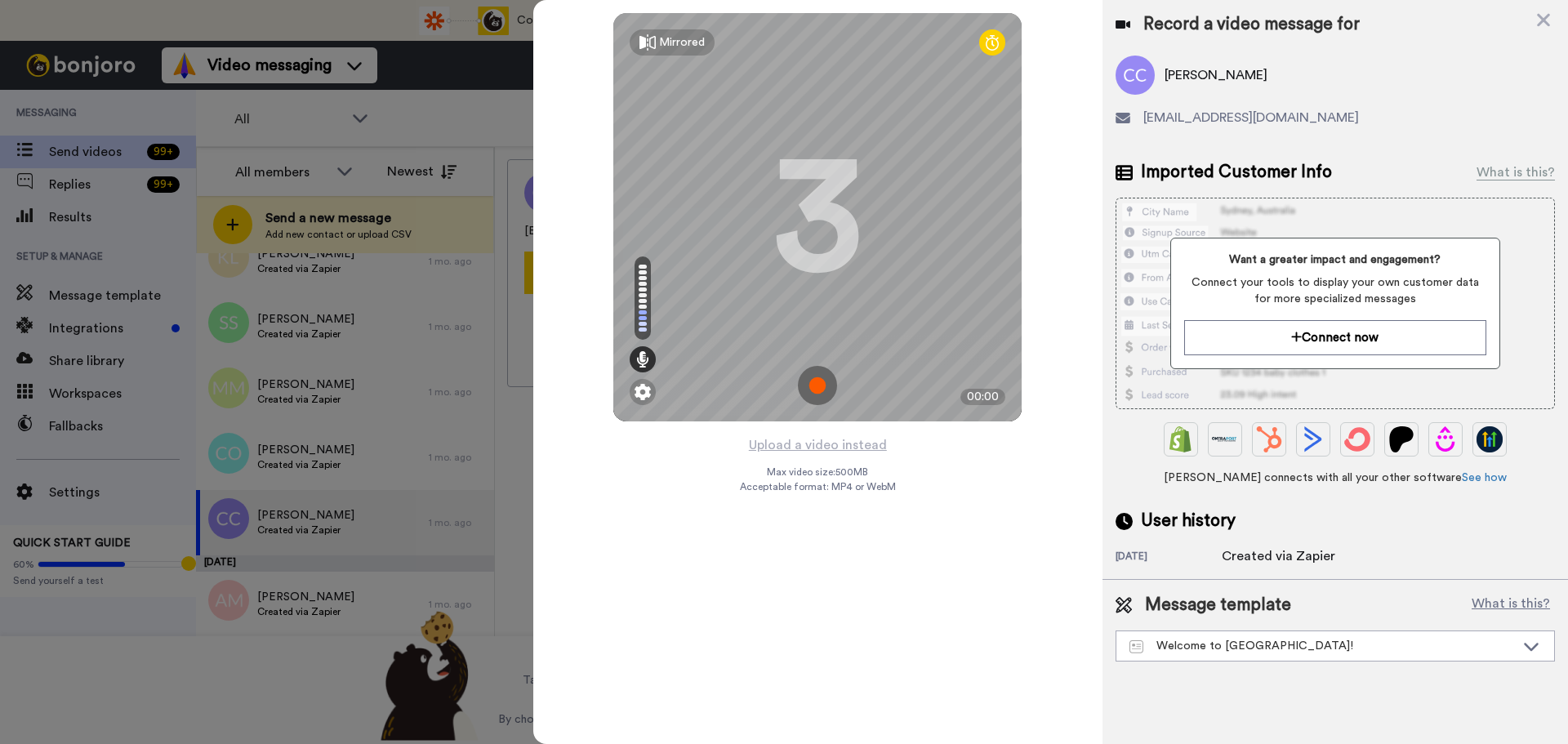
click at [816, 384] on img at bounding box center [817, 385] width 40 height 40
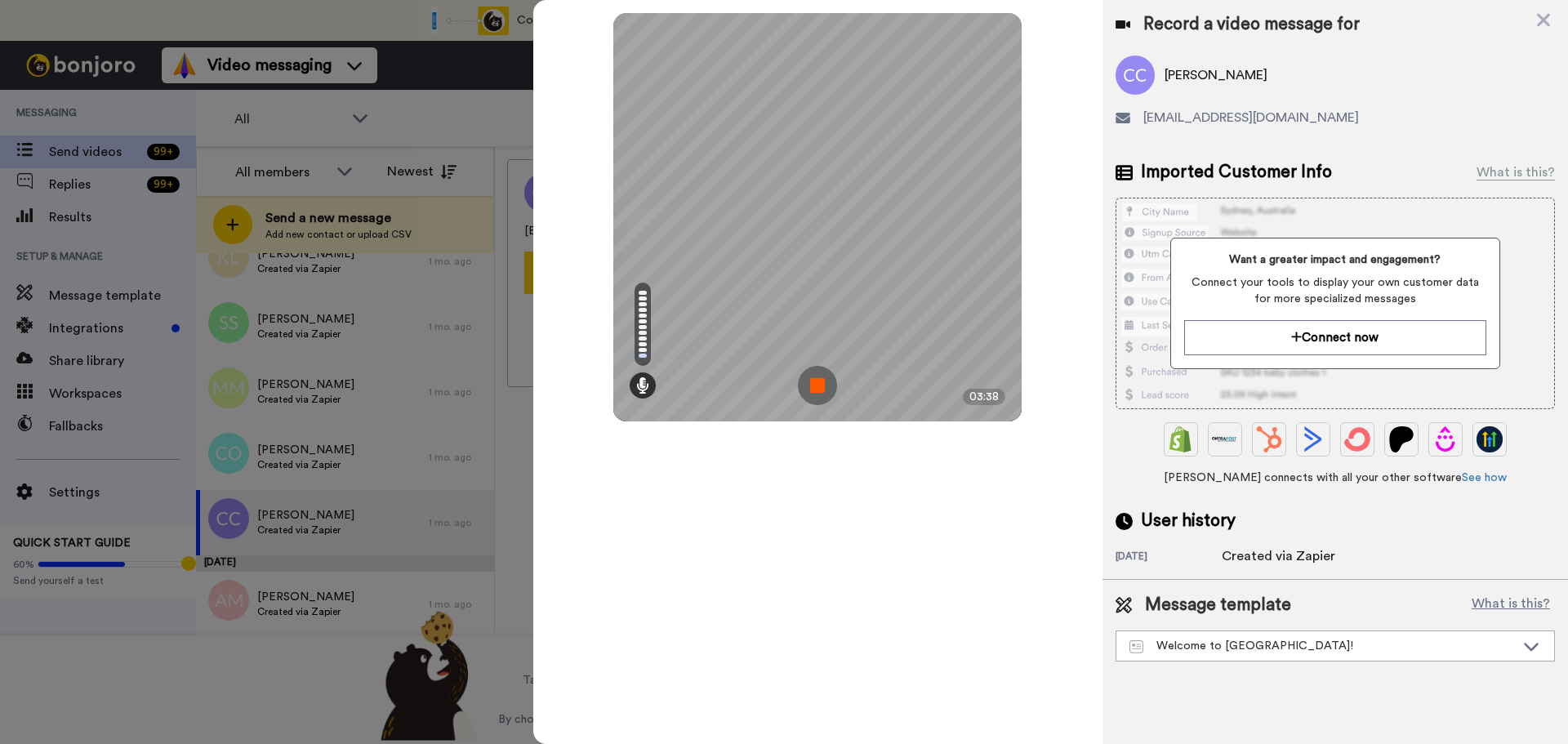
click at [816, 384] on img at bounding box center [817, 385] width 40 height 40
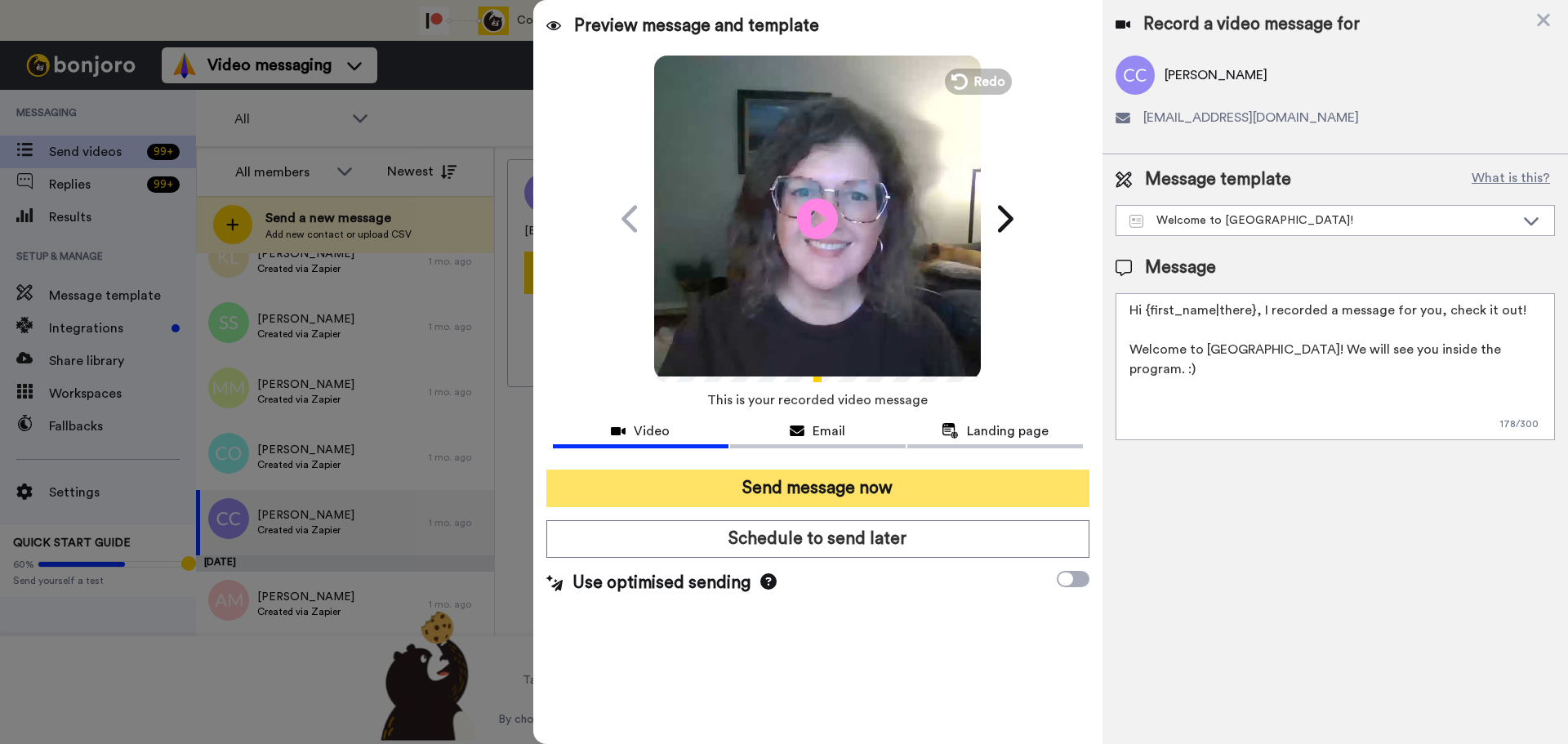
click at [841, 480] on button "Send message now" at bounding box center [818, 488] width 543 height 38
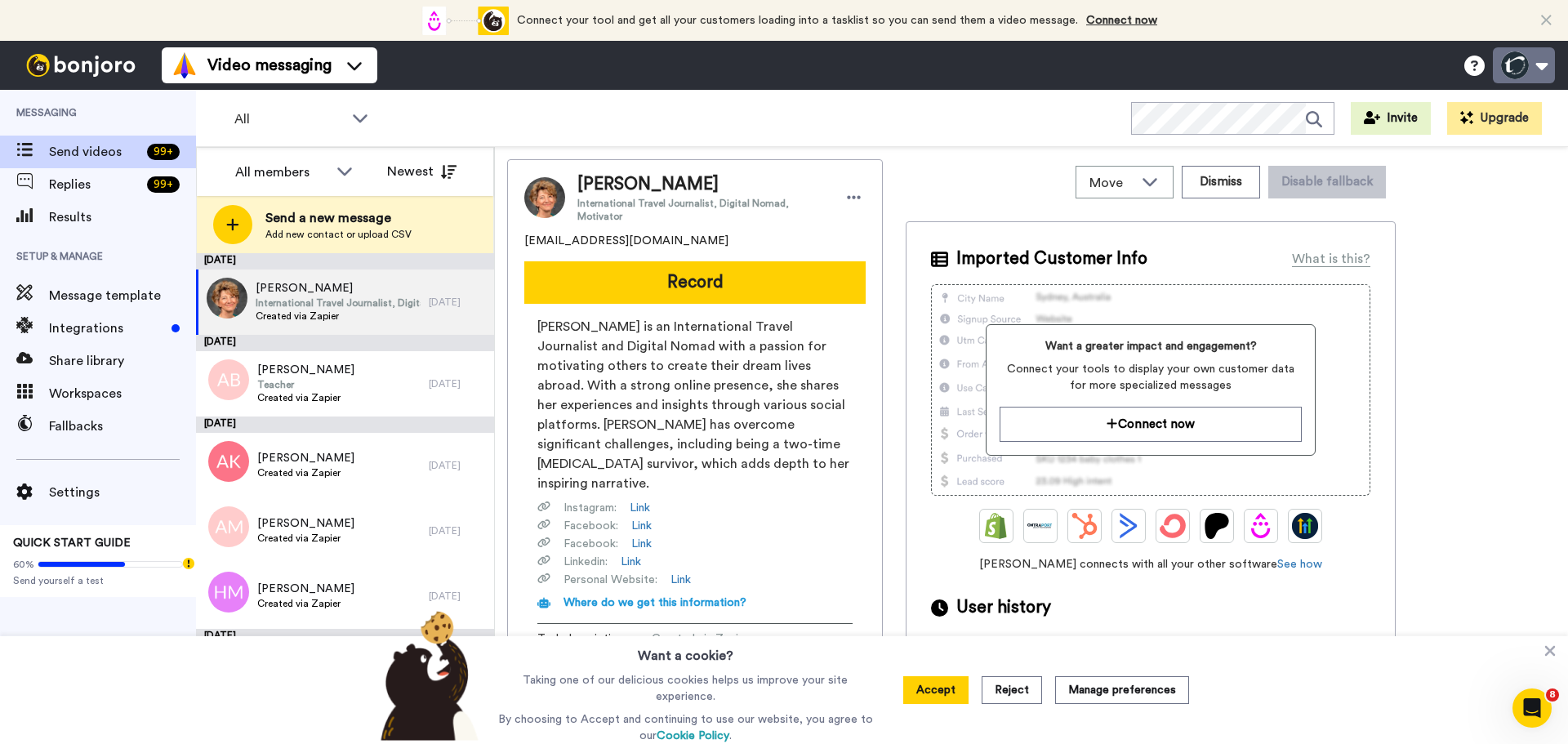
click at [1514, 60] on button at bounding box center [1524, 65] width 62 height 36
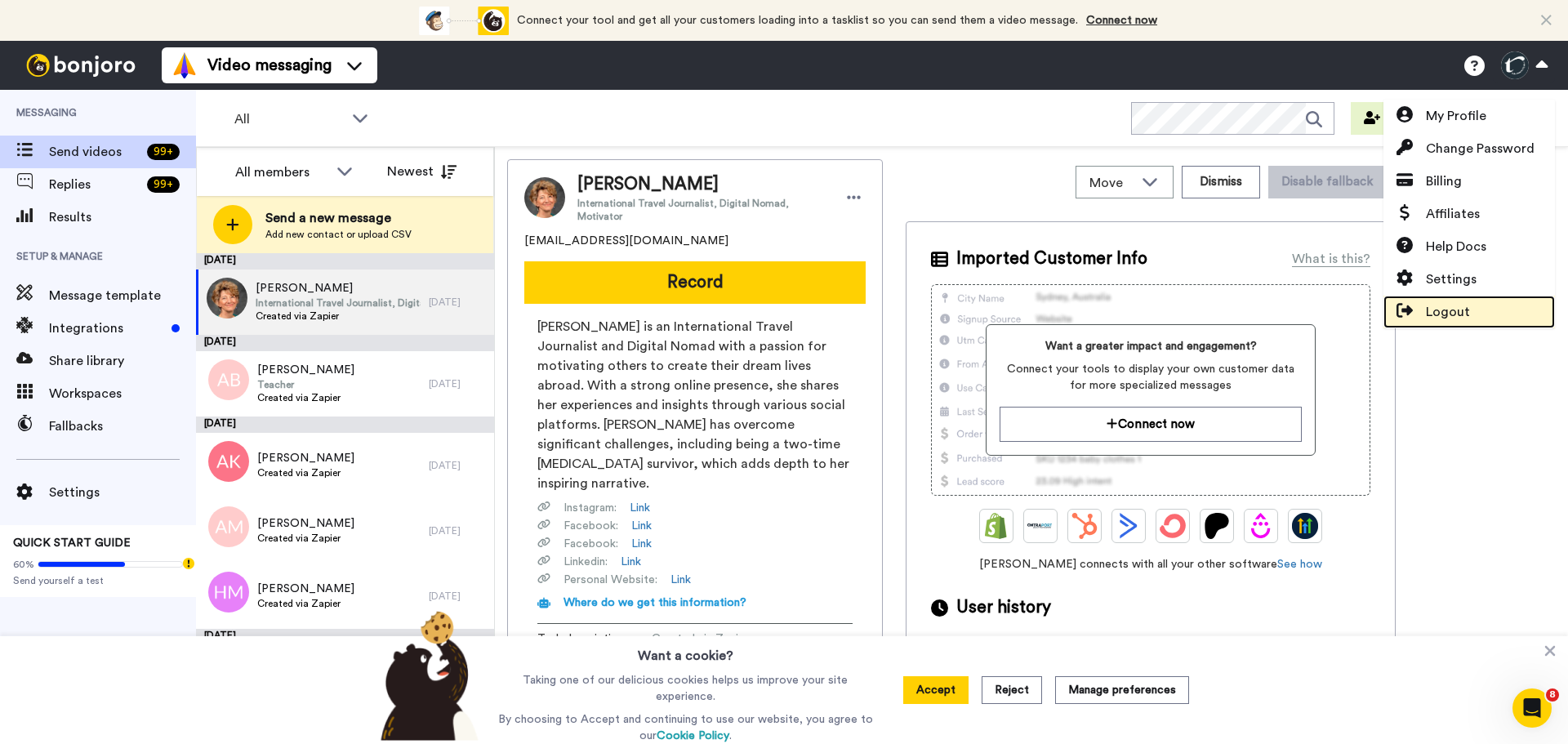
click at [1448, 307] on span "Logout" at bounding box center [1448, 311] width 44 height 19
